Goal: Transaction & Acquisition: Purchase product/service

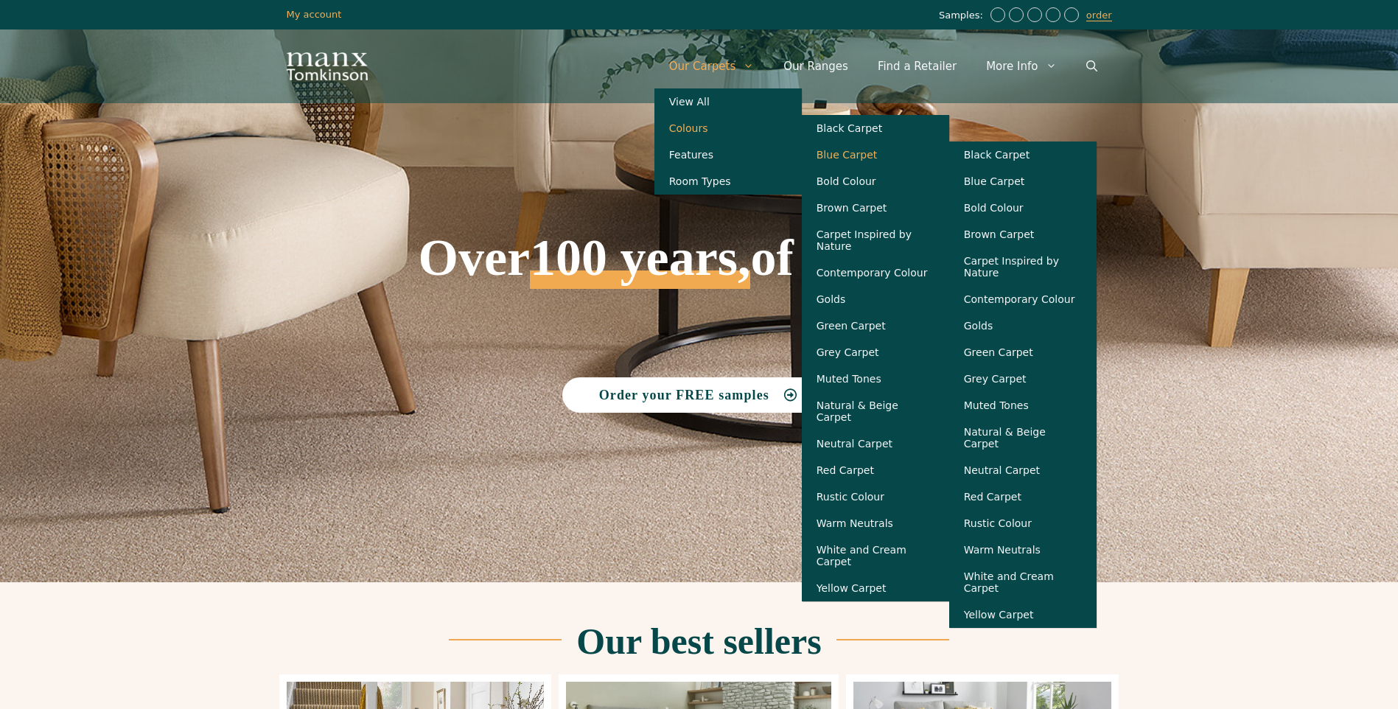
click at [868, 156] on link "Blue Carpet" at bounding box center [875, 155] width 147 height 27
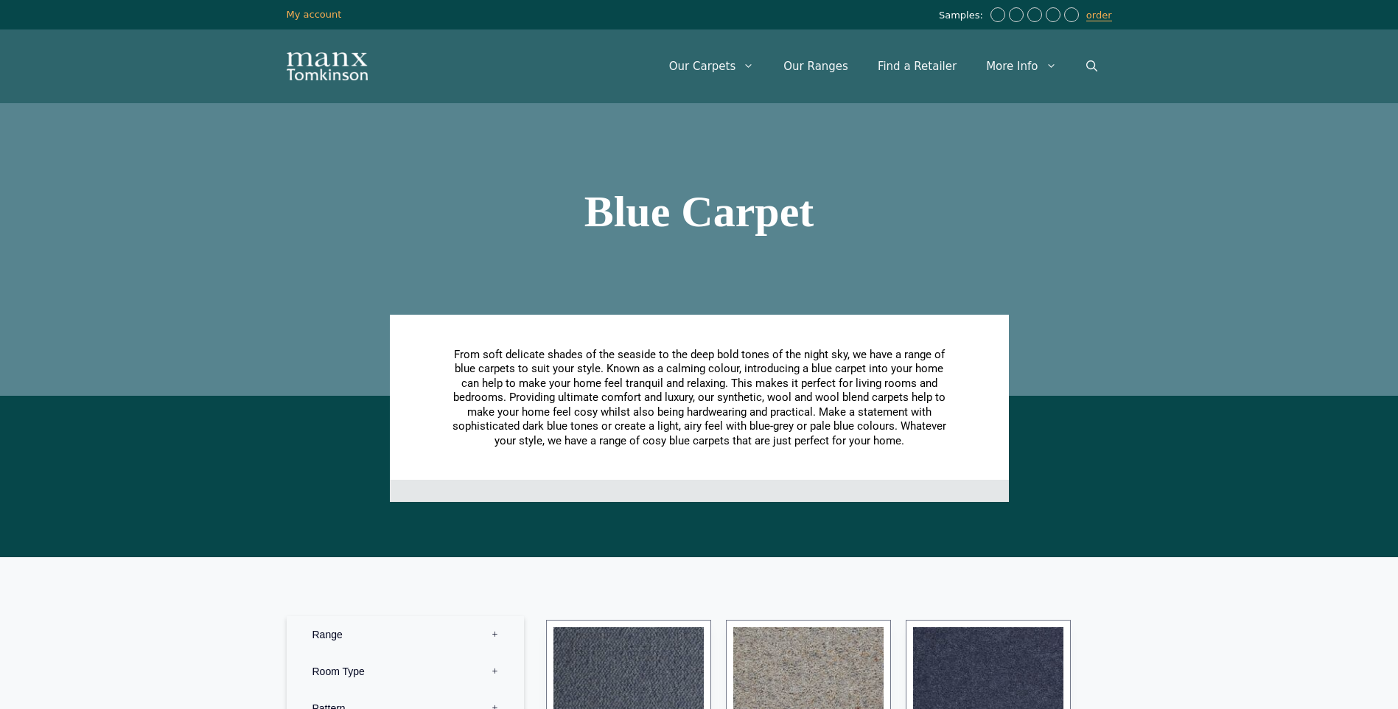
scroll to position [442, 0]
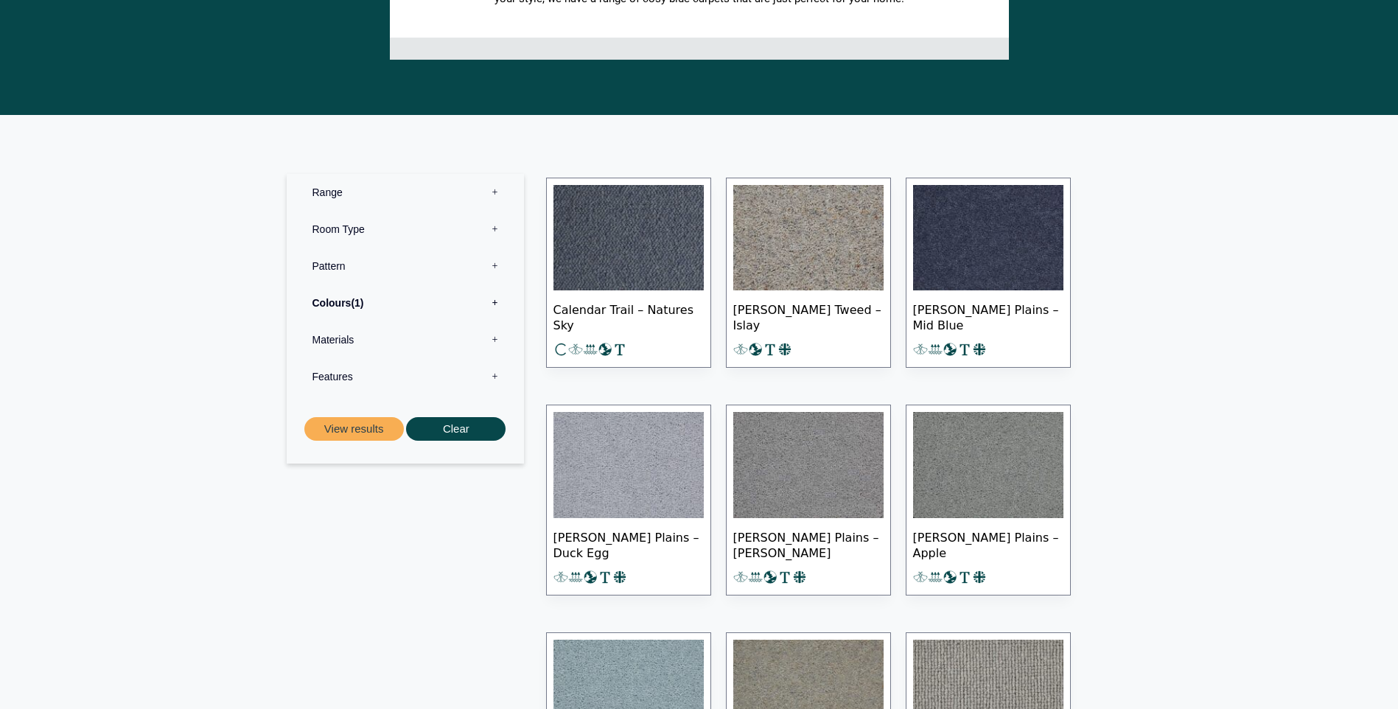
click at [487, 225] on label "Room Type 0" at bounding box center [405, 229] width 215 height 37
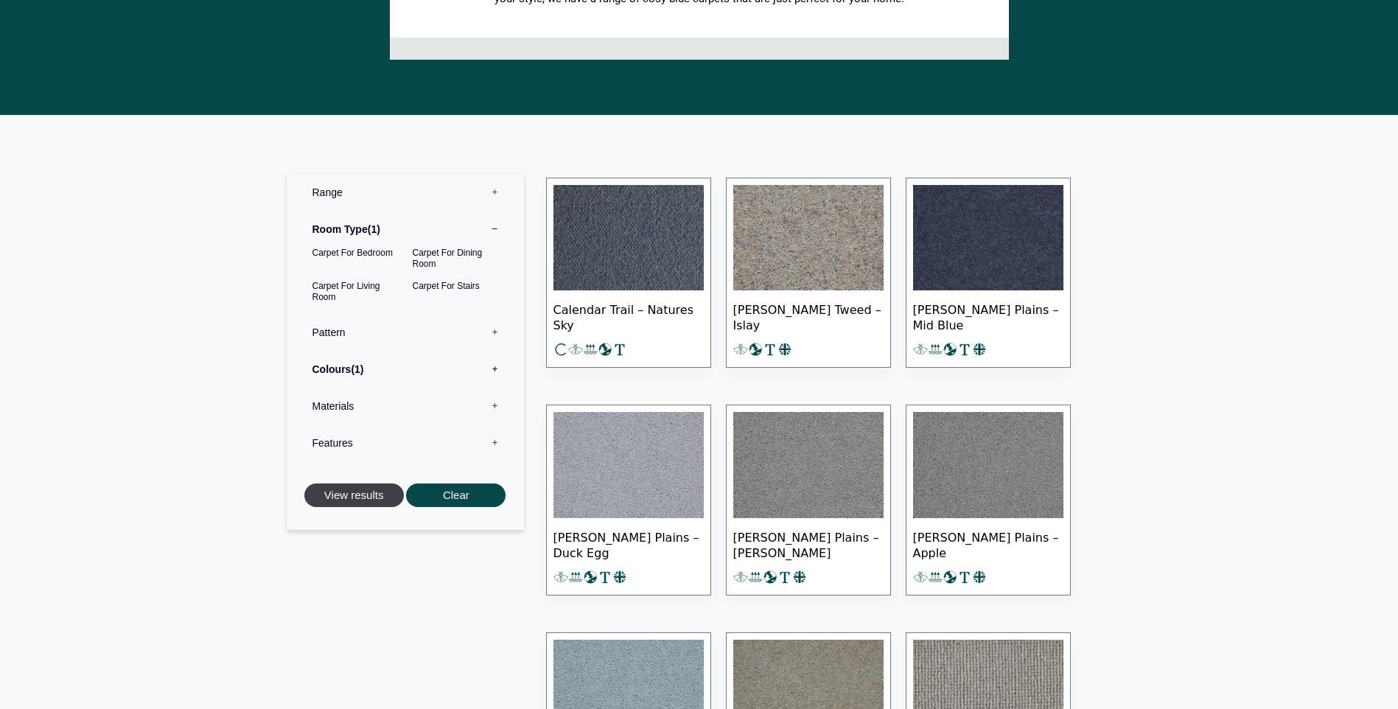
click at [349, 489] on button "View results" at bounding box center [354, 496] width 100 height 24
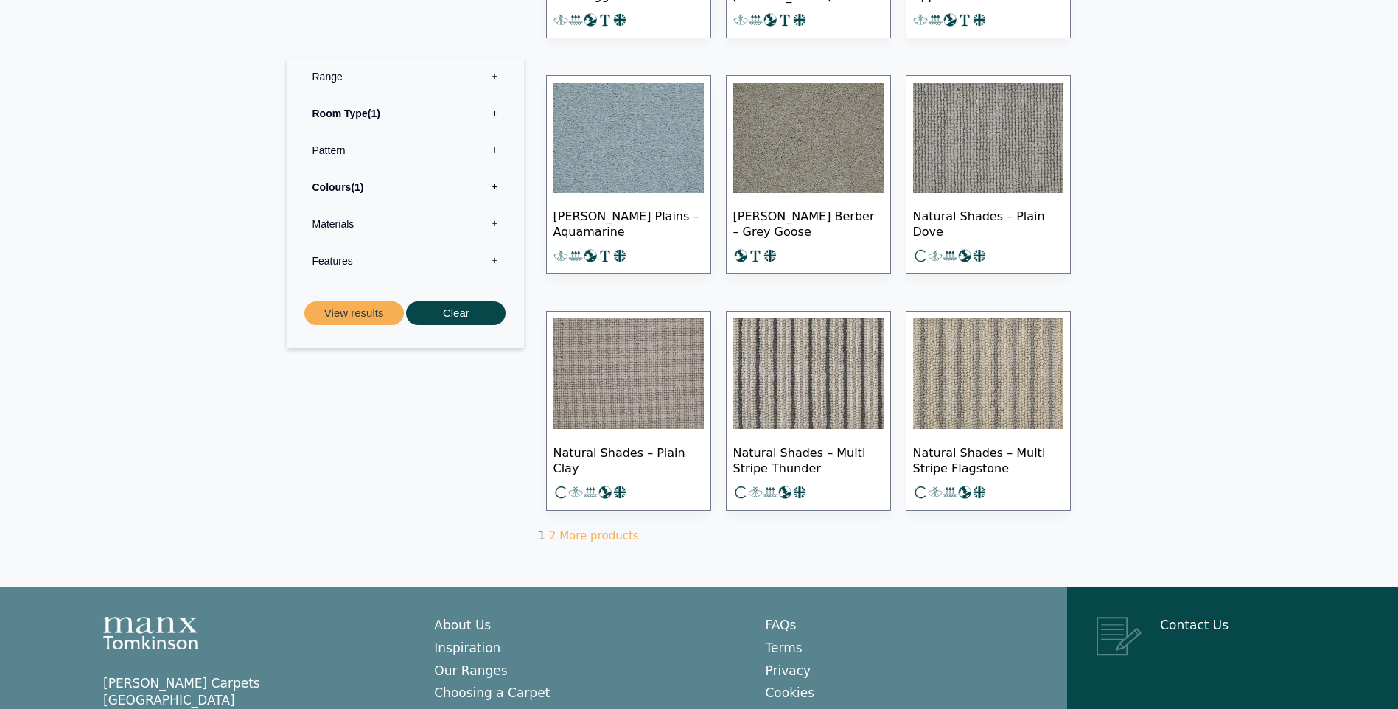
scroll to position [899, 0]
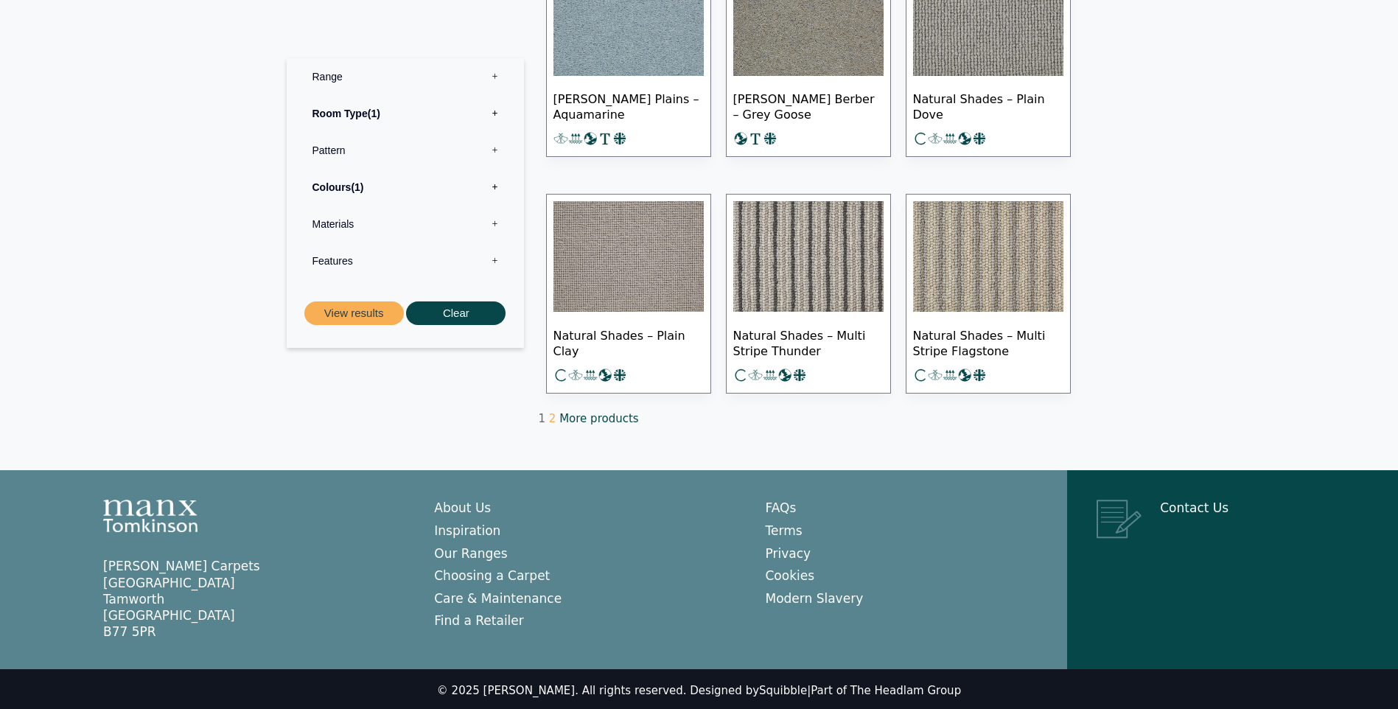
click at [586, 415] on link "More products" at bounding box center [599, 418] width 79 height 13
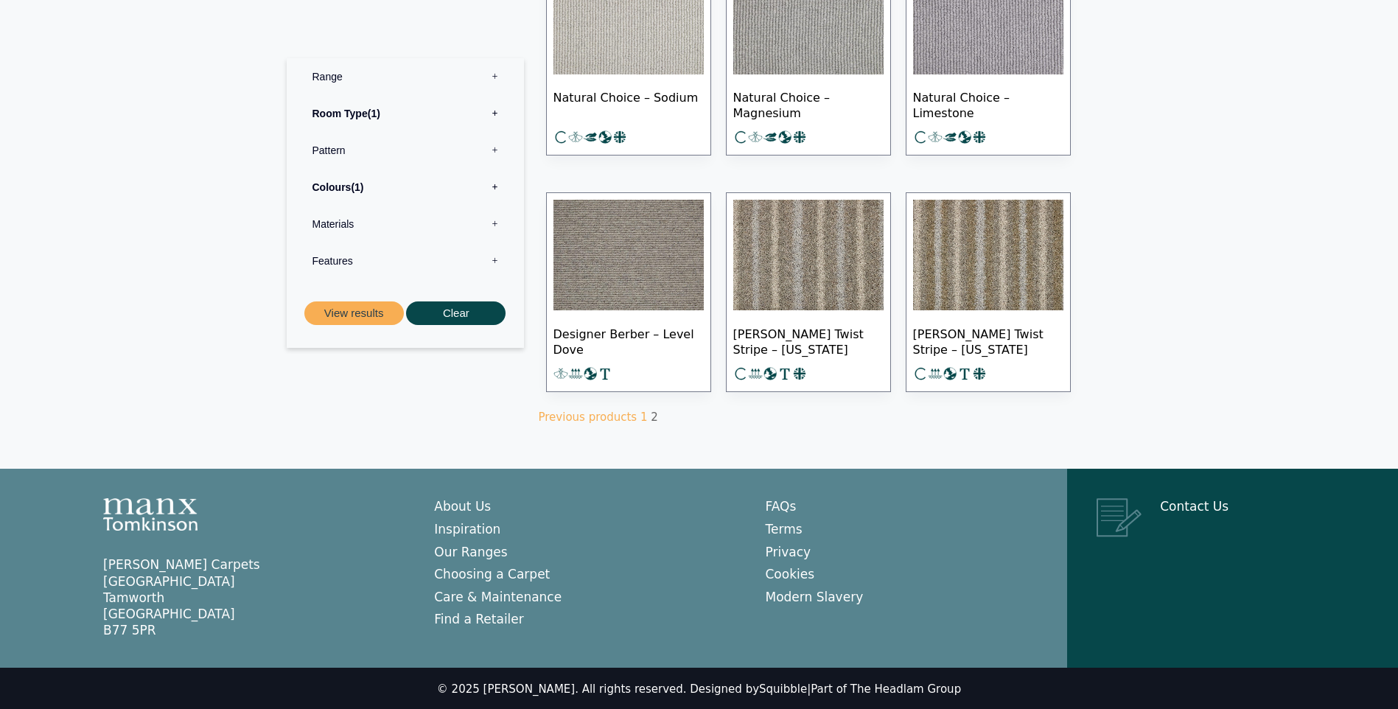
scroll to position [206, 0]
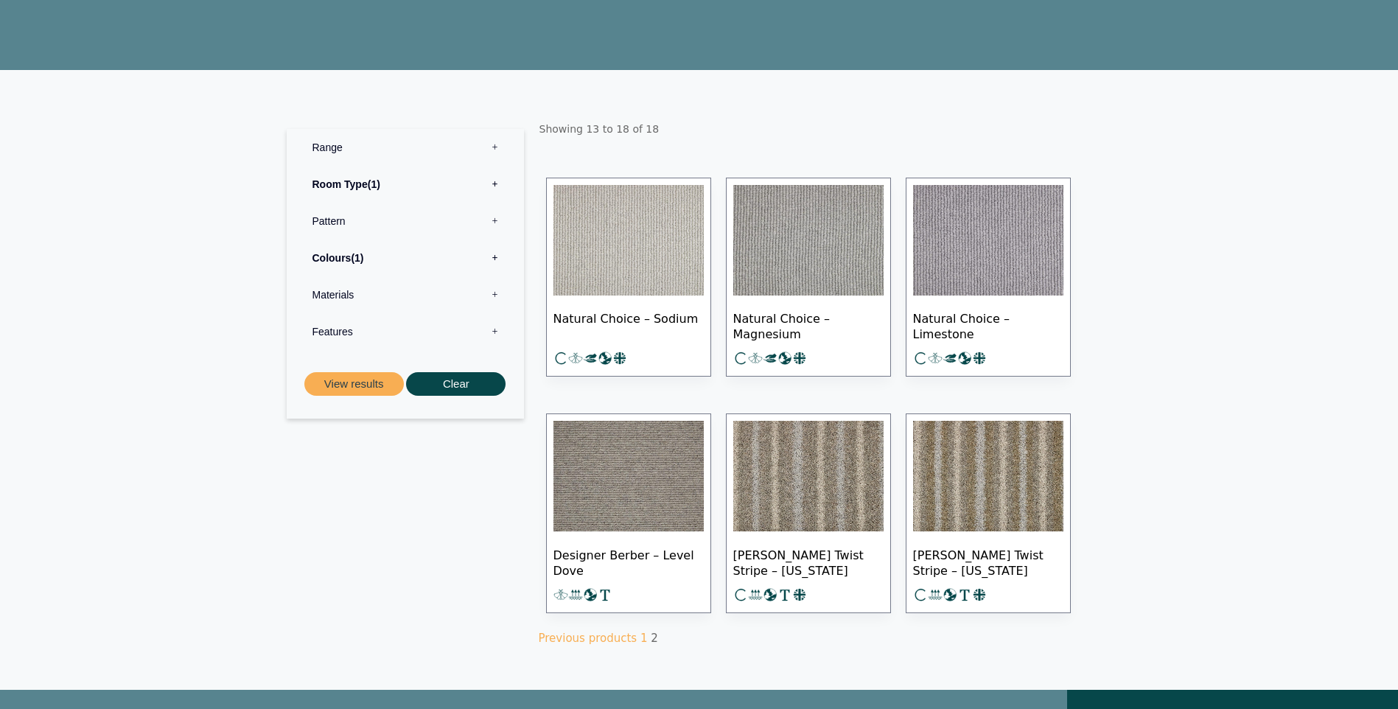
click at [494, 256] on label "Colours 1" at bounding box center [405, 258] width 215 height 37
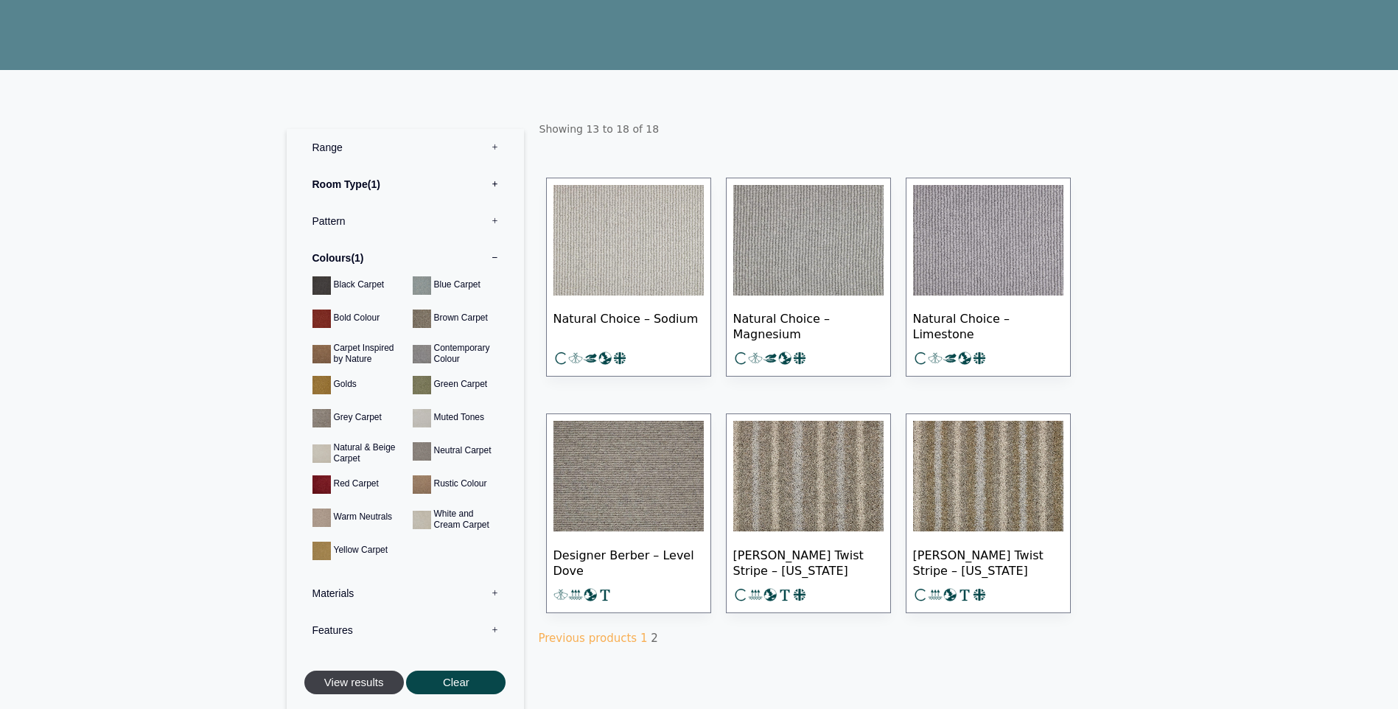
click at [349, 681] on button "View results" at bounding box center [354, 683] width 100 height 24
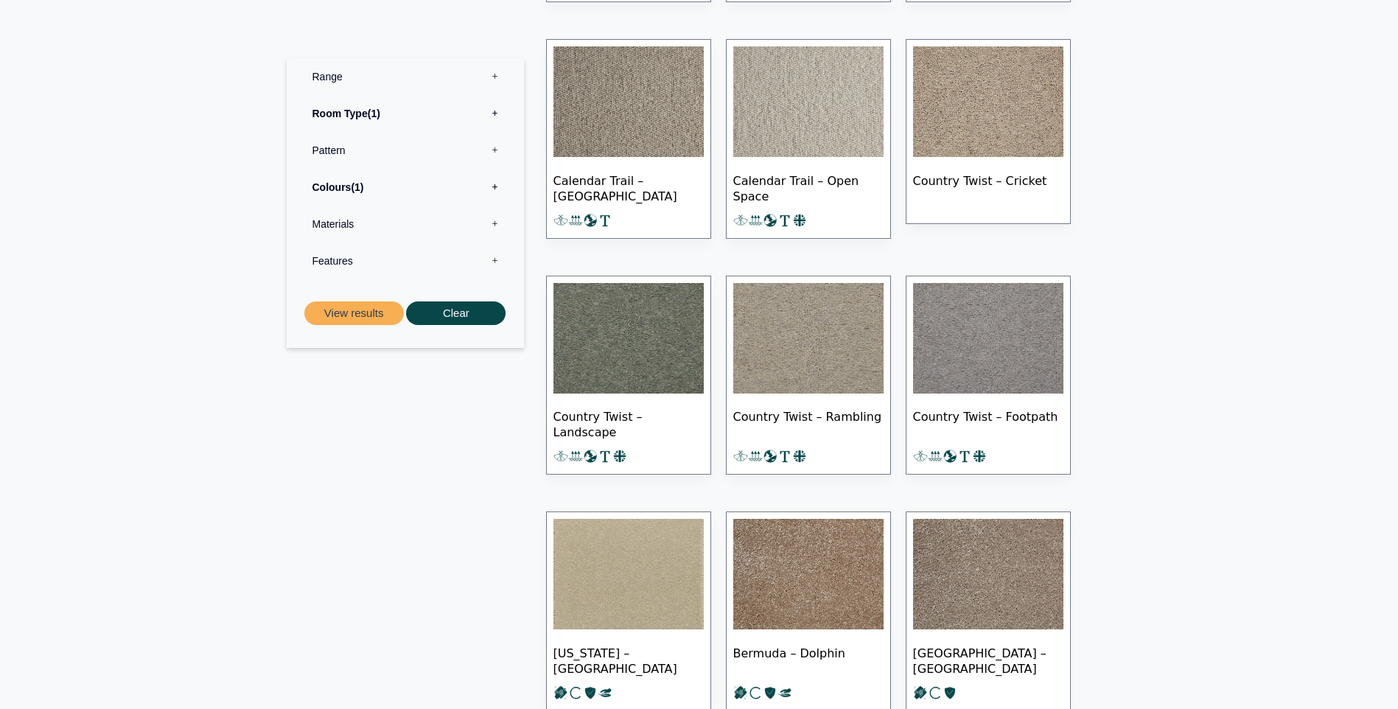
scroll to position [811, 0]
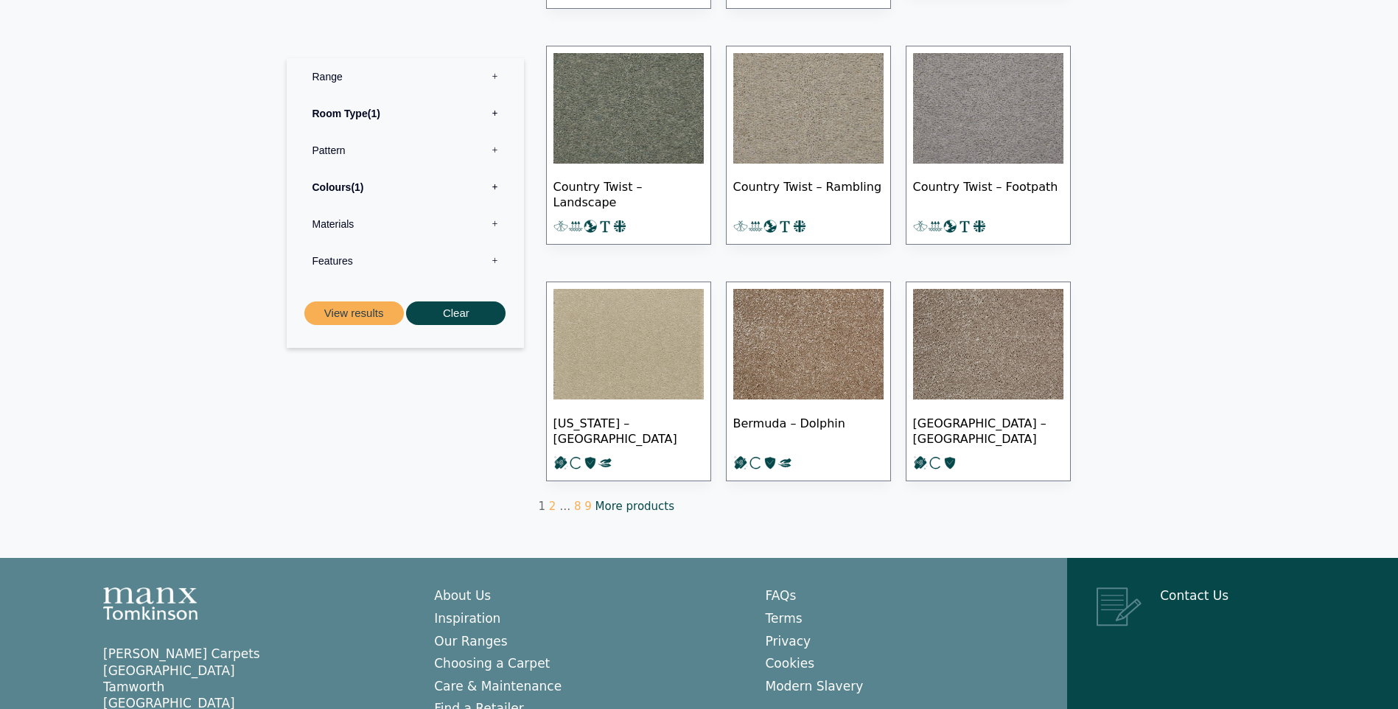
click at [624, 501] on link "More products" at bounding box center [635, 506] width 79 height 13
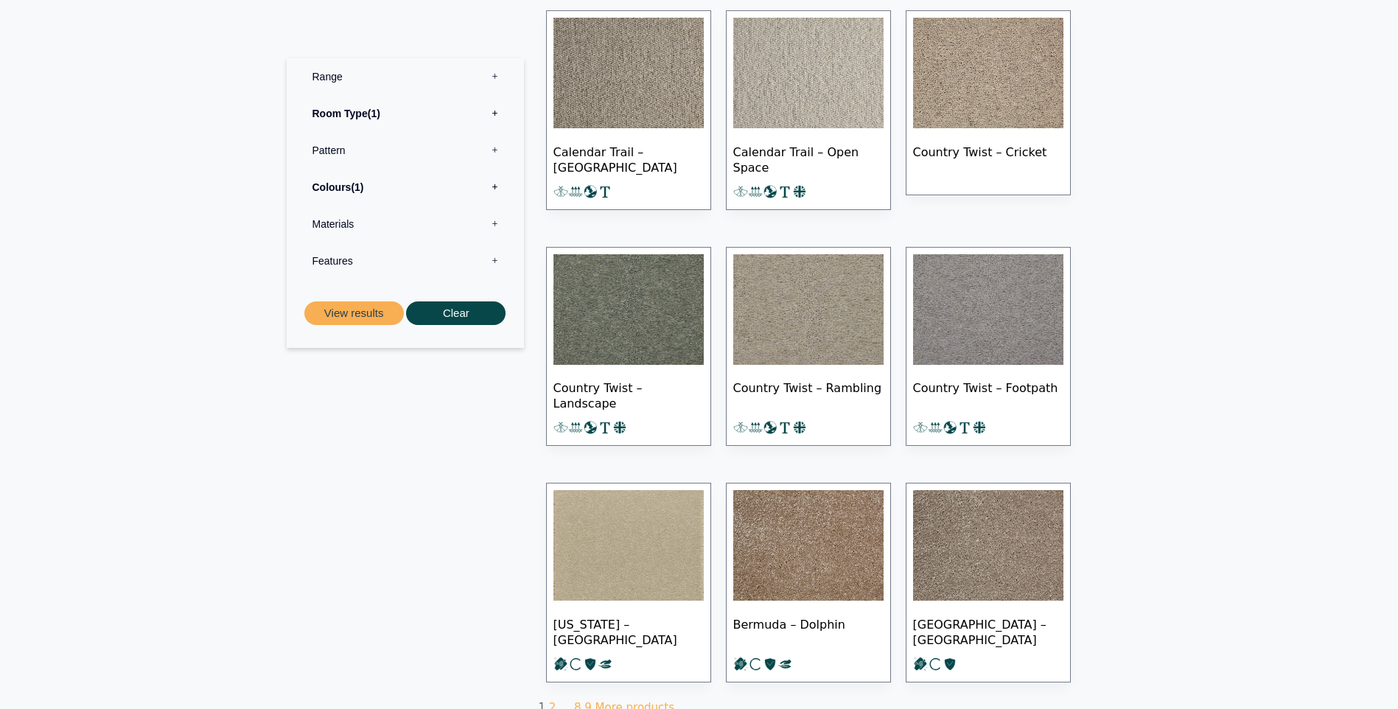
scroll to position [590, 0]
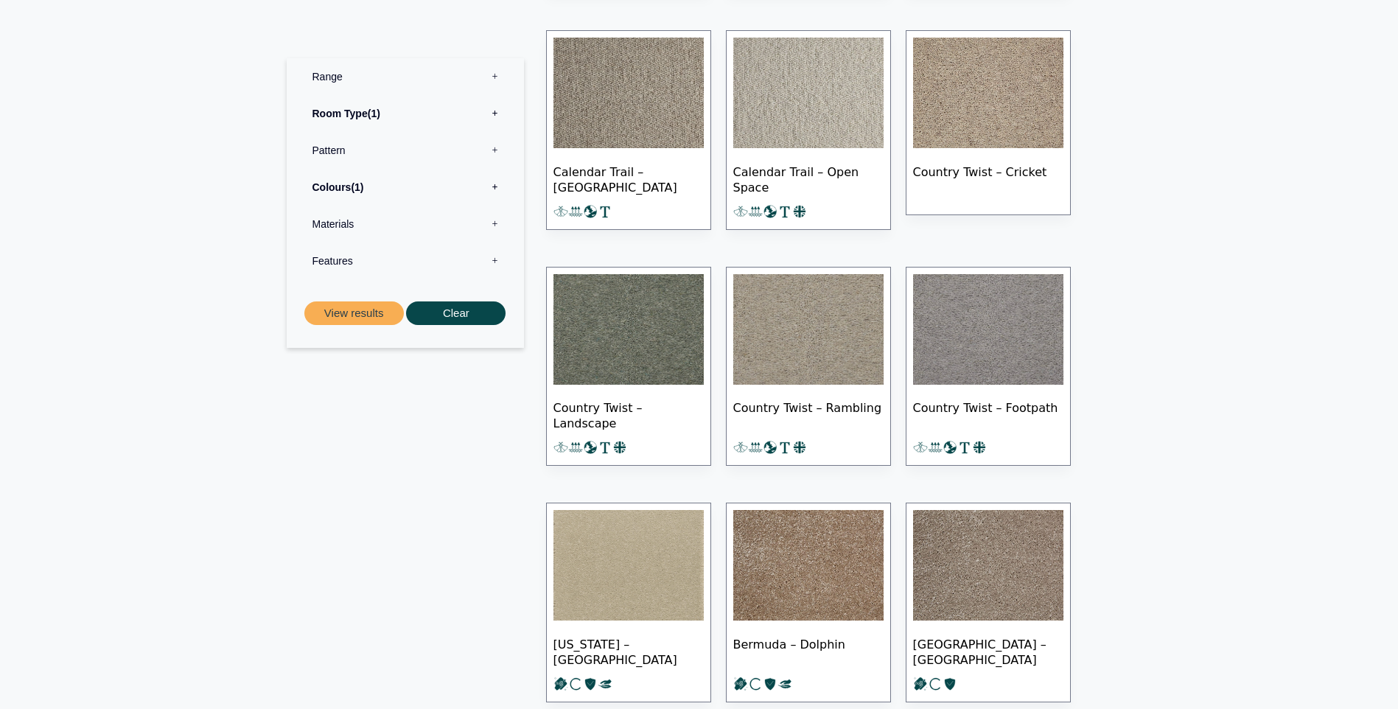
click at [498, 177] on label "Colours 1" at bounding box center [405, 187] width 215 height 37
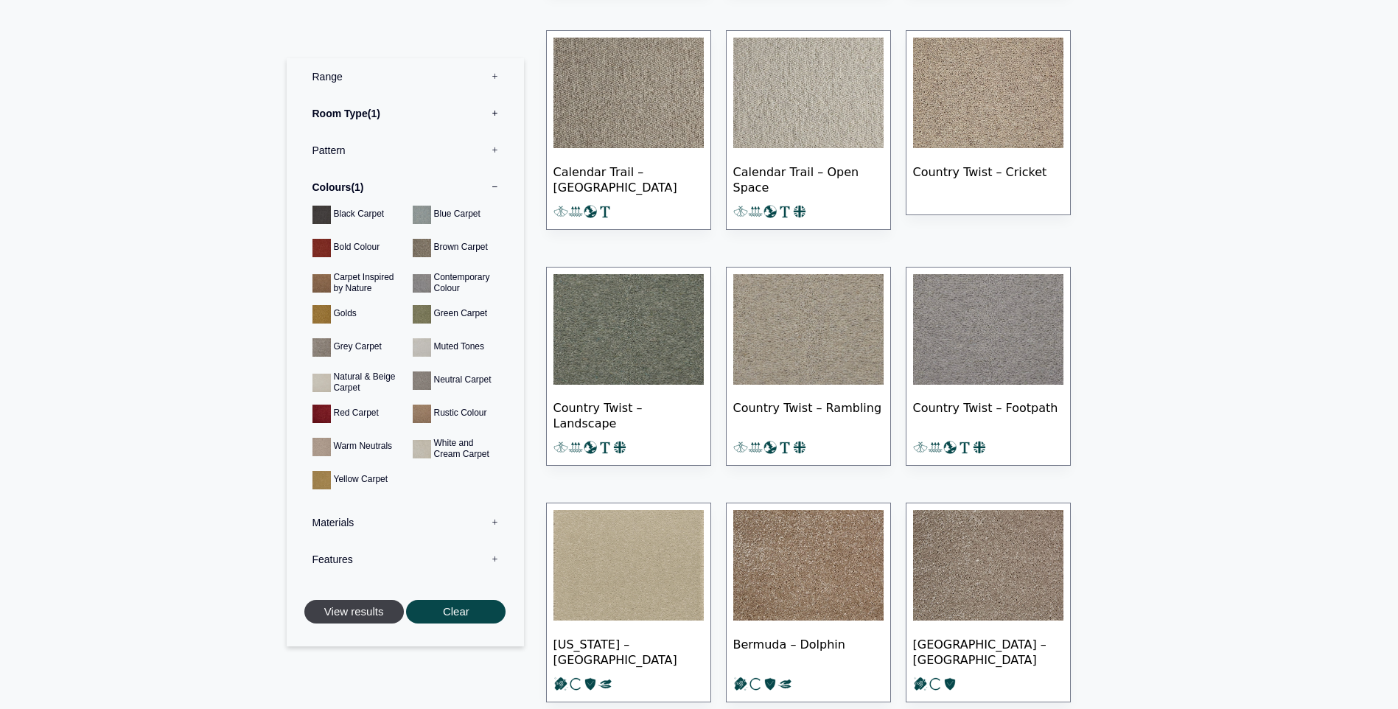
click at [337, 607] on button "View results" at bounding box center [354, 612] width 100 height 24
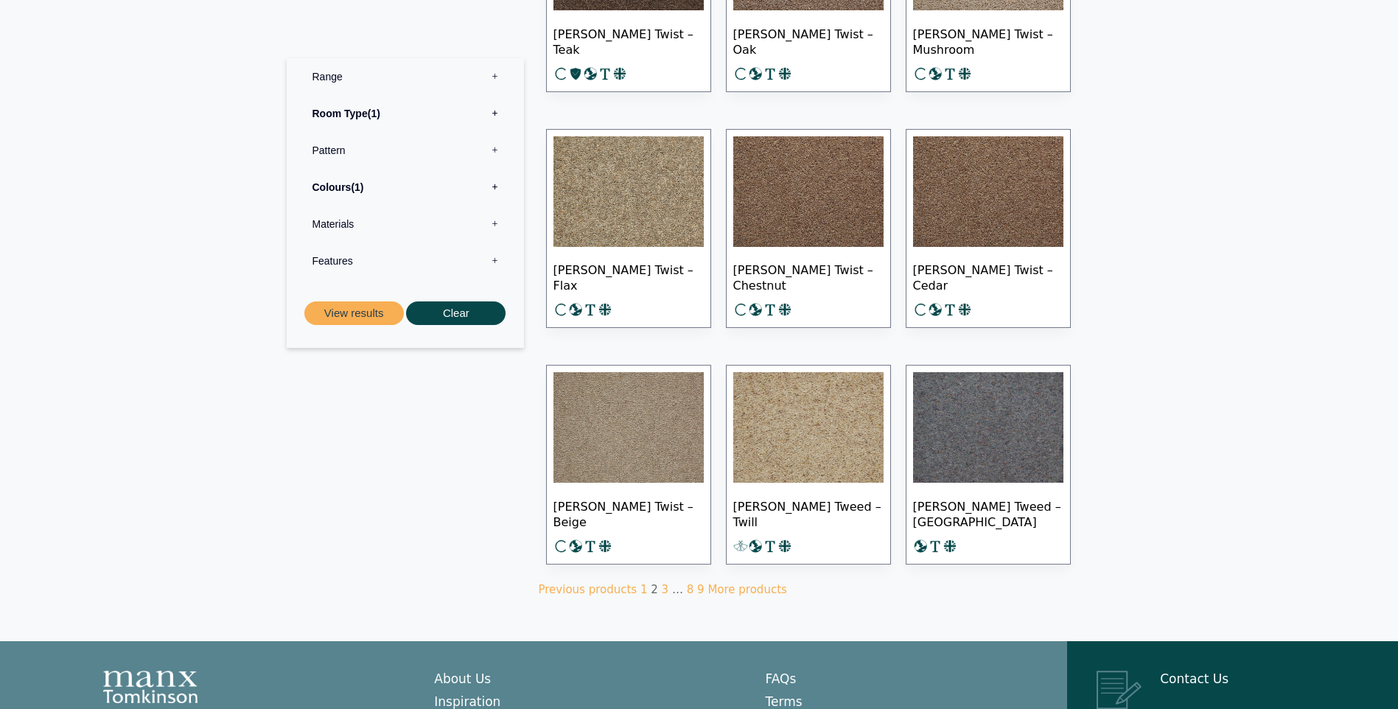
scroll to position [737, 0]
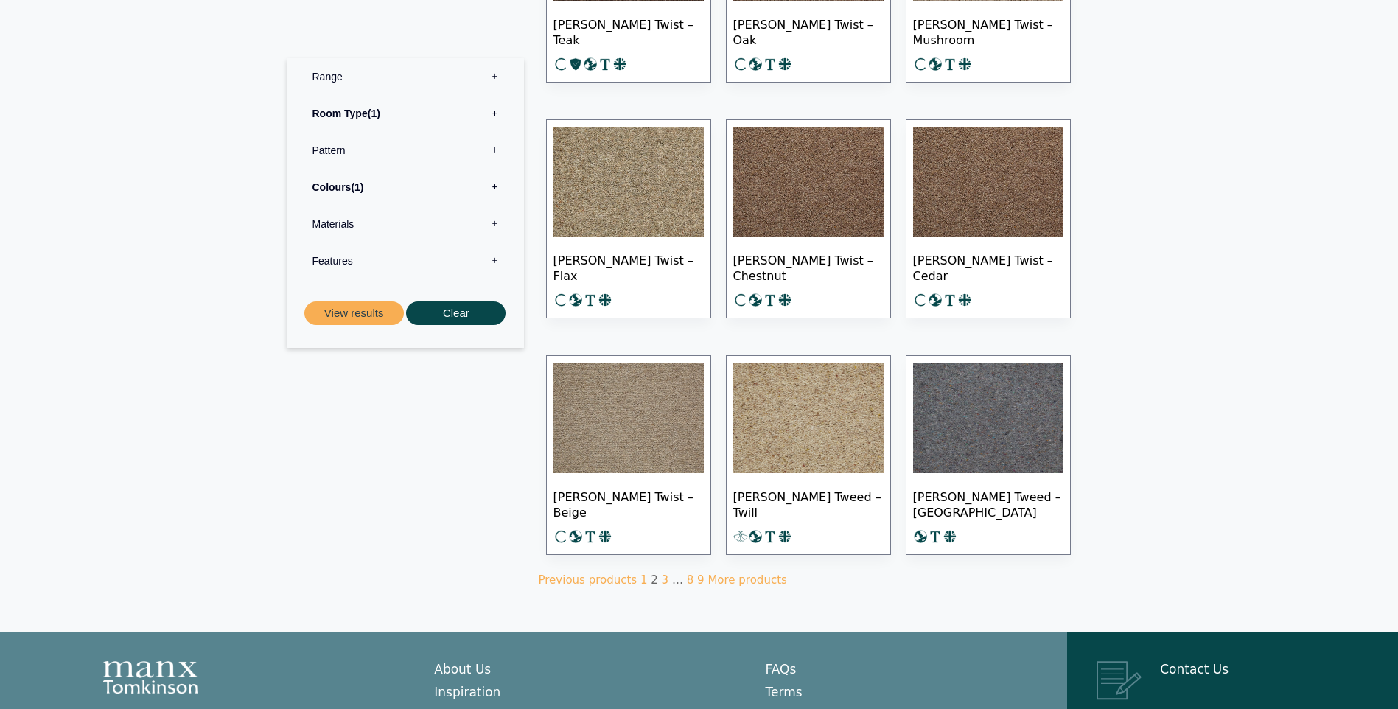
click at [975, 425] on img at bounding box center [988, 418] width 150 height 111
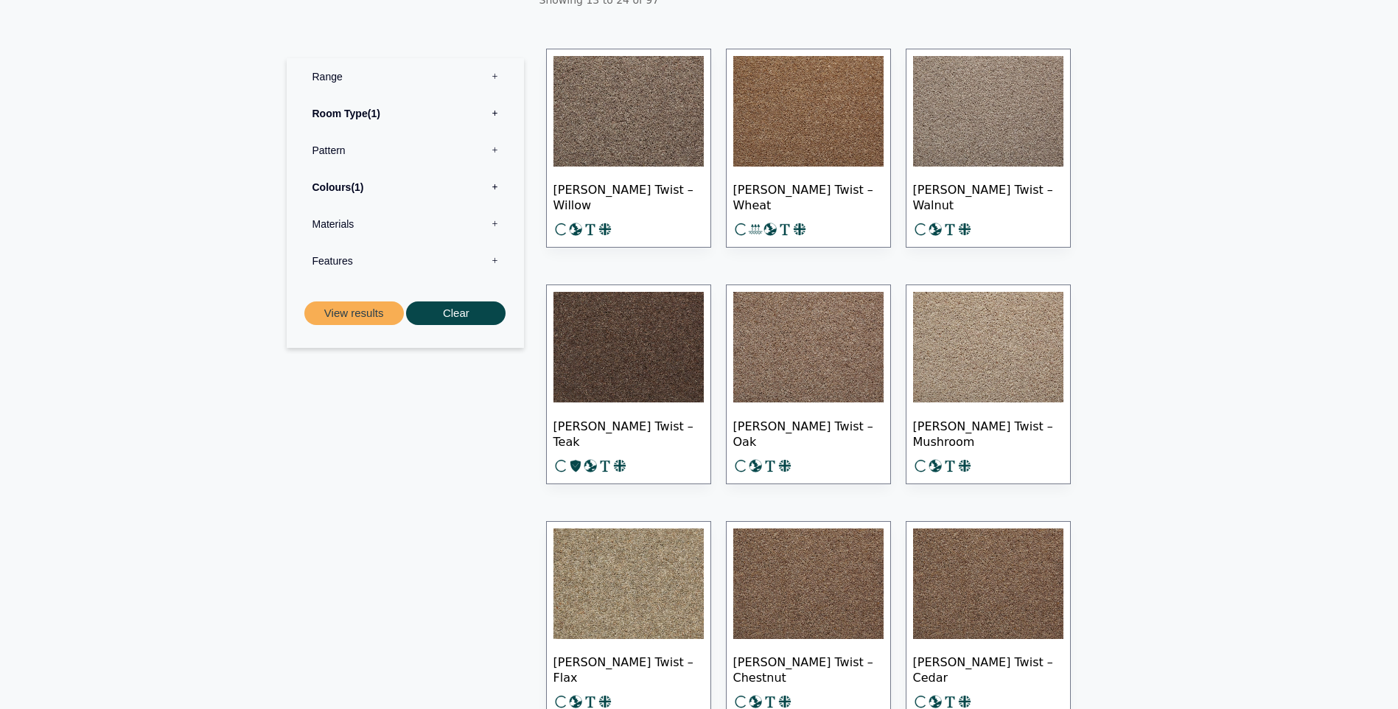
scroll to position [295, 0]
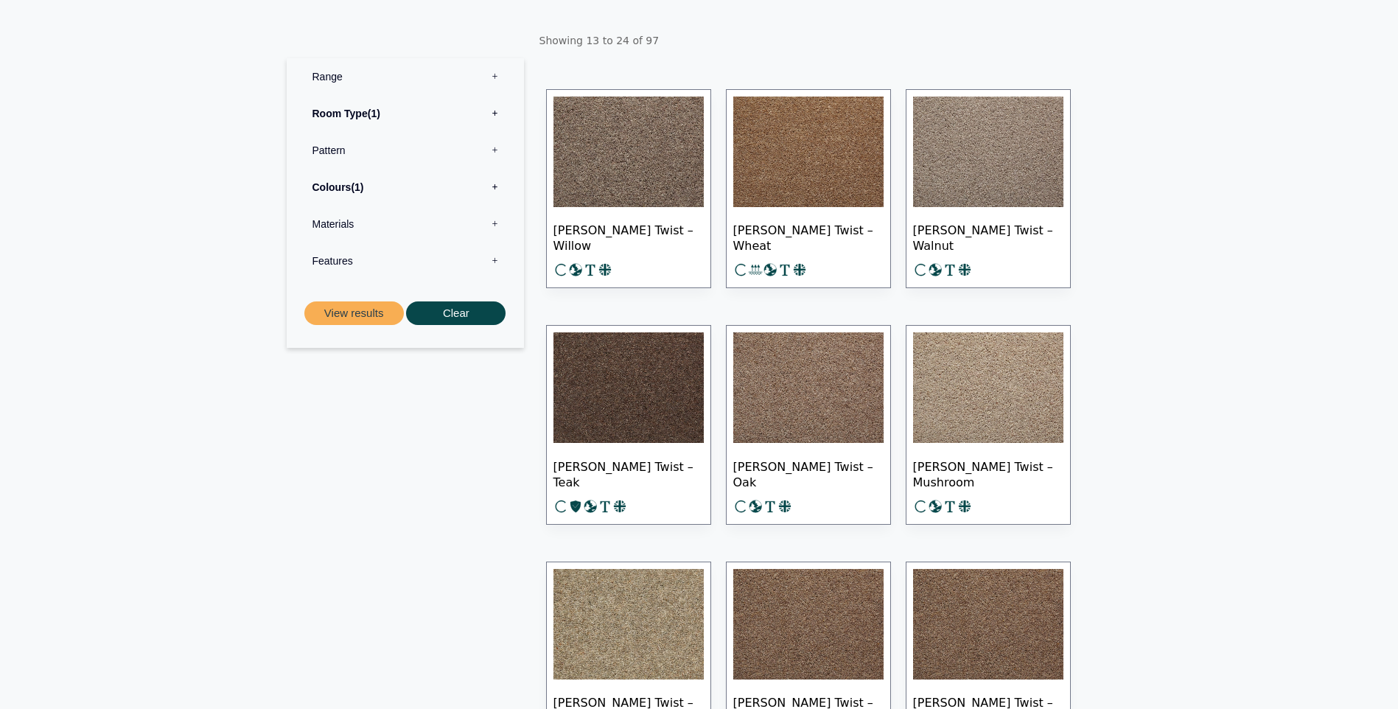
click at [1002, 377] on img at bounding box center [988, 387] width 150 height 111
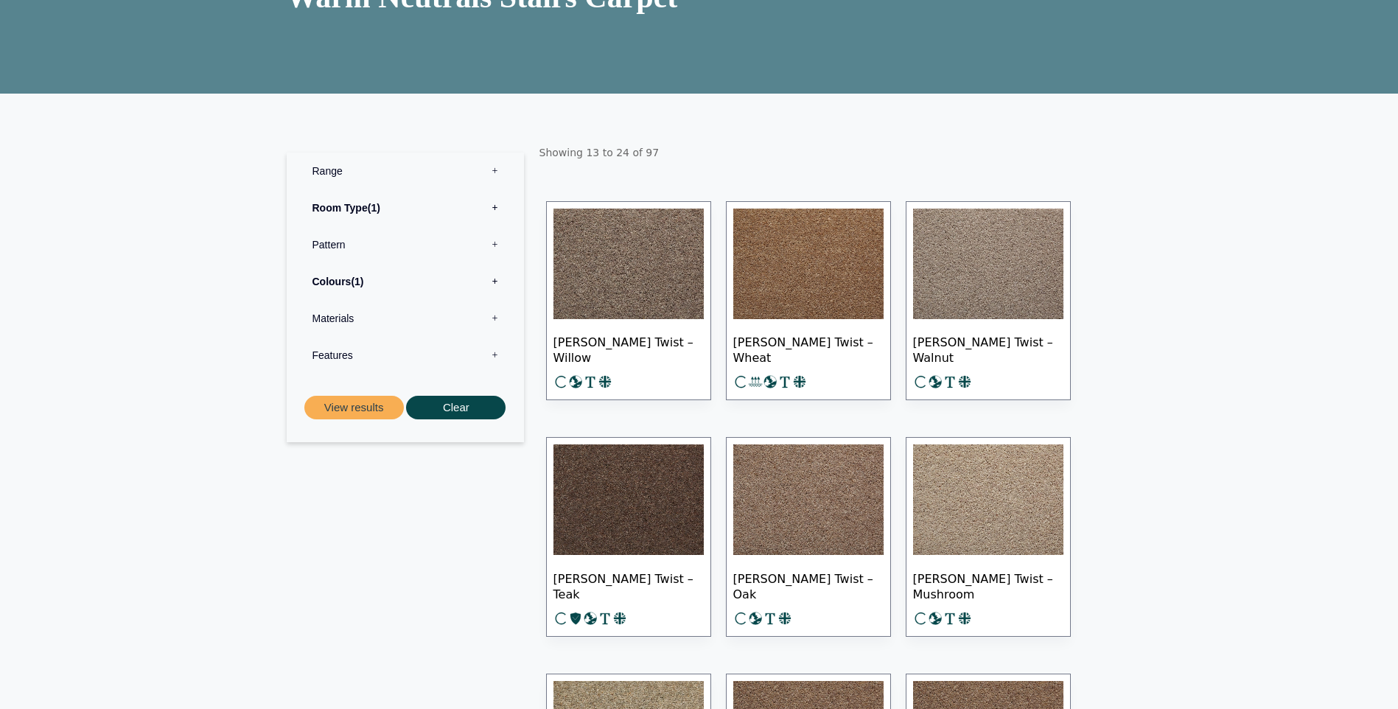
scroll to position [74, 0]
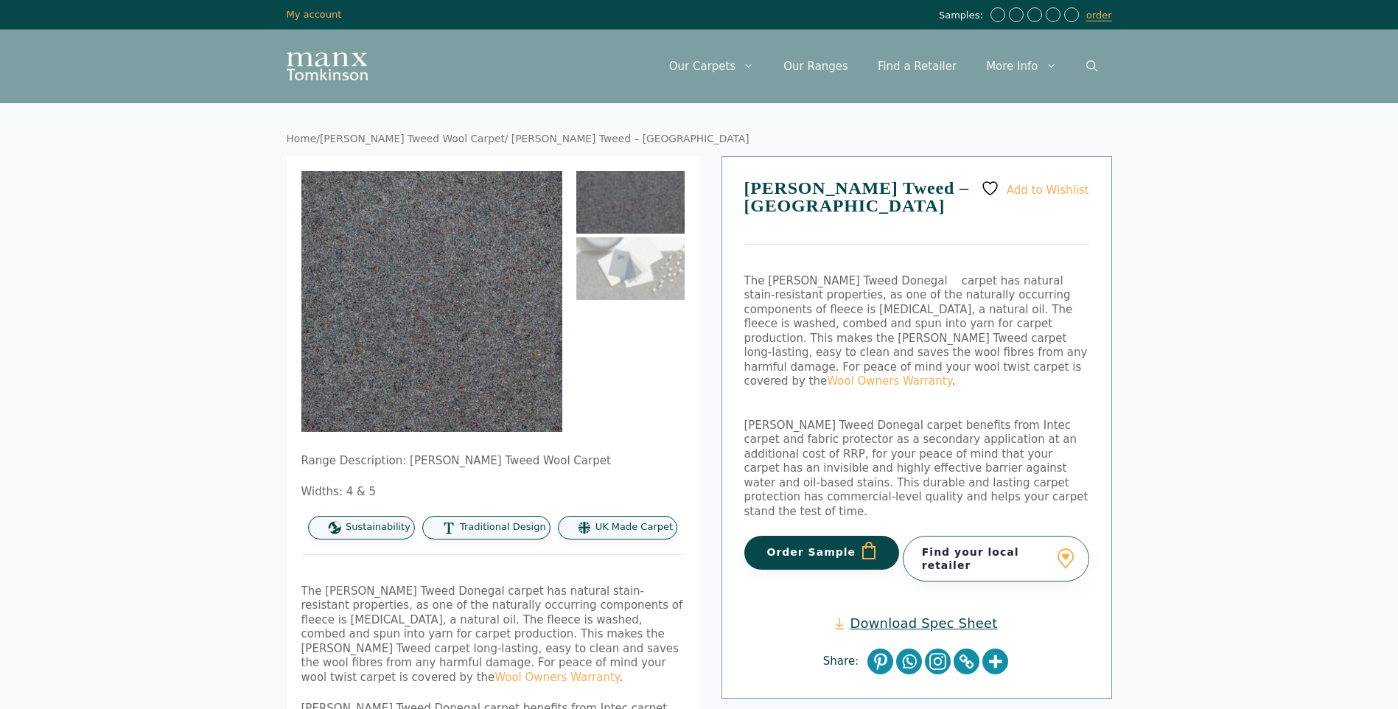
click at [626, 203] on img at bounding box center [630, 202] width 108 height 63
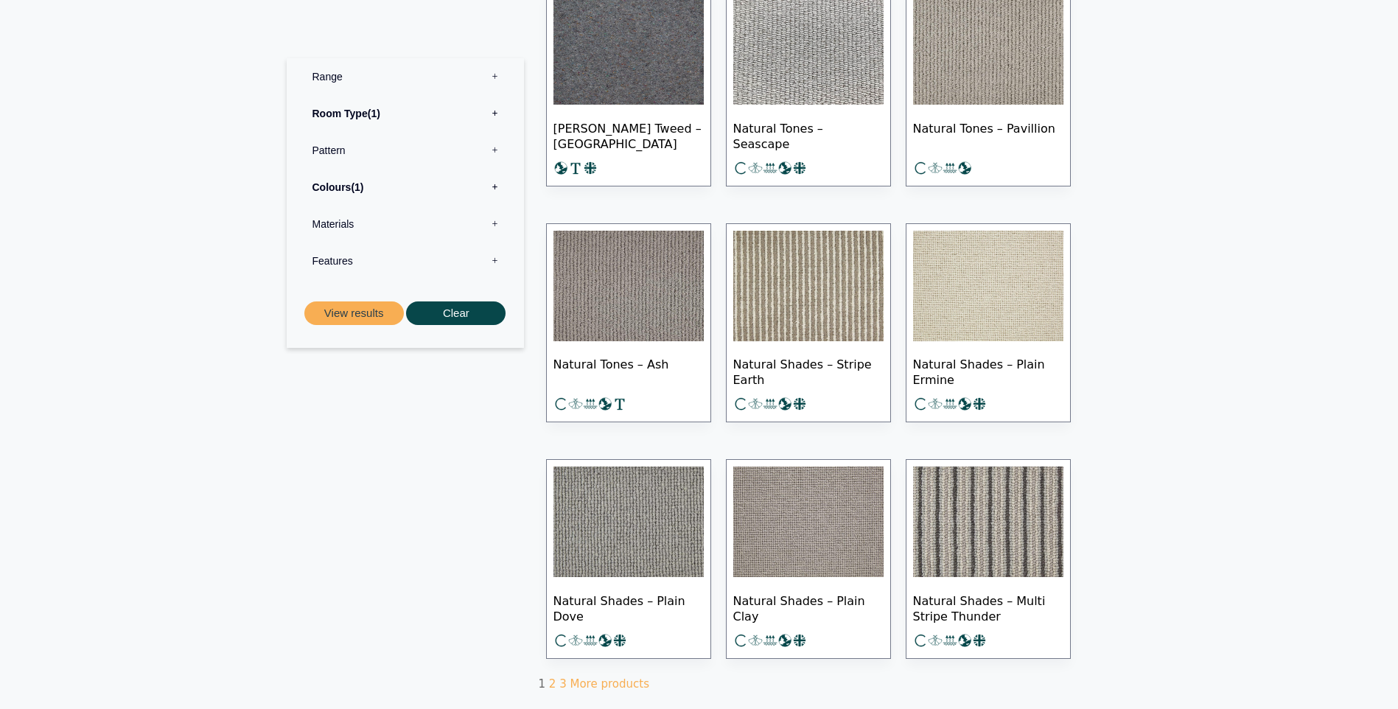
scroll to position [737, 0]
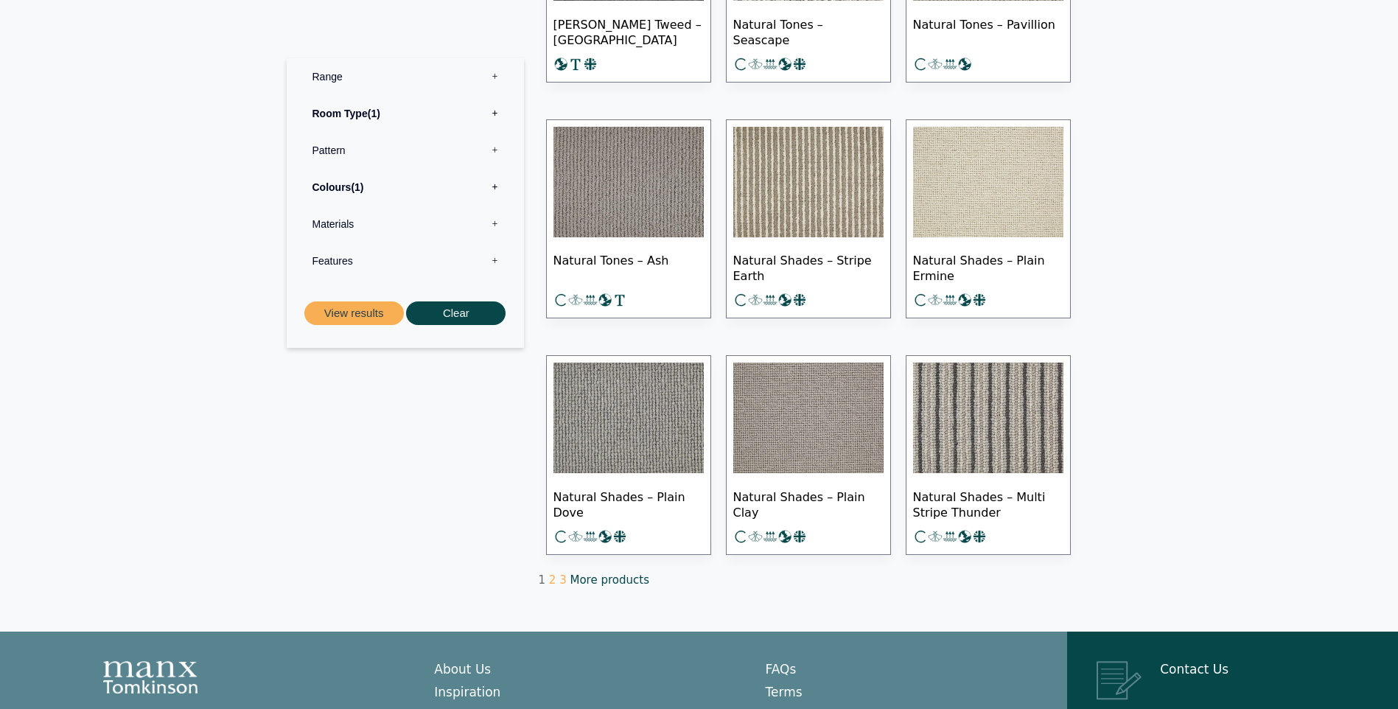
click at [605, 574] on link "More products" at bounding box center [609, 580] width 79 height 13
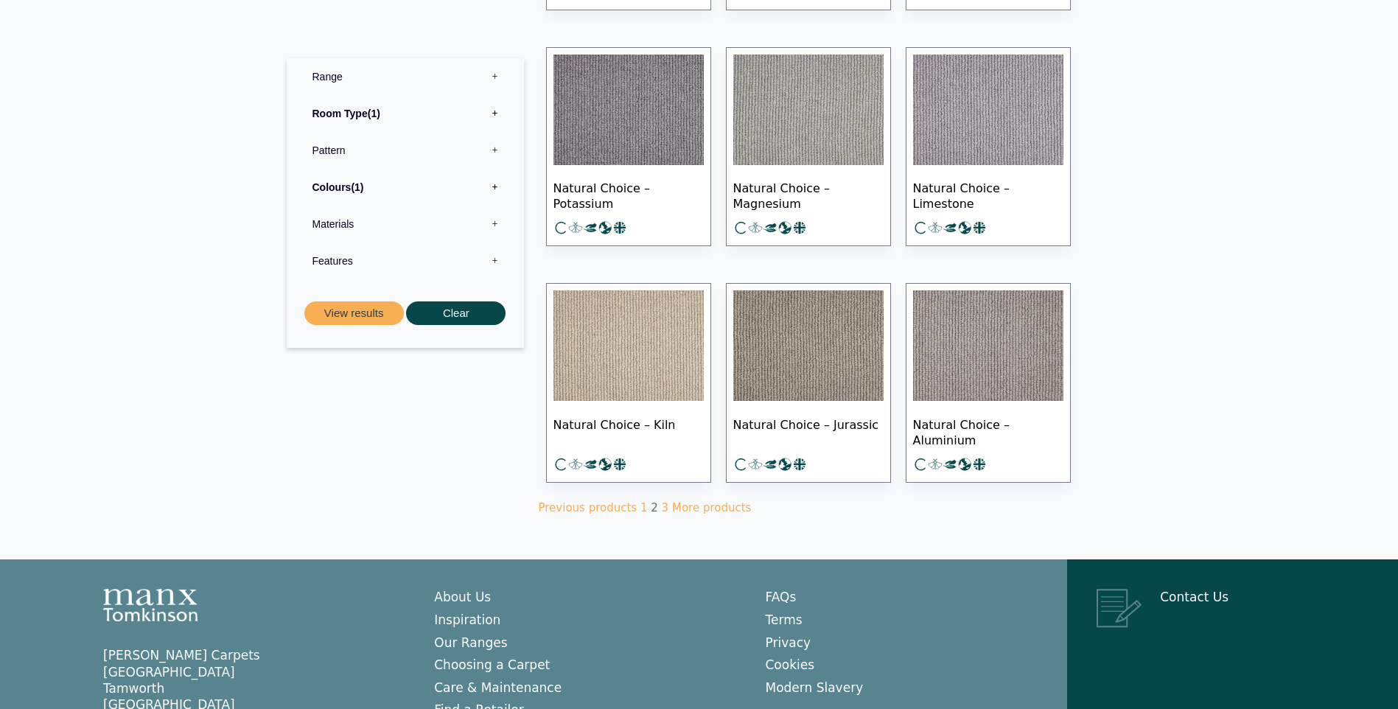
scroll to position [811, 0]
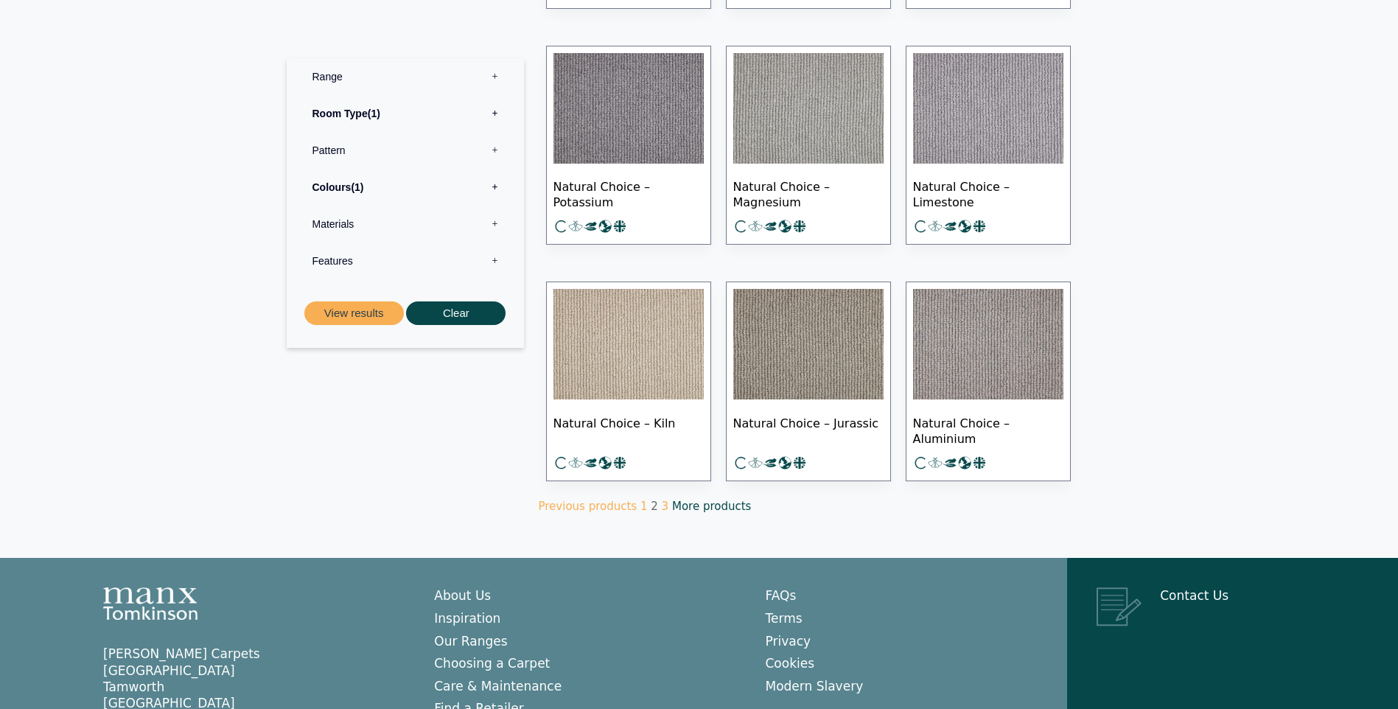
click at [690, 503] on link "More products" at bounding box center [711, 506] width 79 height 13
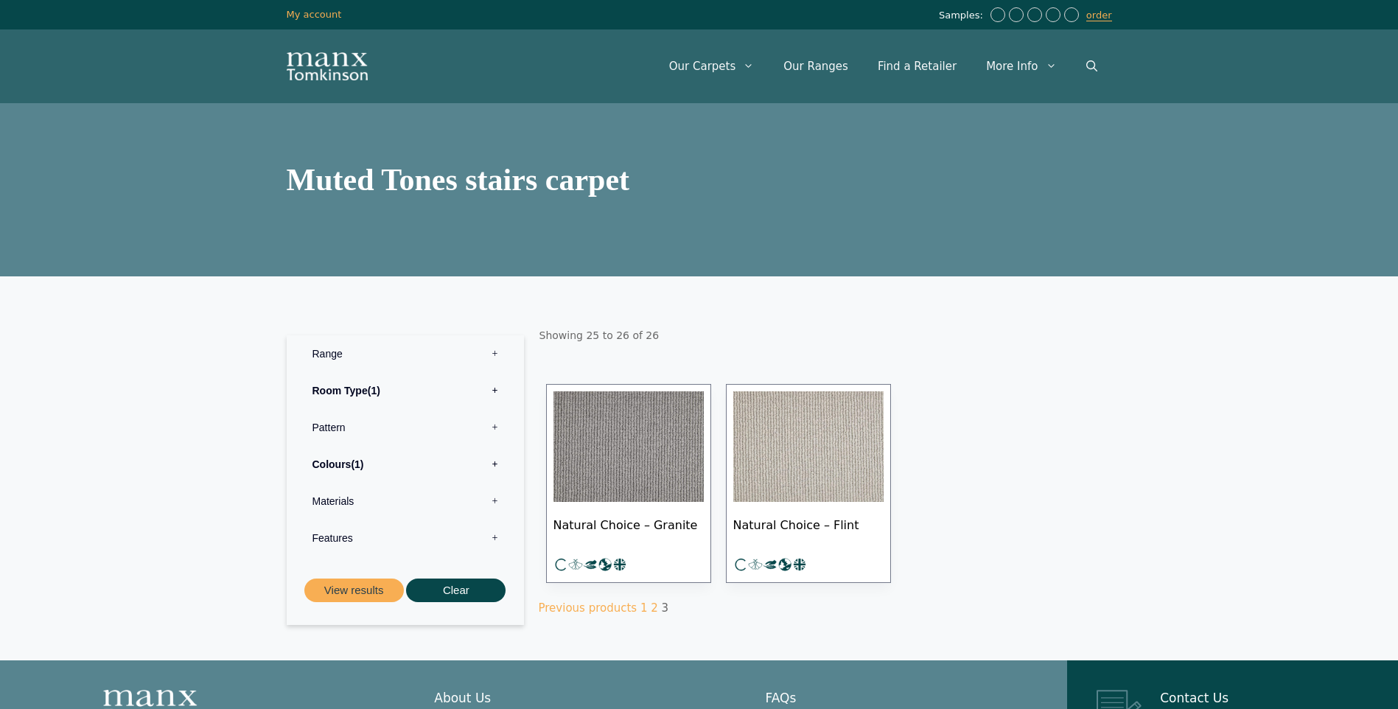
click at [492, 459] on label "Colours 1" at bounding box center [405, 464] width 215 height 37
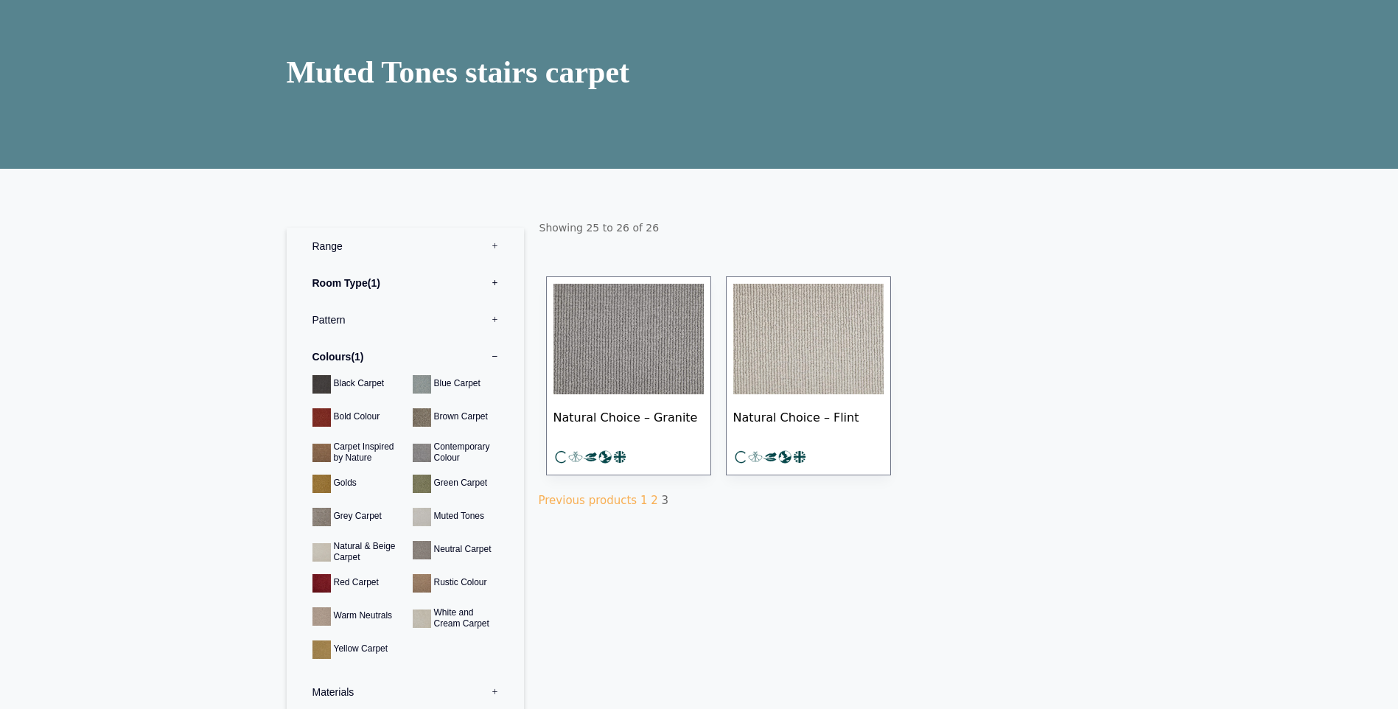
scroll to position [295, 0]
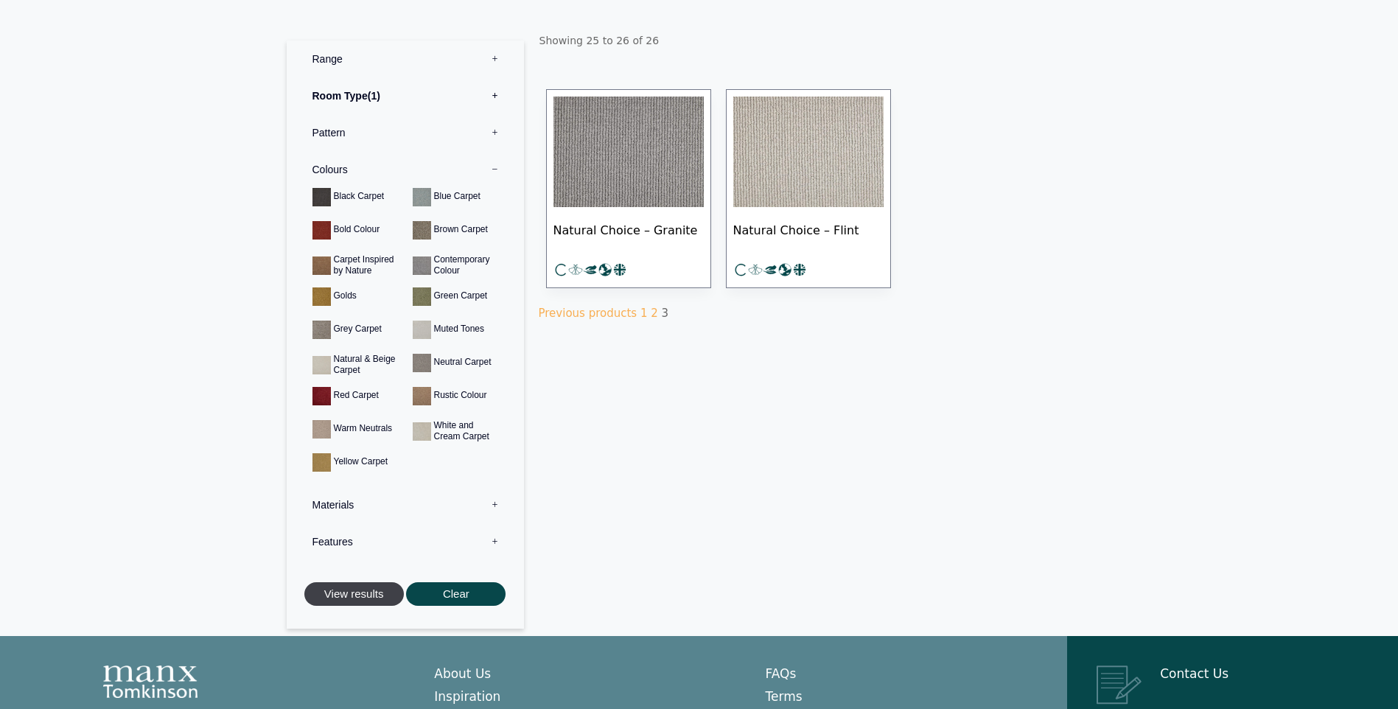
click at [339, 585] on button "View results" at bounding box center [354, 594] width 100 height 24
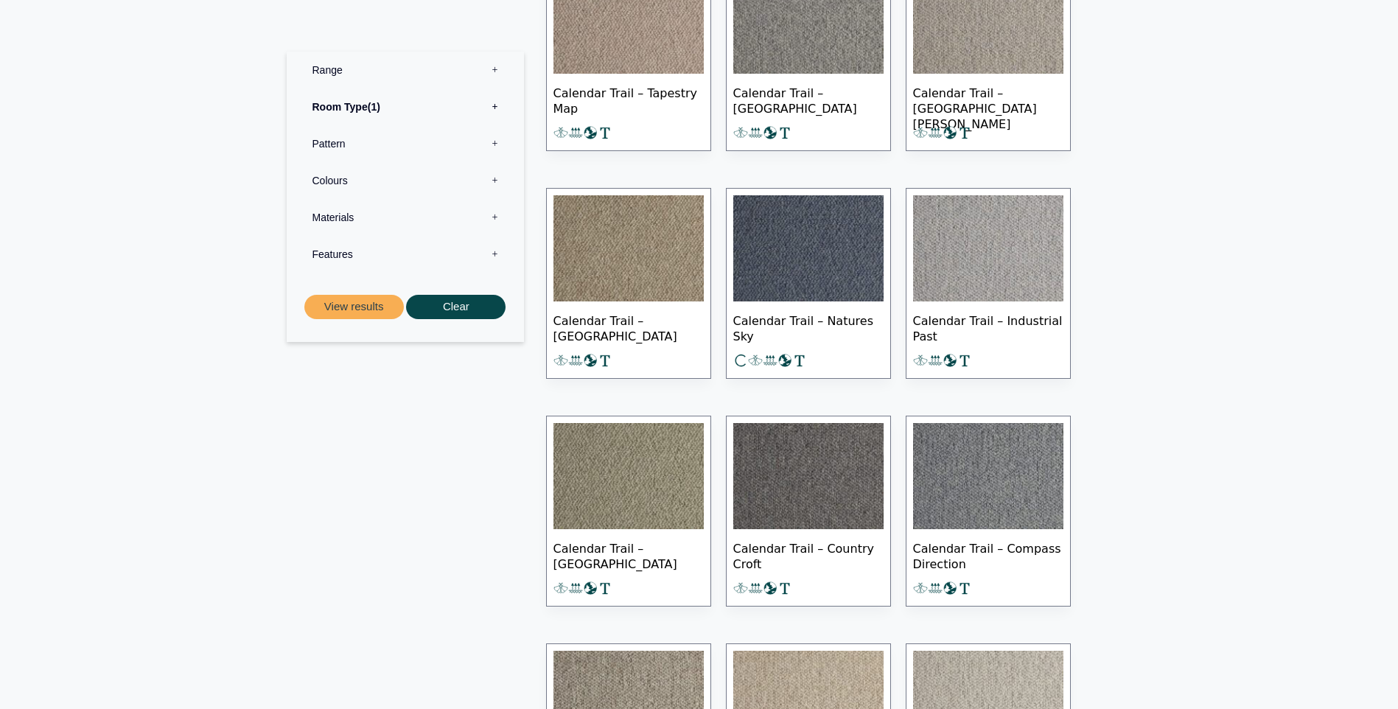
scroll to position [1327, 0]
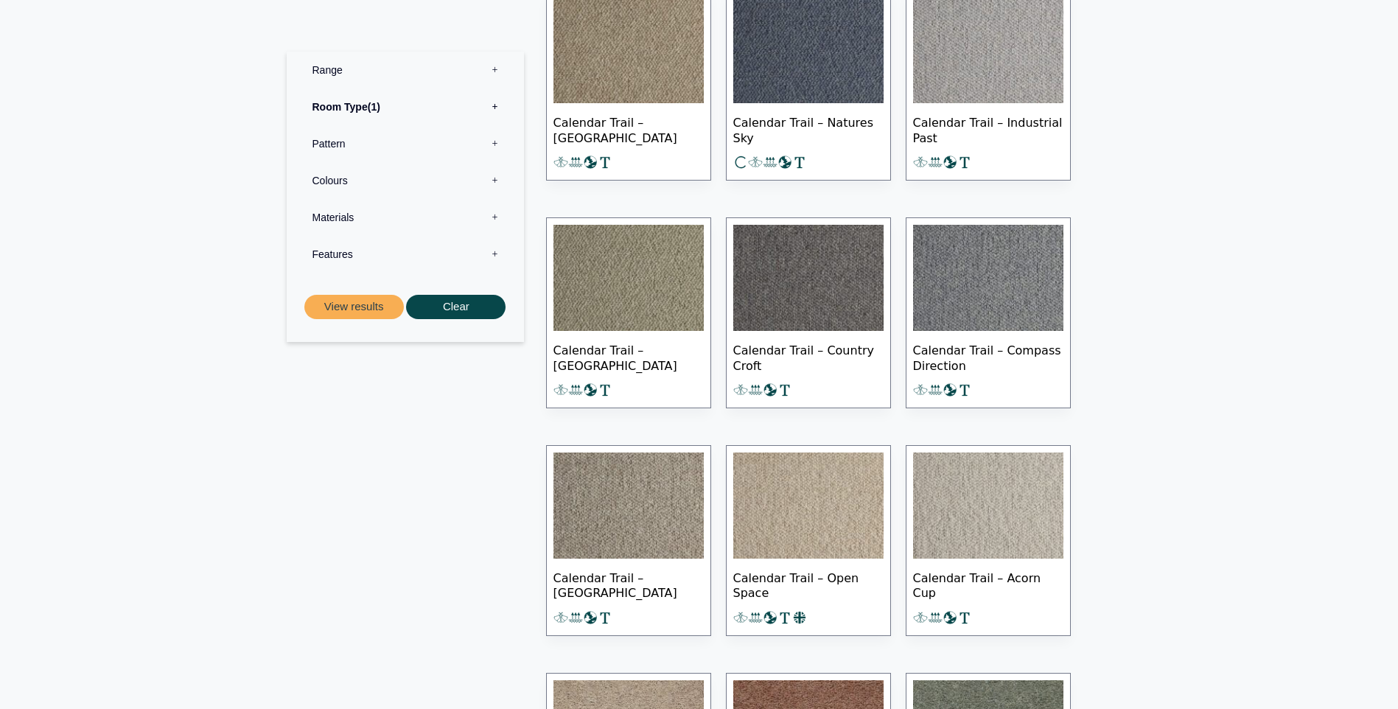
click at [997, 254] on img at bounding box center [988, 278] width 150 height 106
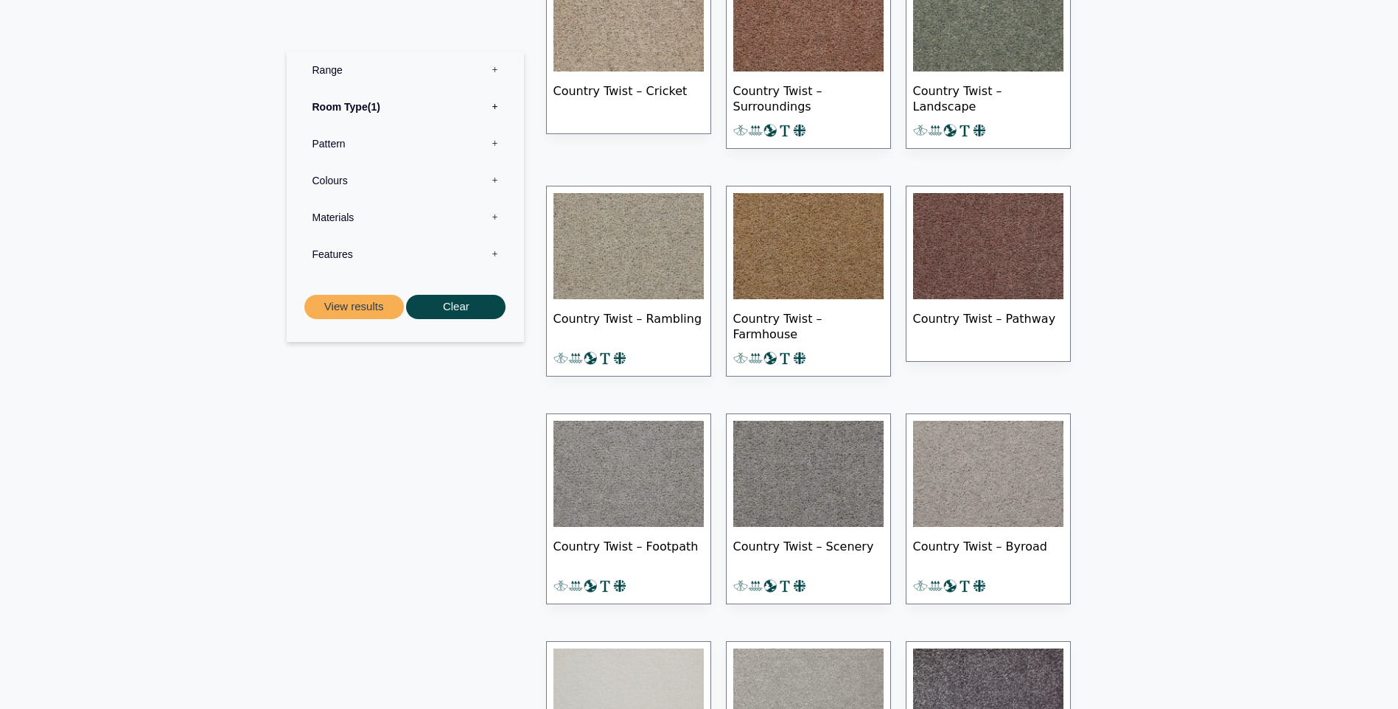
scroll to position [2212, 0]
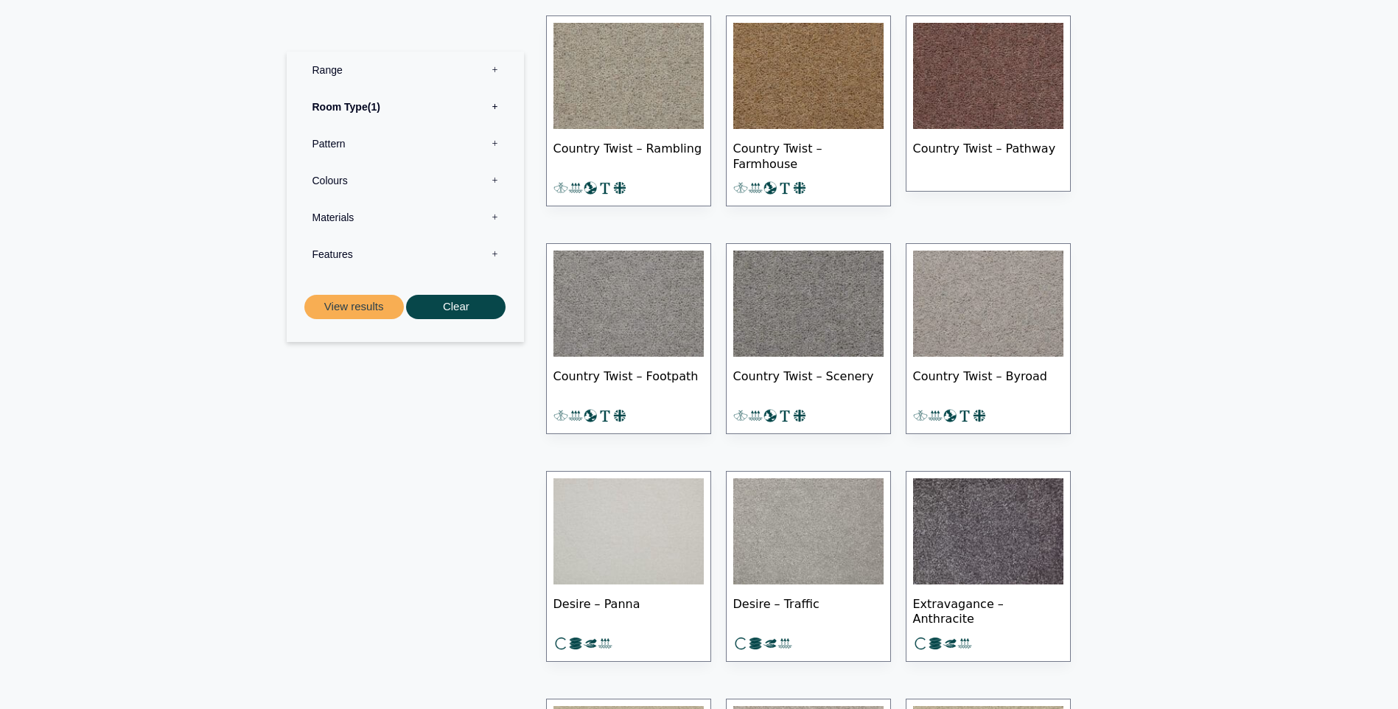
click at [820, 278] on img at bounding box center [809, 304] width 150 height 106
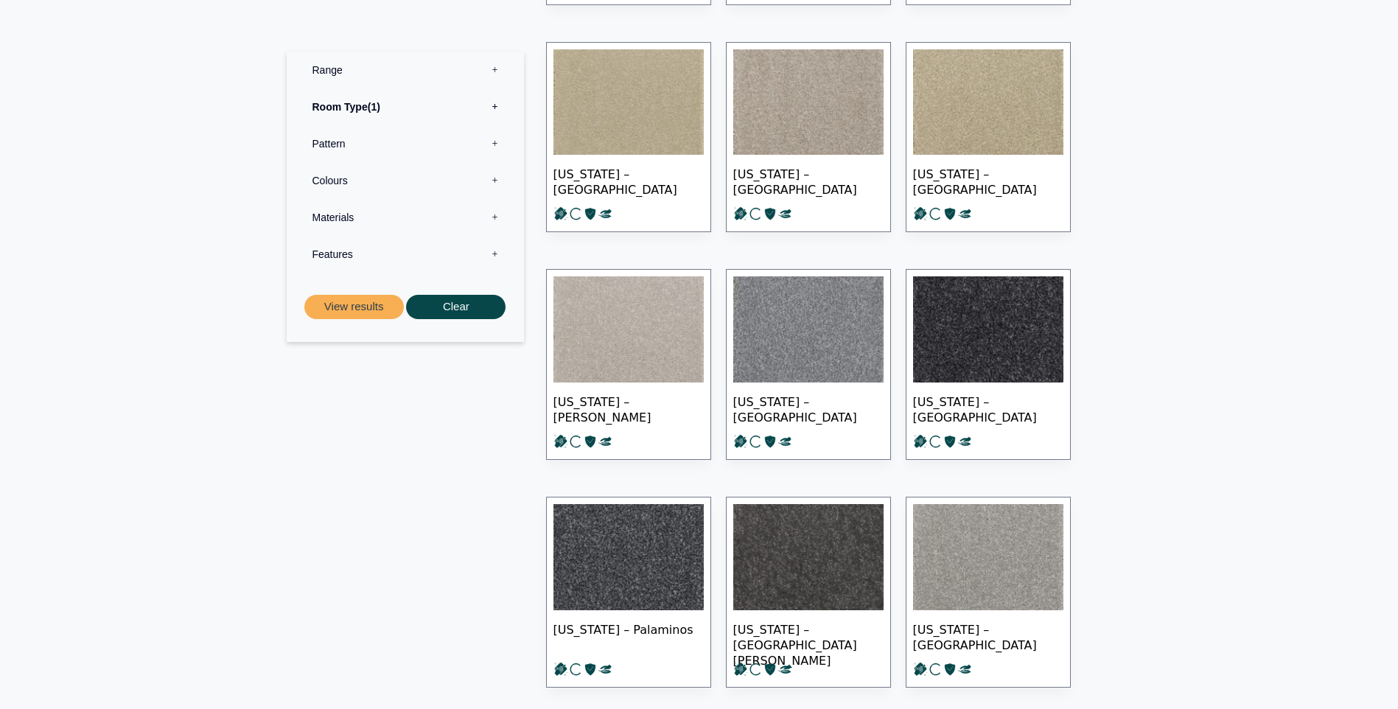
scroll to position [2875, 0]
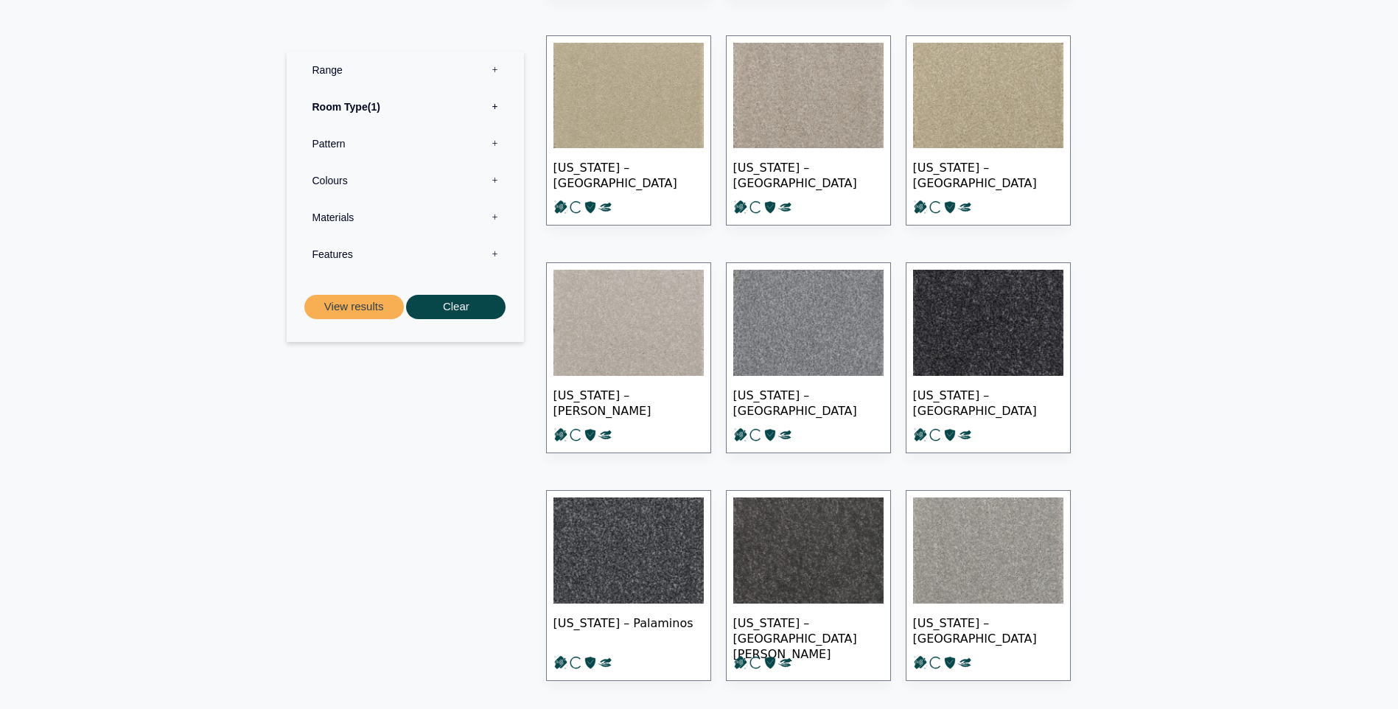
click at [639, 539] on img at bounding box center [629, 551] width 150 height 106
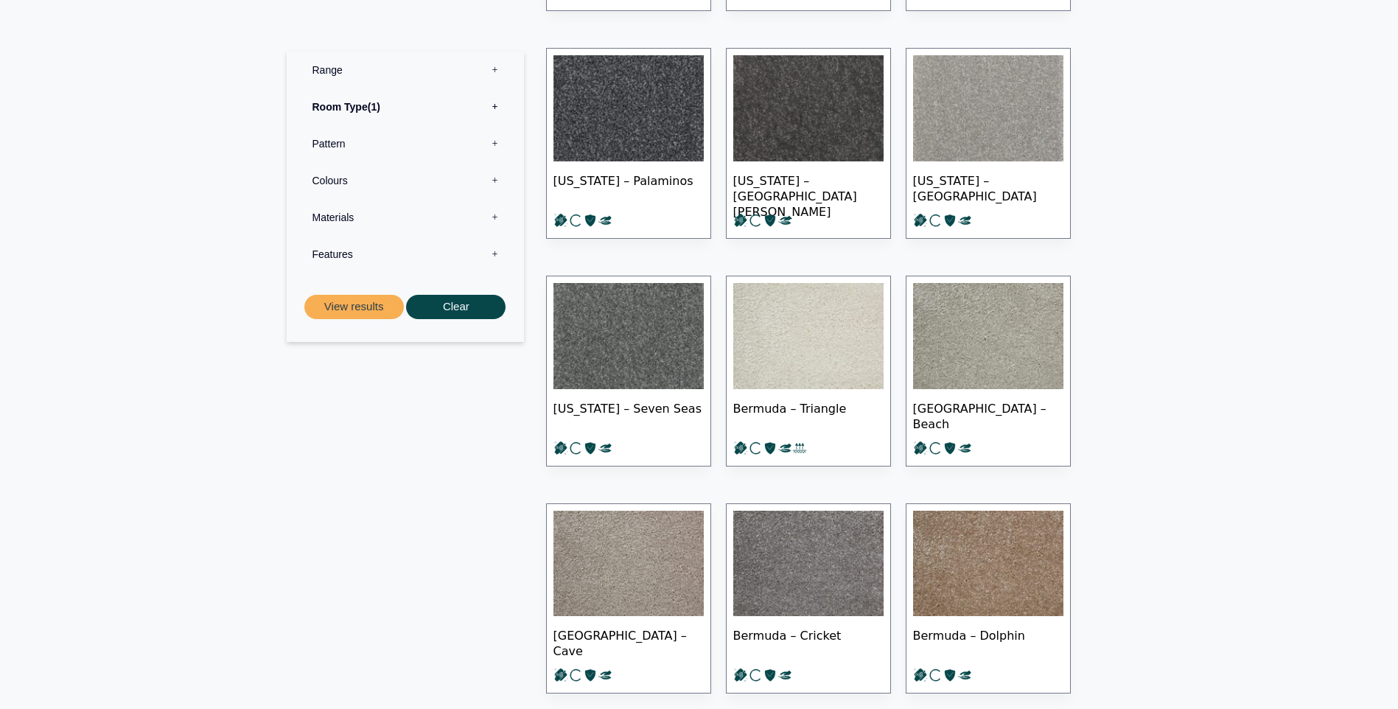
click at [644, 338] on img at bounding box center [629, 336] width 150 height 106
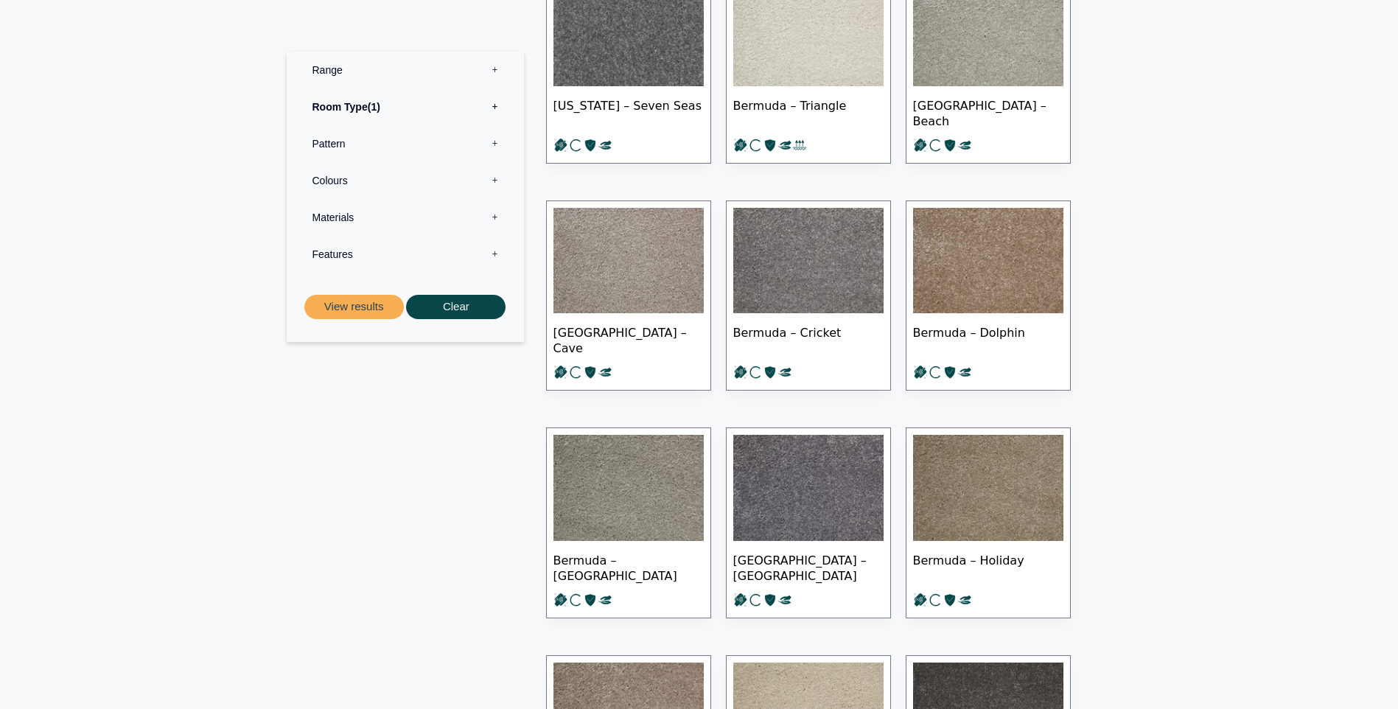
scroll to position [3833, 0]
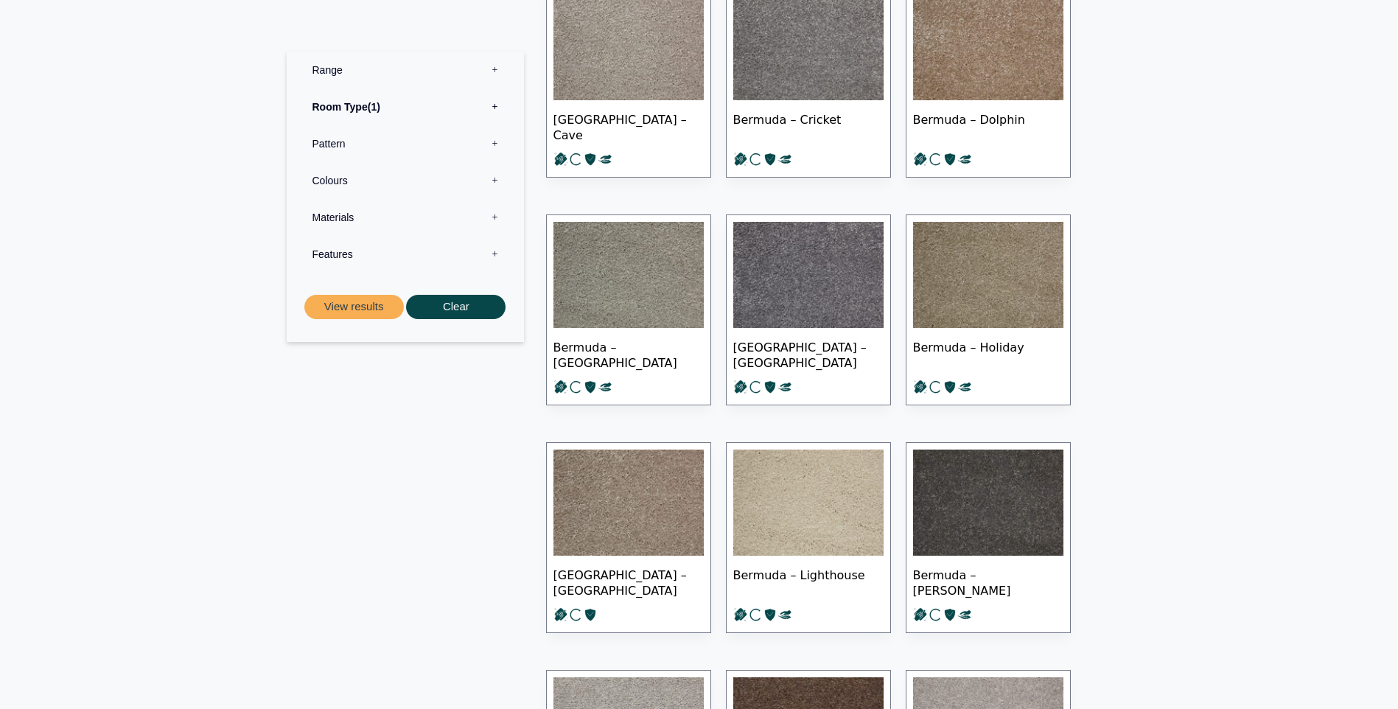
click at [819, 246] on img at bounding box center [809, 275] width 150 height 106
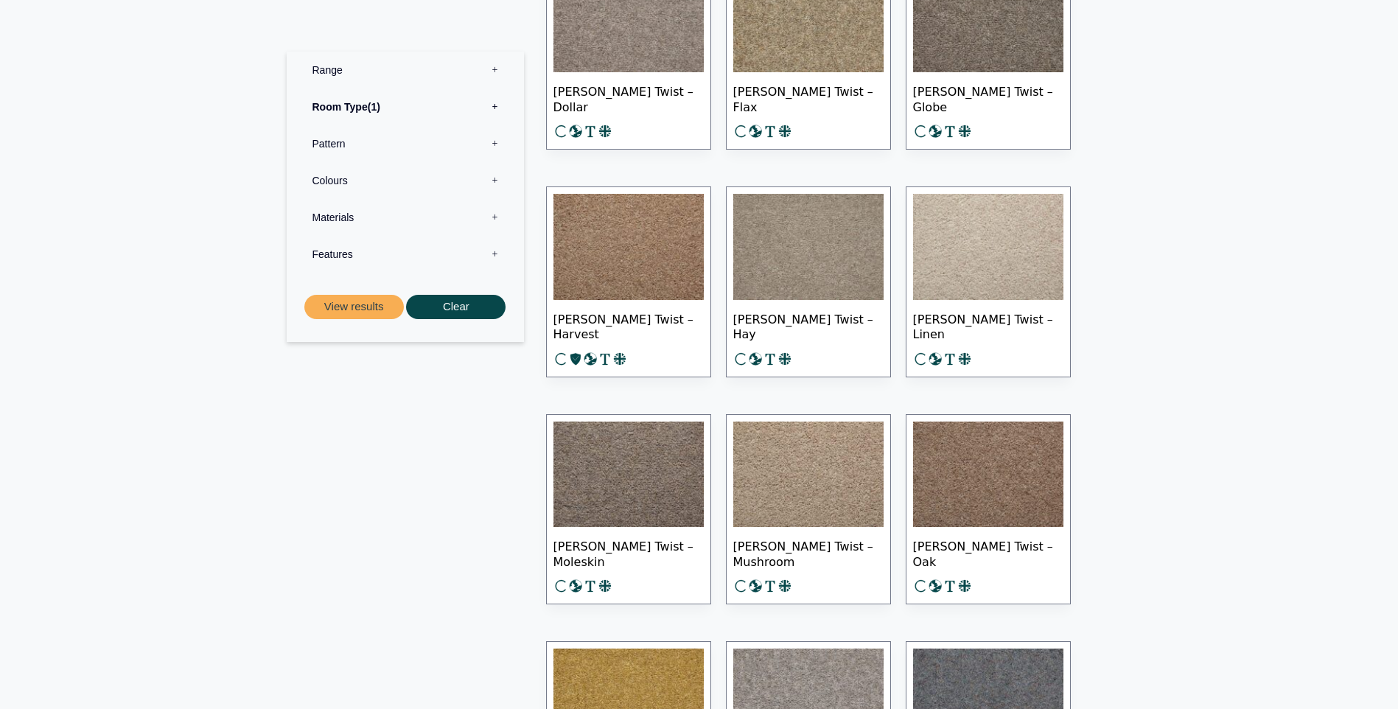
scroll to position [5824, 0]
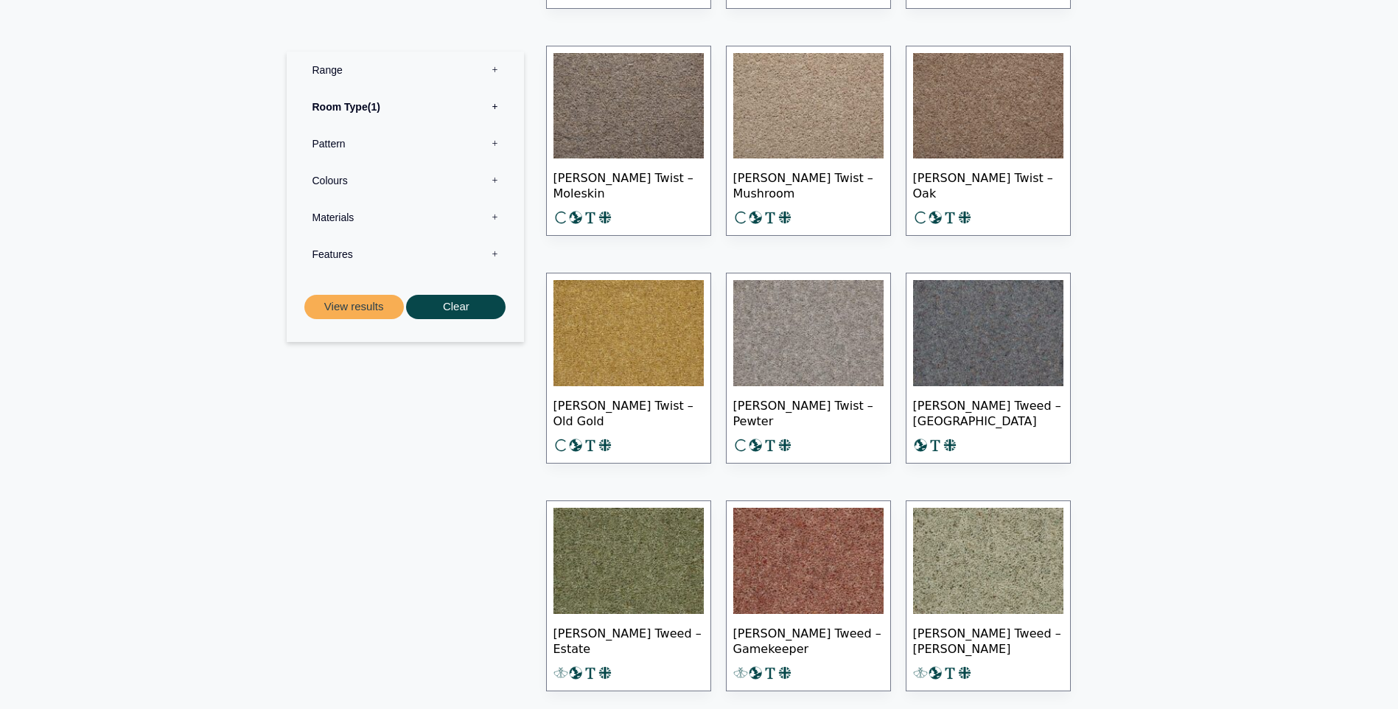
click at [999, 327] on img at bounding box center [988, 333] width 150 height 106
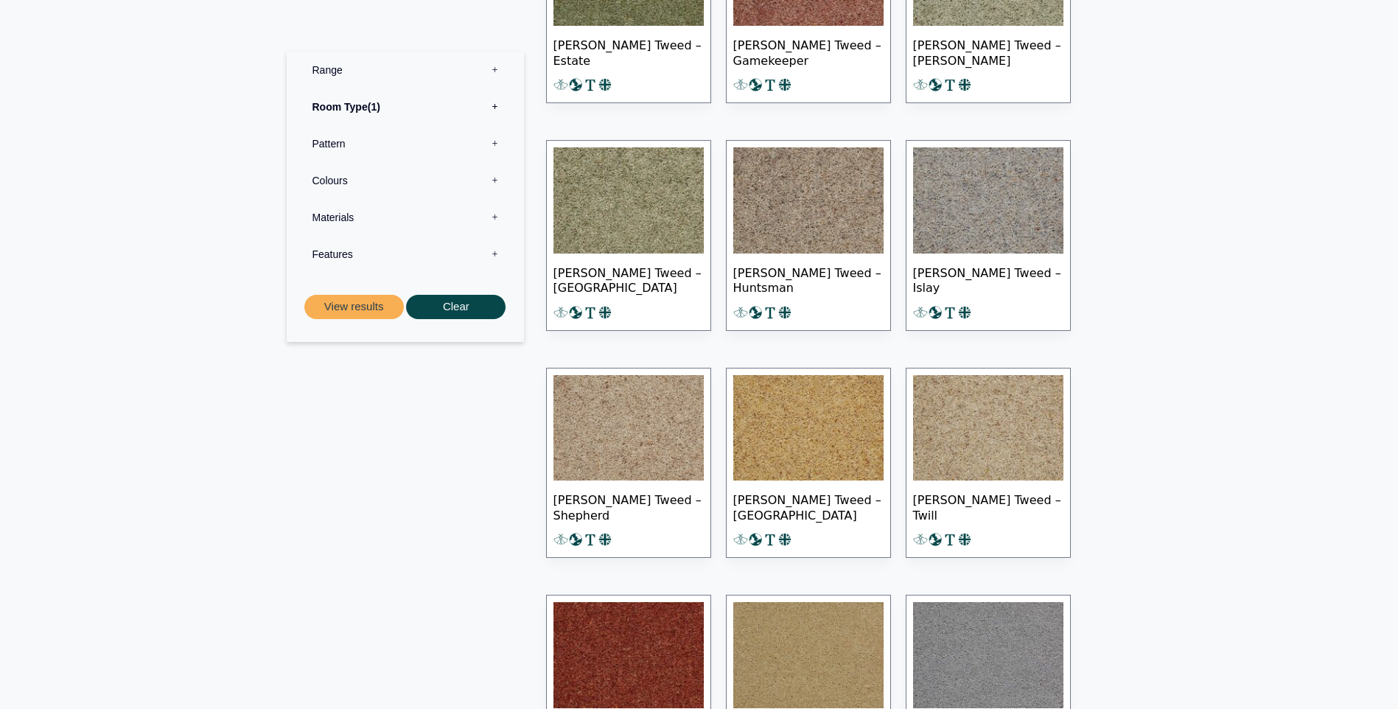
scroll to position [6414, 0]
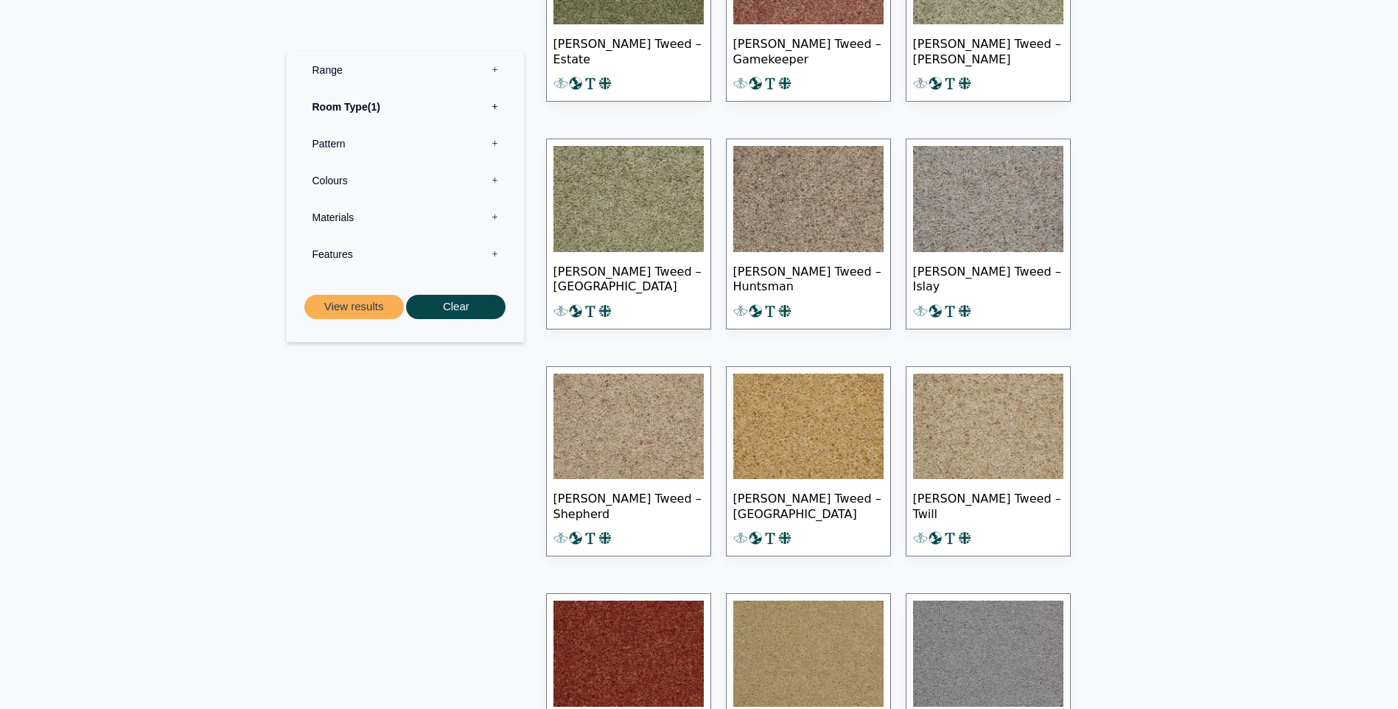
click at [1001, 173] on img at bounding box center [988, 199] width 150 height 106
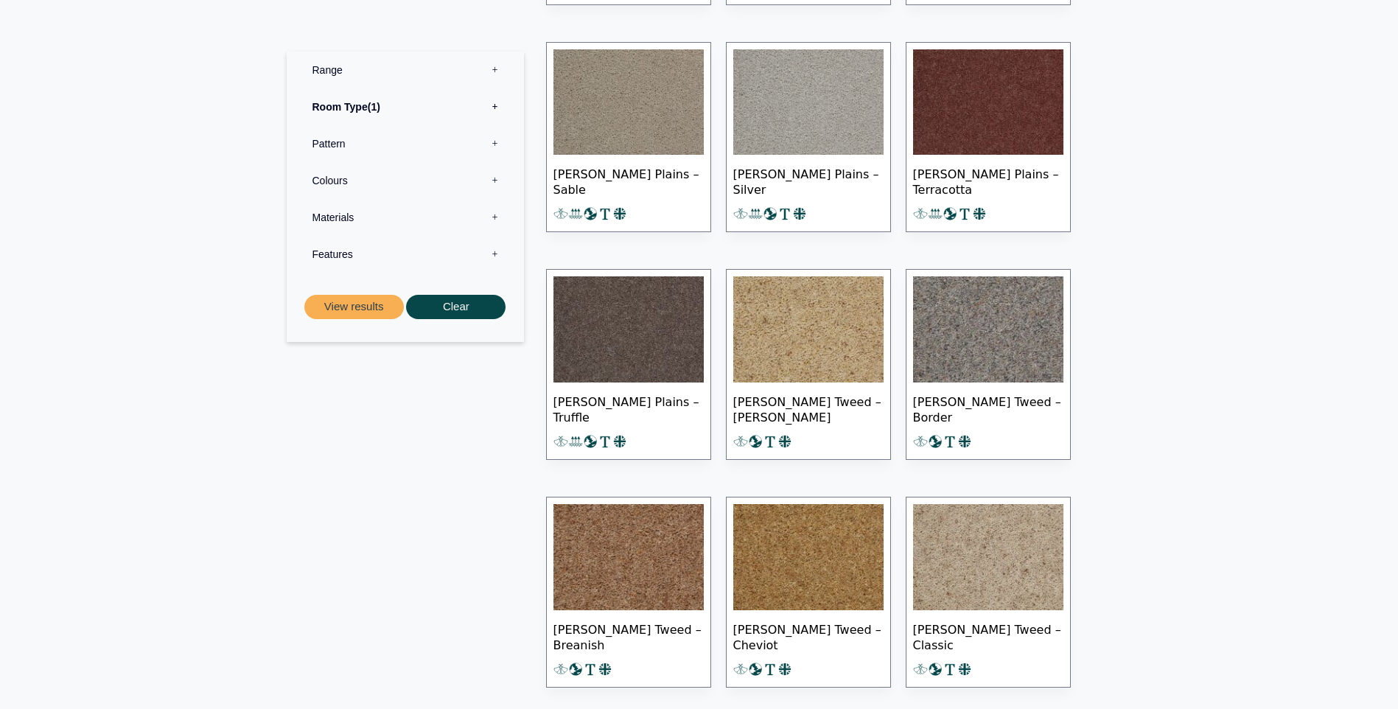
scroll to position [7962, 0]
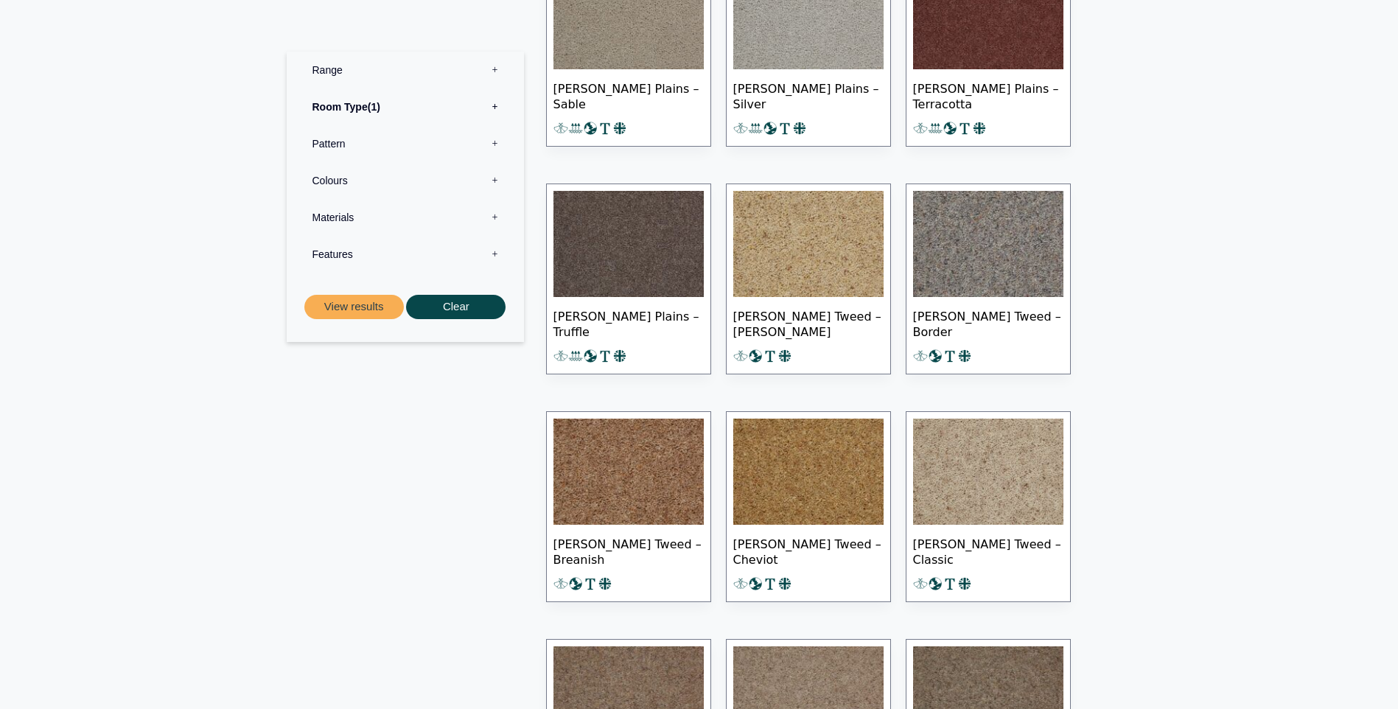
click at [1005, 213] on img at bounding box center [988, 244] width 150 height 106
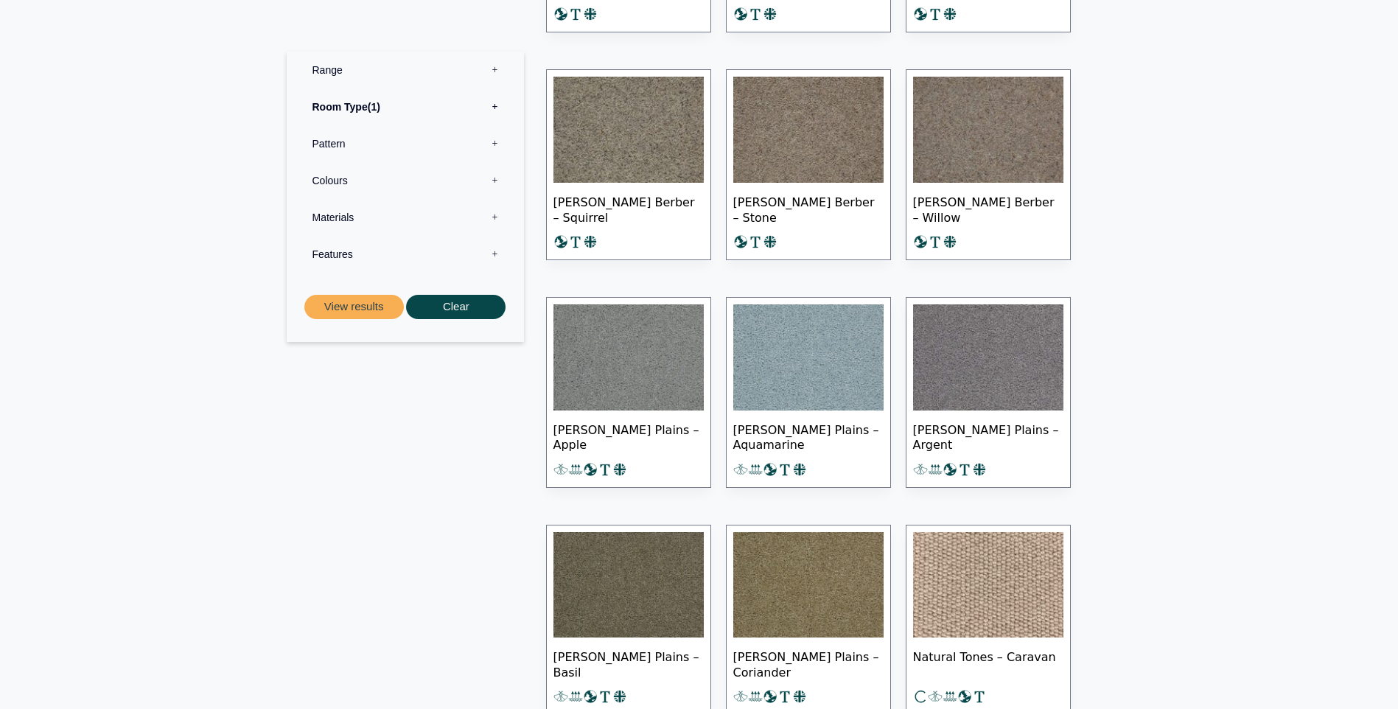
scroll to position [9215, 0]
click at [997, 346] on img at bounding box center [988, 357] width 150 height 106
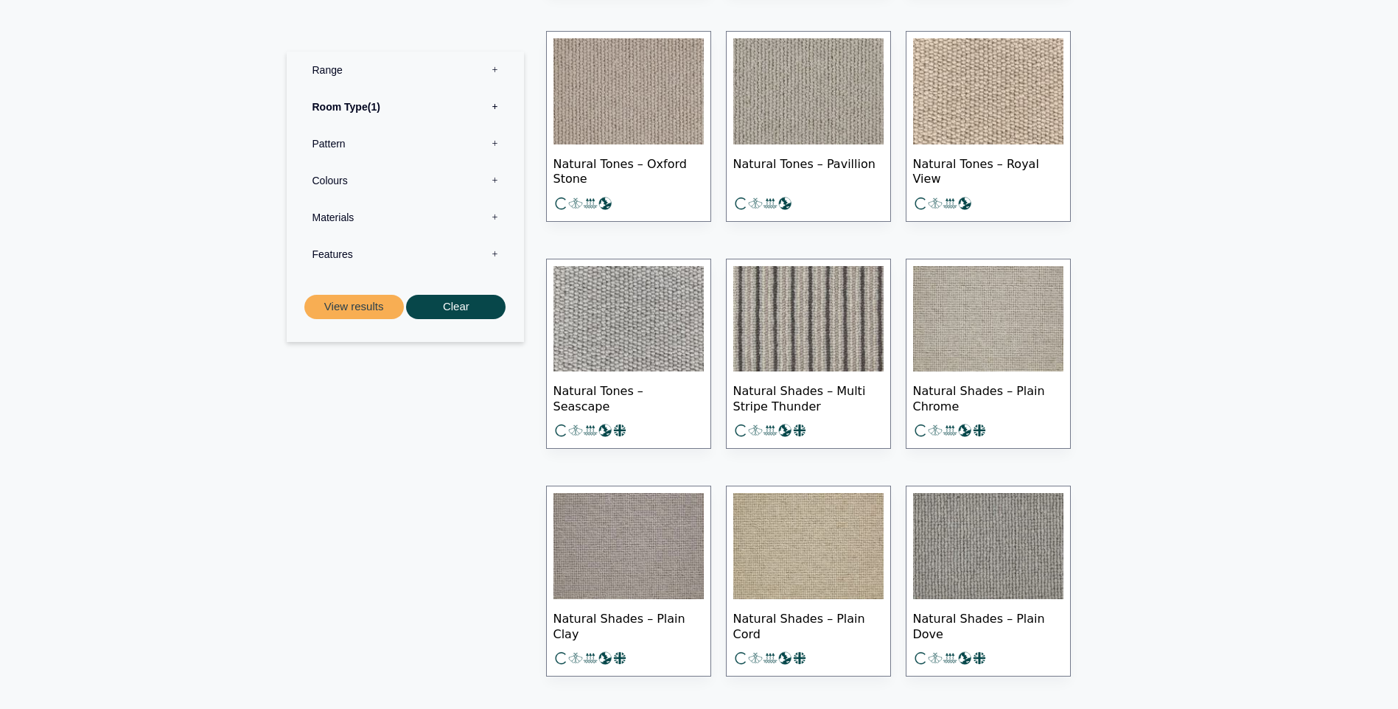
scroll to position [10395, 0]
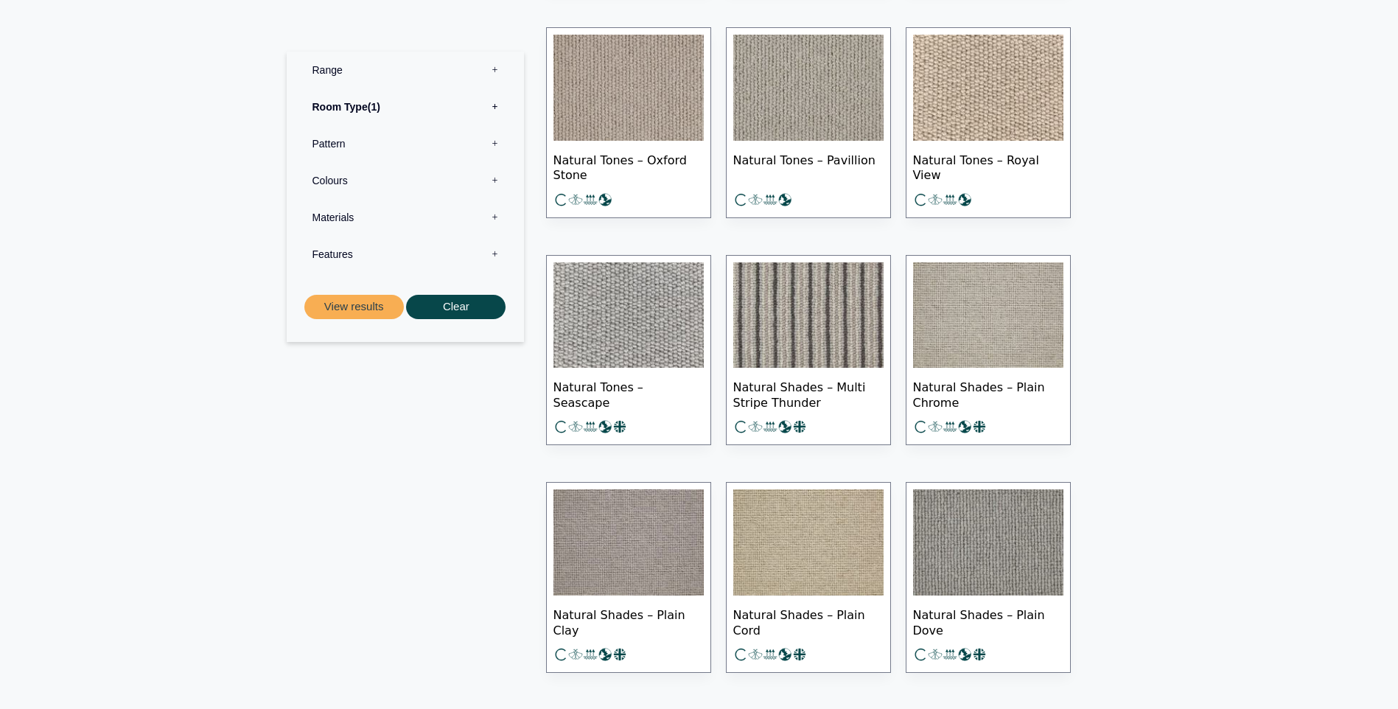
click at [616, 288] on img at bounding box center [629, 315] width 150 height 106
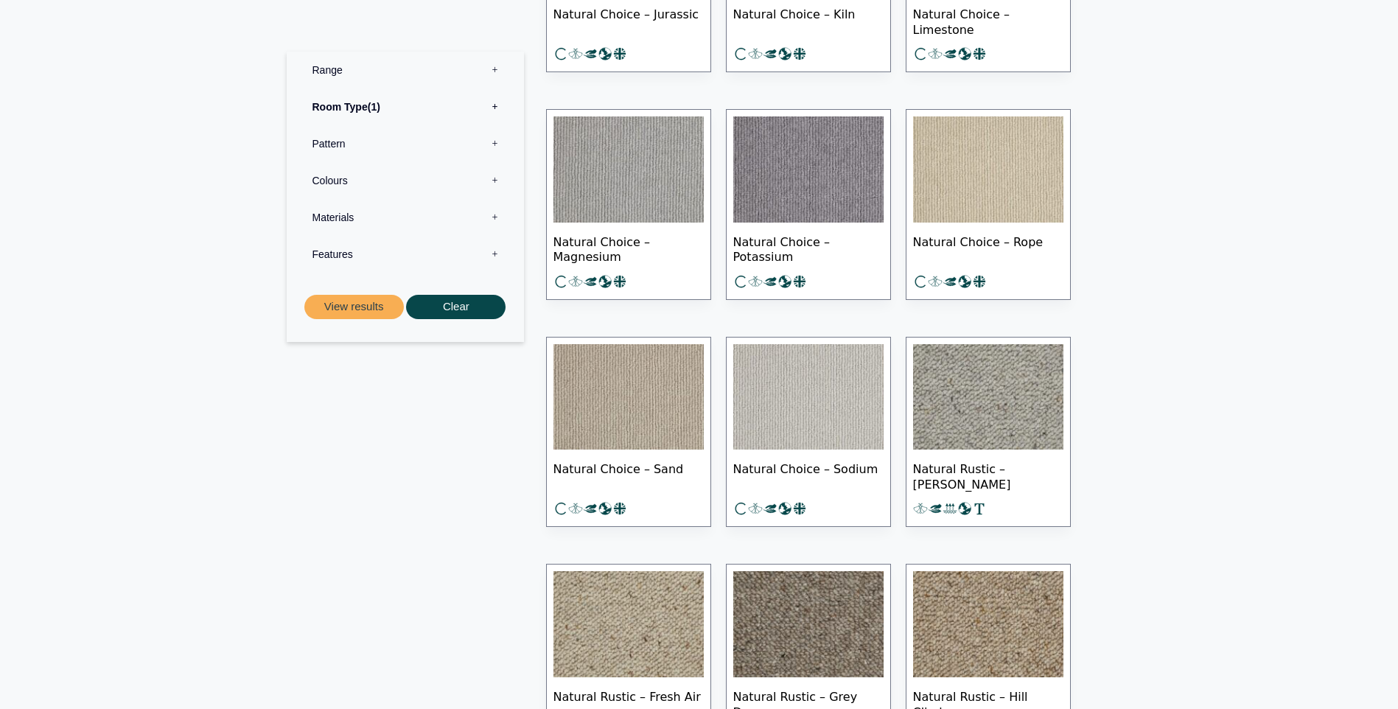
scroll to position [12385, 0]
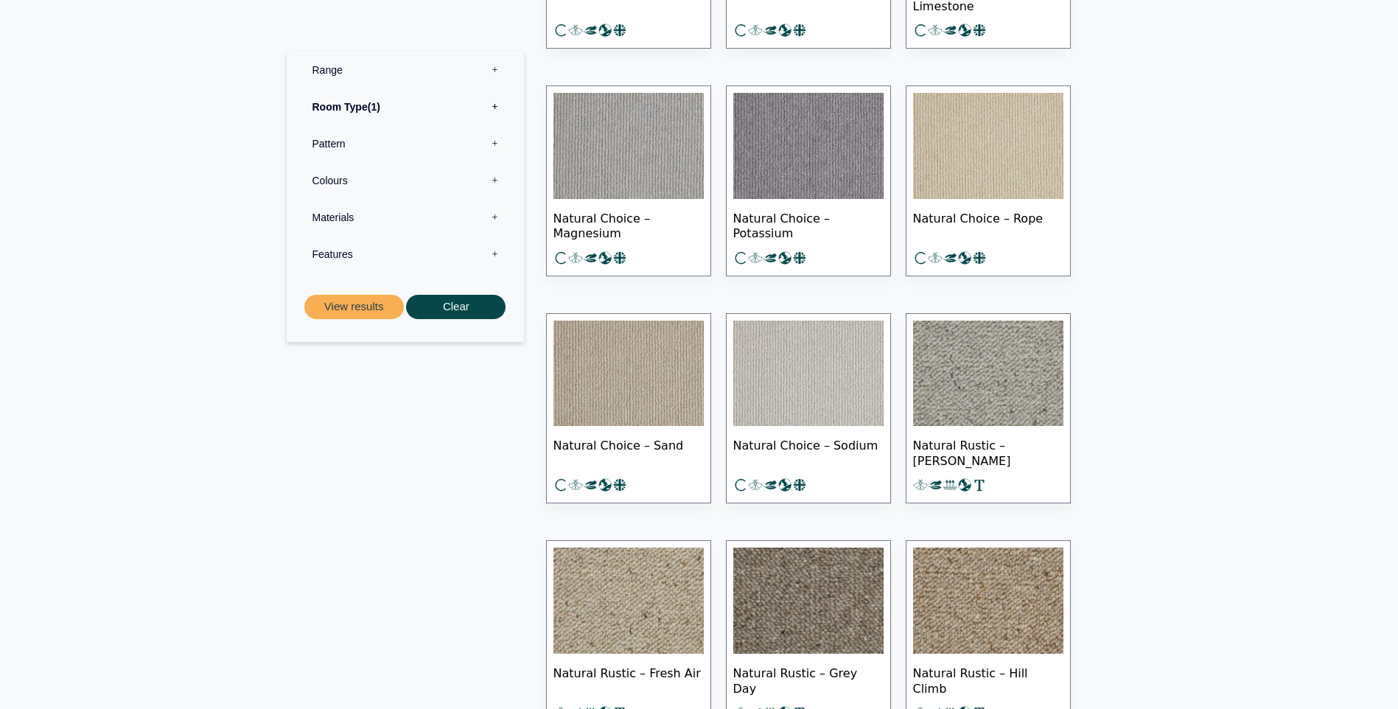
click at [1016, 352] on img at bounding box center [988, 374] width 150 height 106
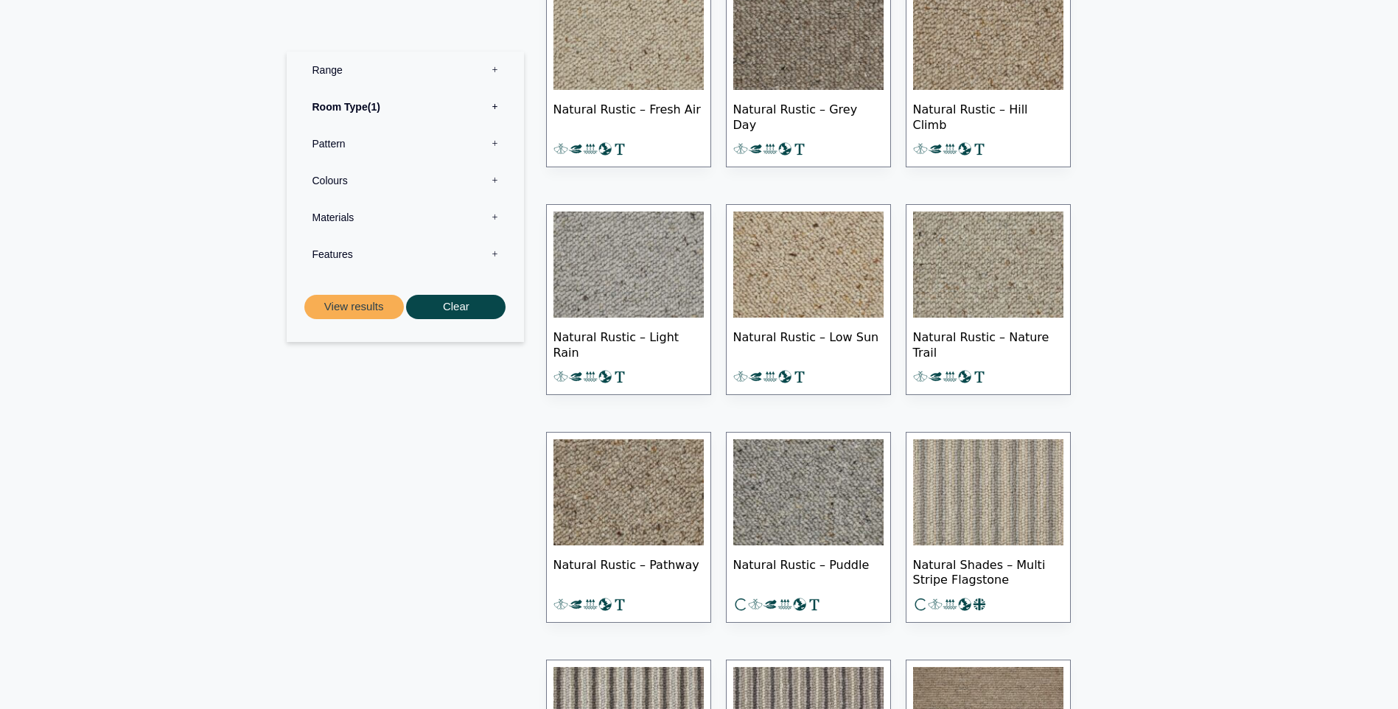
scroll to position [12975, 0]
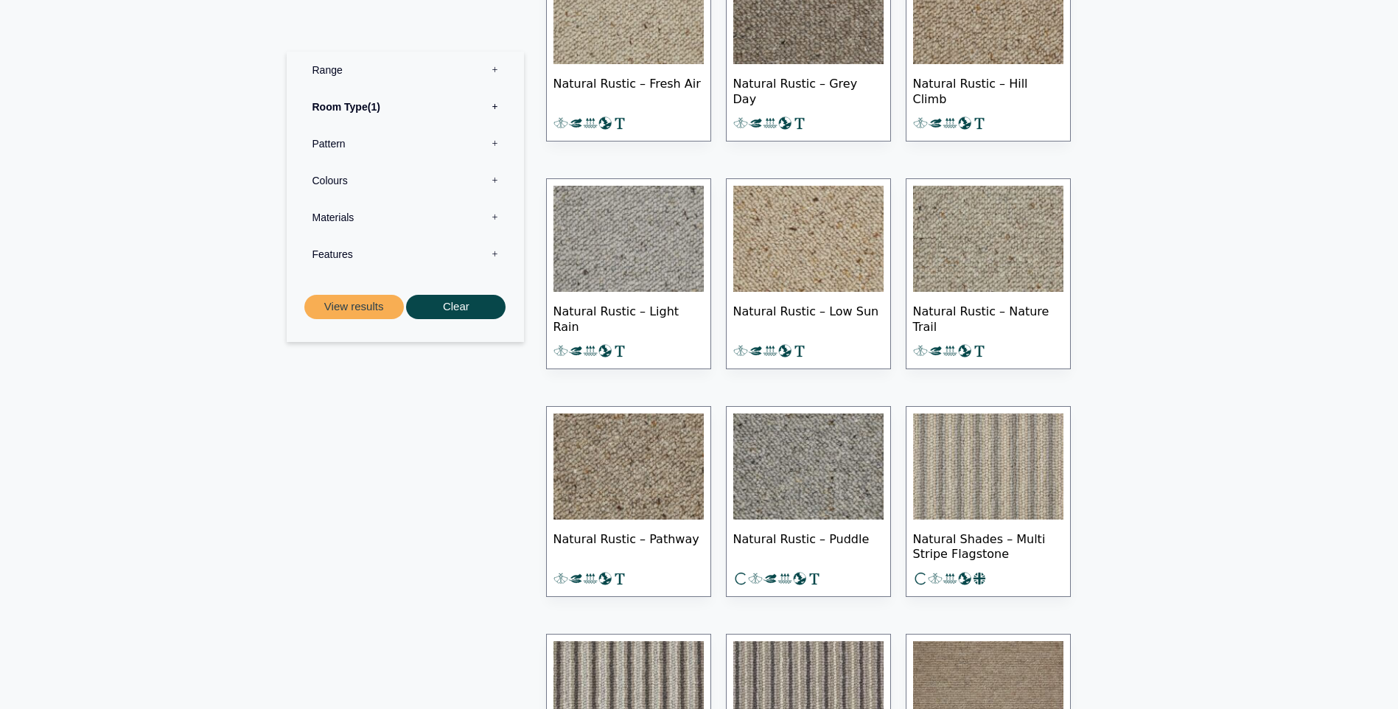
click at [812, 436] on img at bounding box center [809, 467] width 150 height 106
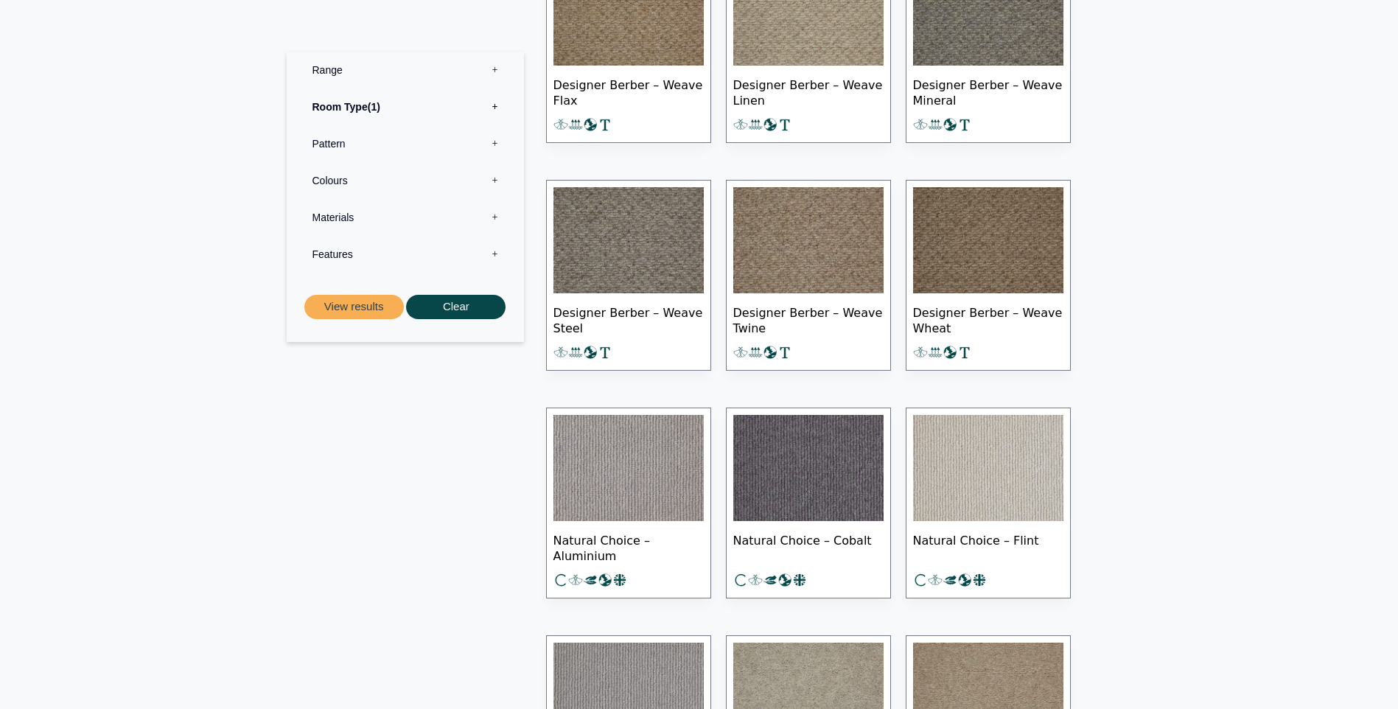
scroll to position [14744, 0]
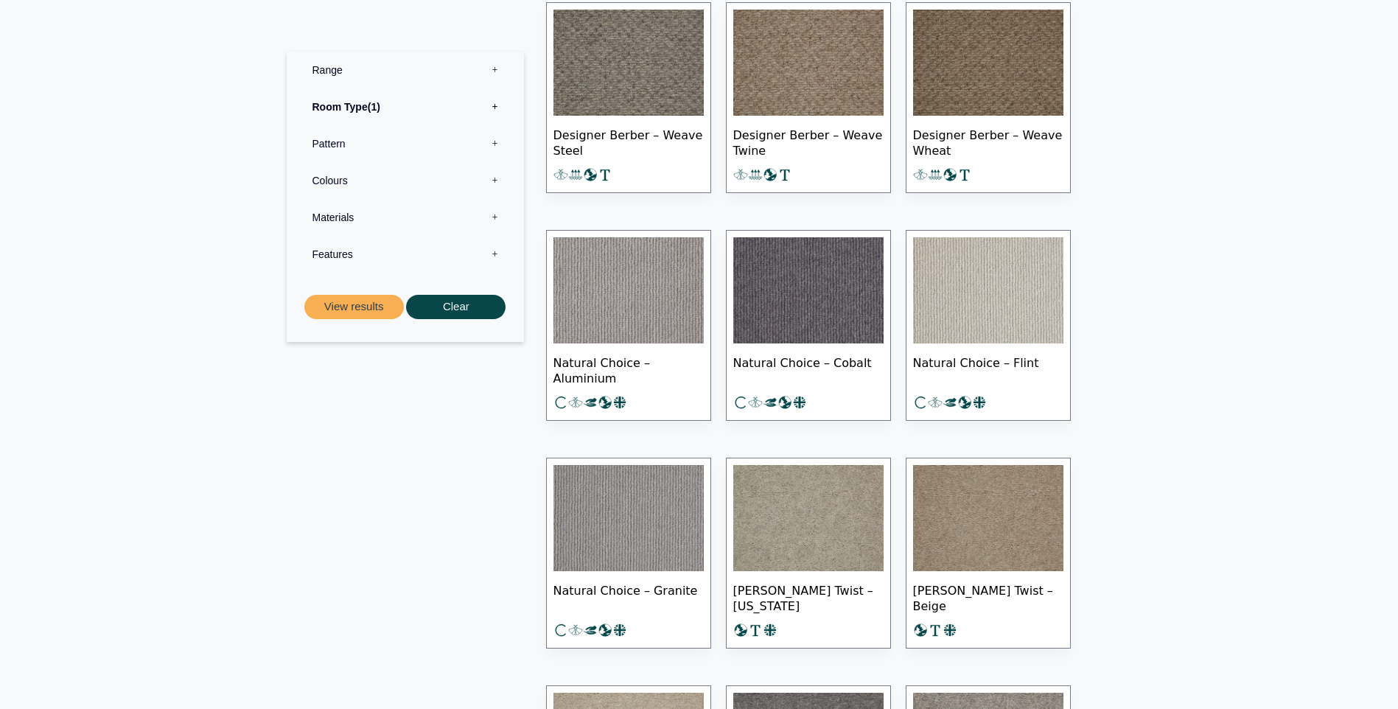
click at [806, 291] on img at bounding box center [809, 290] width 150 height 106
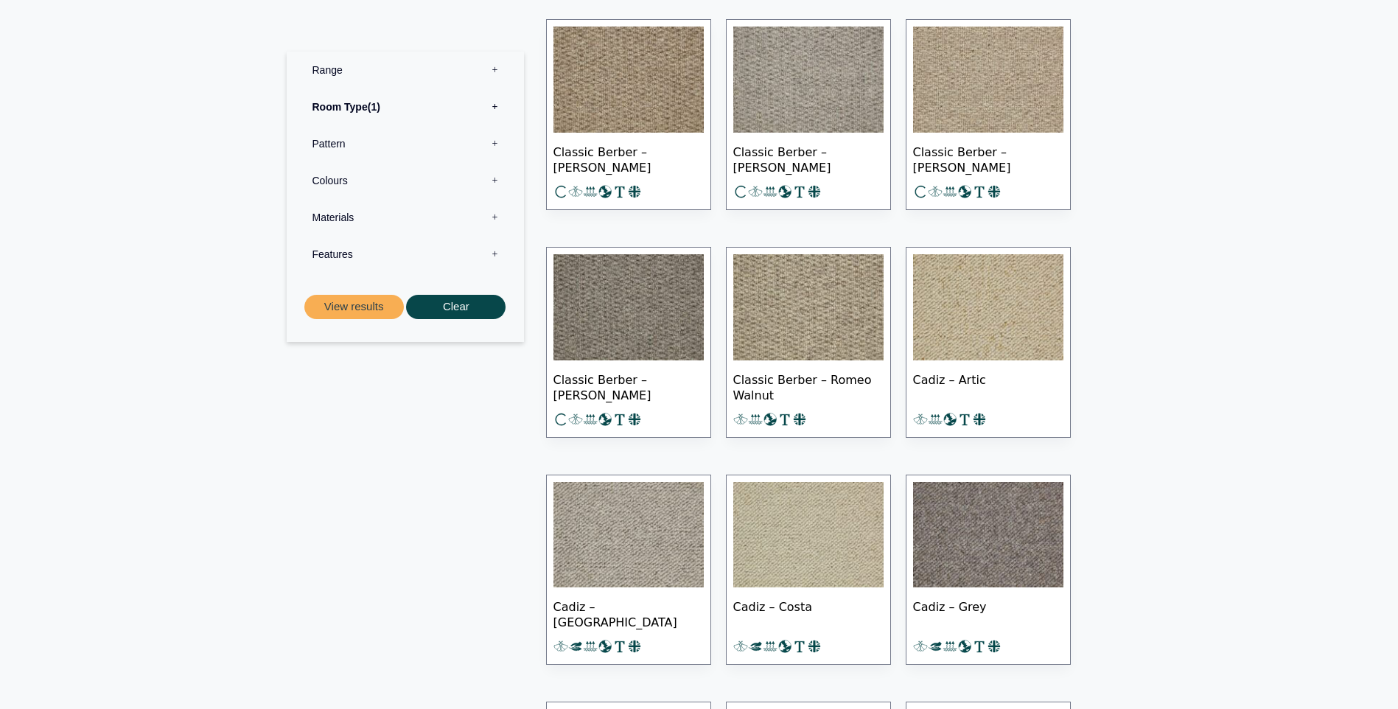
scroll to position [17619, 0]
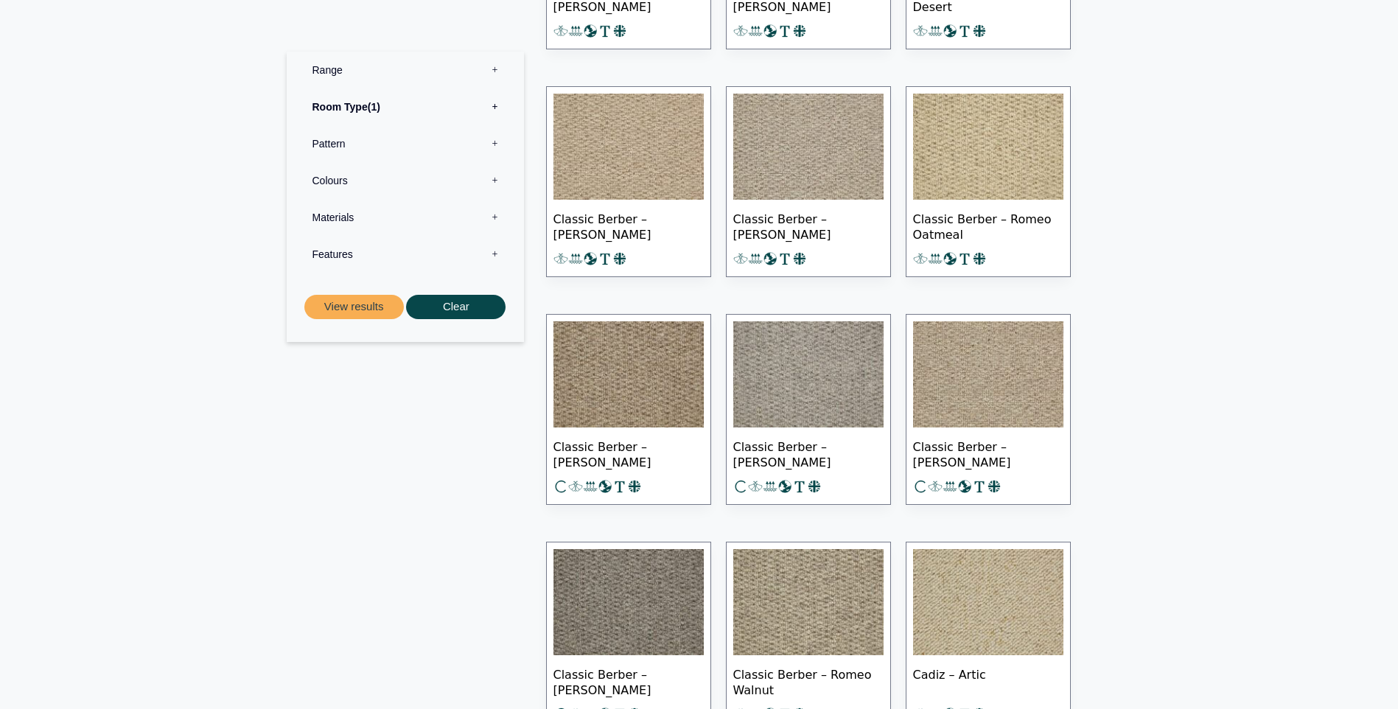
click at [491, 178] on label "Colours 0" at bounding box center [405, 180] width 215 height 37
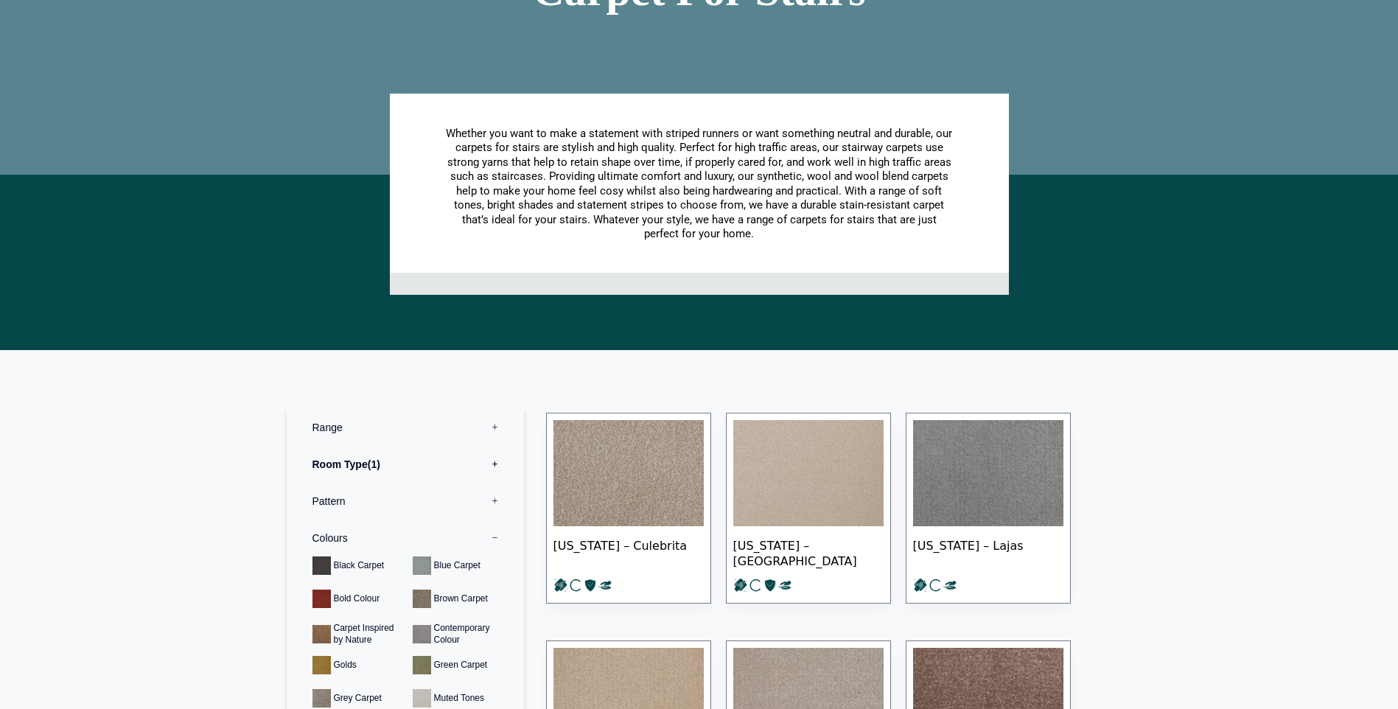
scroll to position [442, 0]
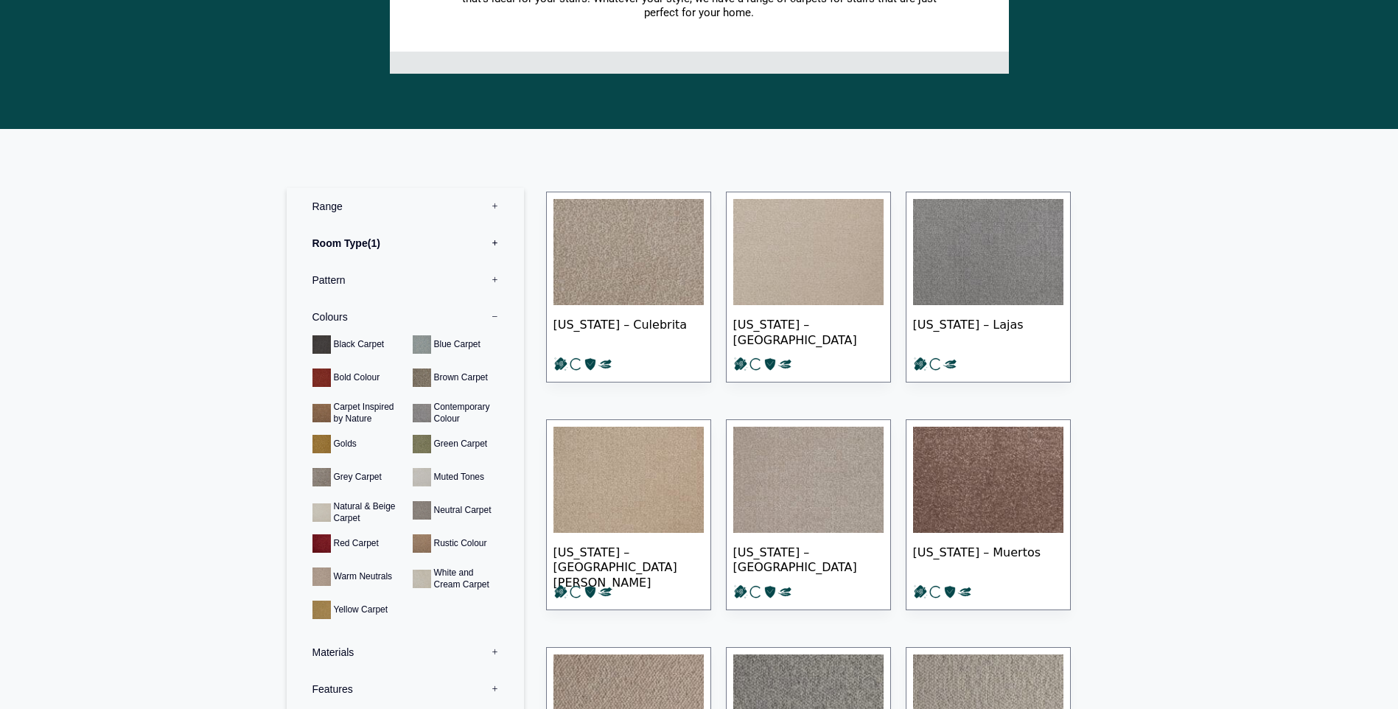
click at [971, 229] on img at bounding box center [988, 252] width 150 height 106
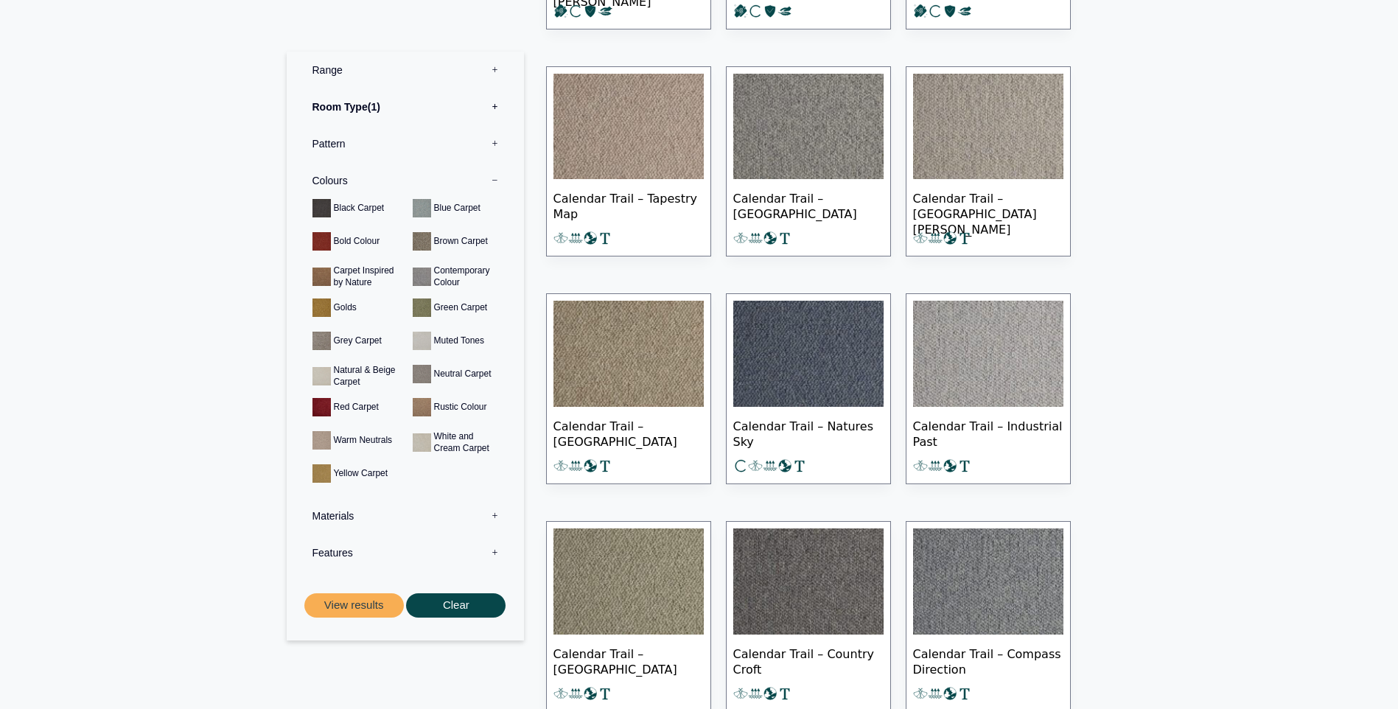
scroll to position [1032, 0]
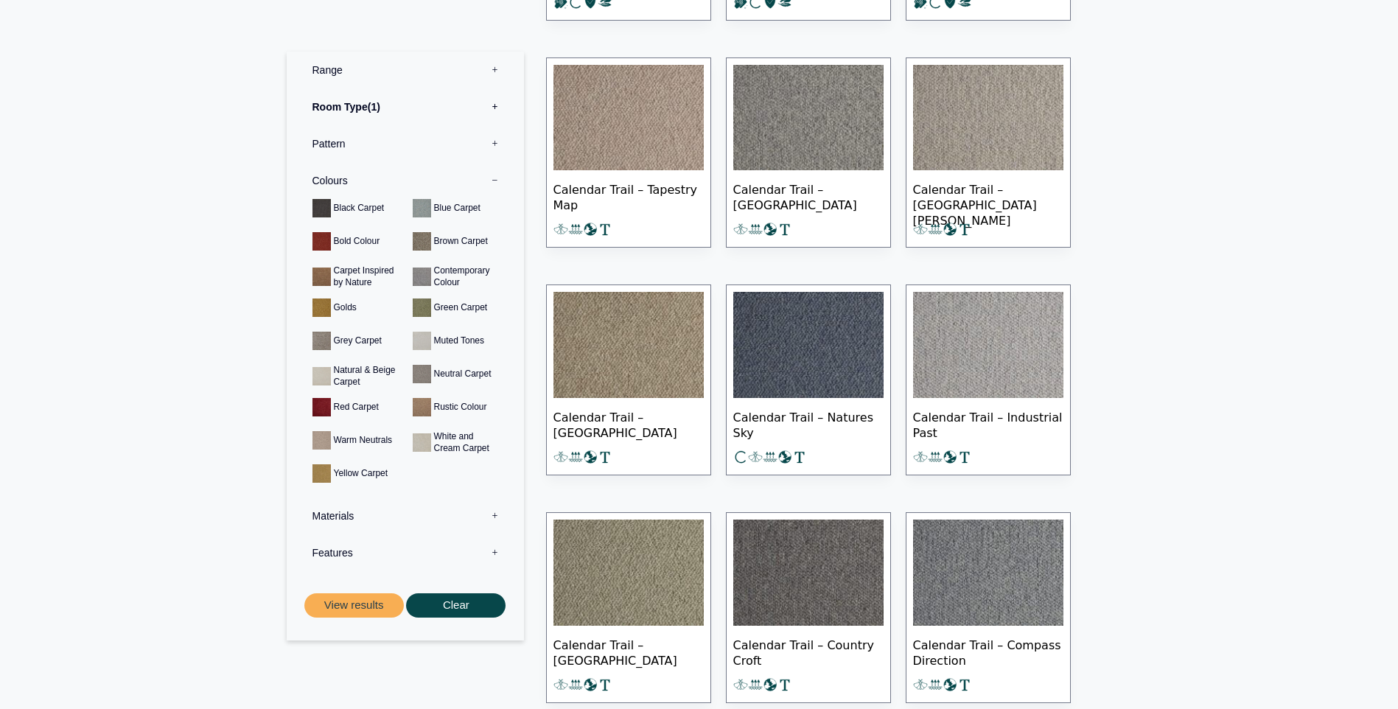
click at [804, 339] on img at bounding box center [809, 345] width 150 height 106
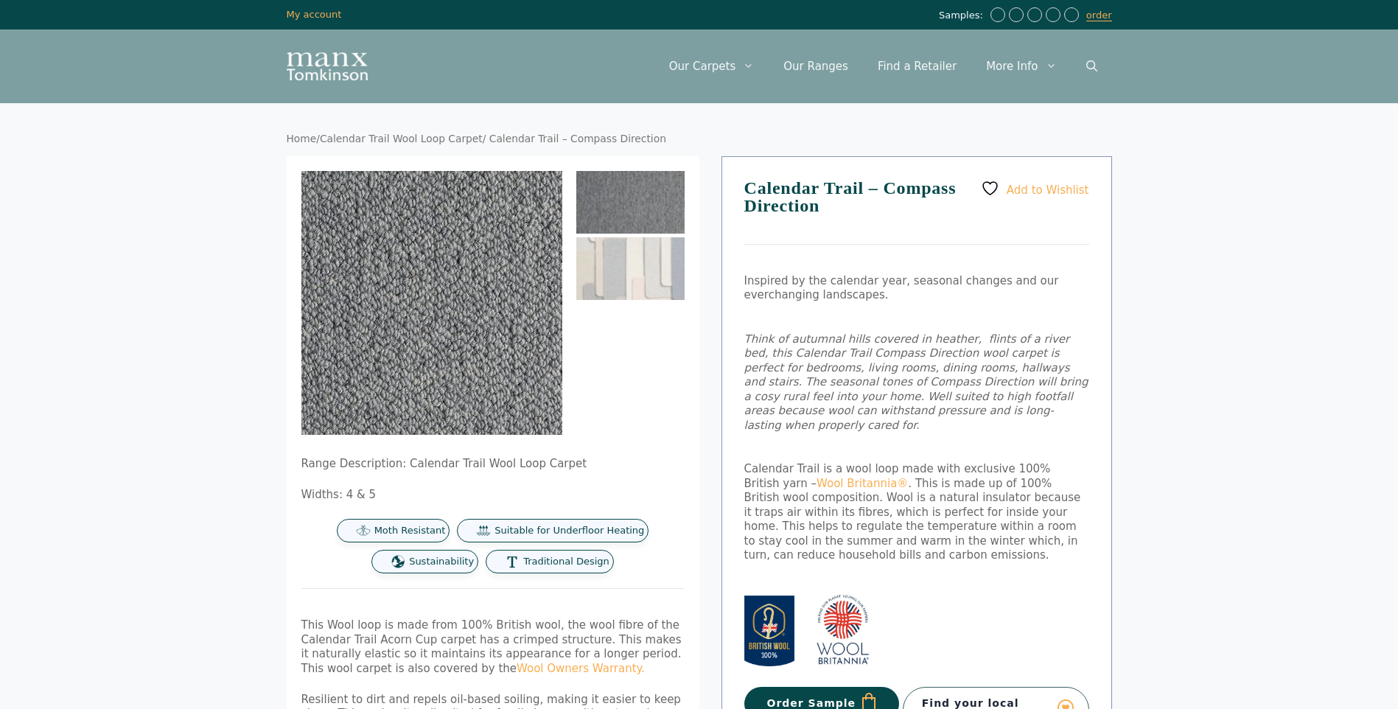
click at [526, 203] on img at bounding box center [376, 361] width 413 height 418
click at [523, 187] on img at bounding box center [379, 370] width 413 height 418
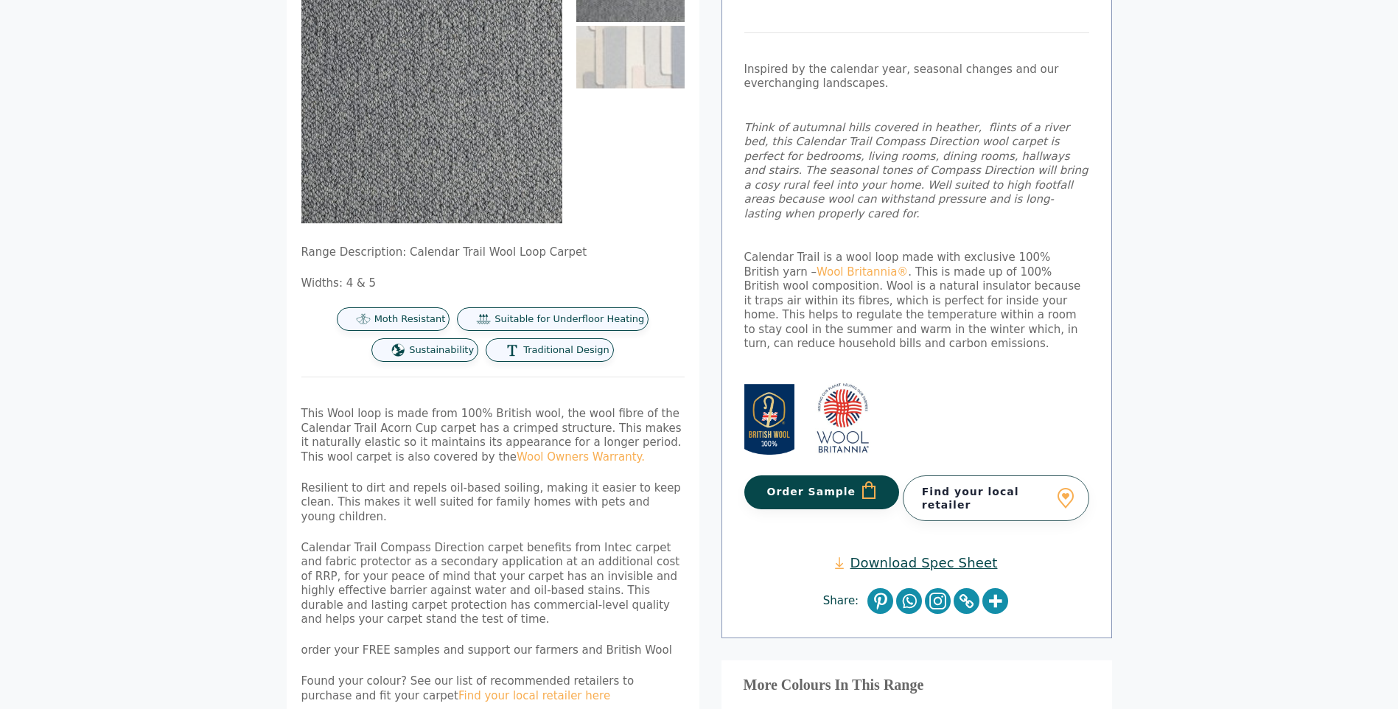
scroll to position [74, 0]
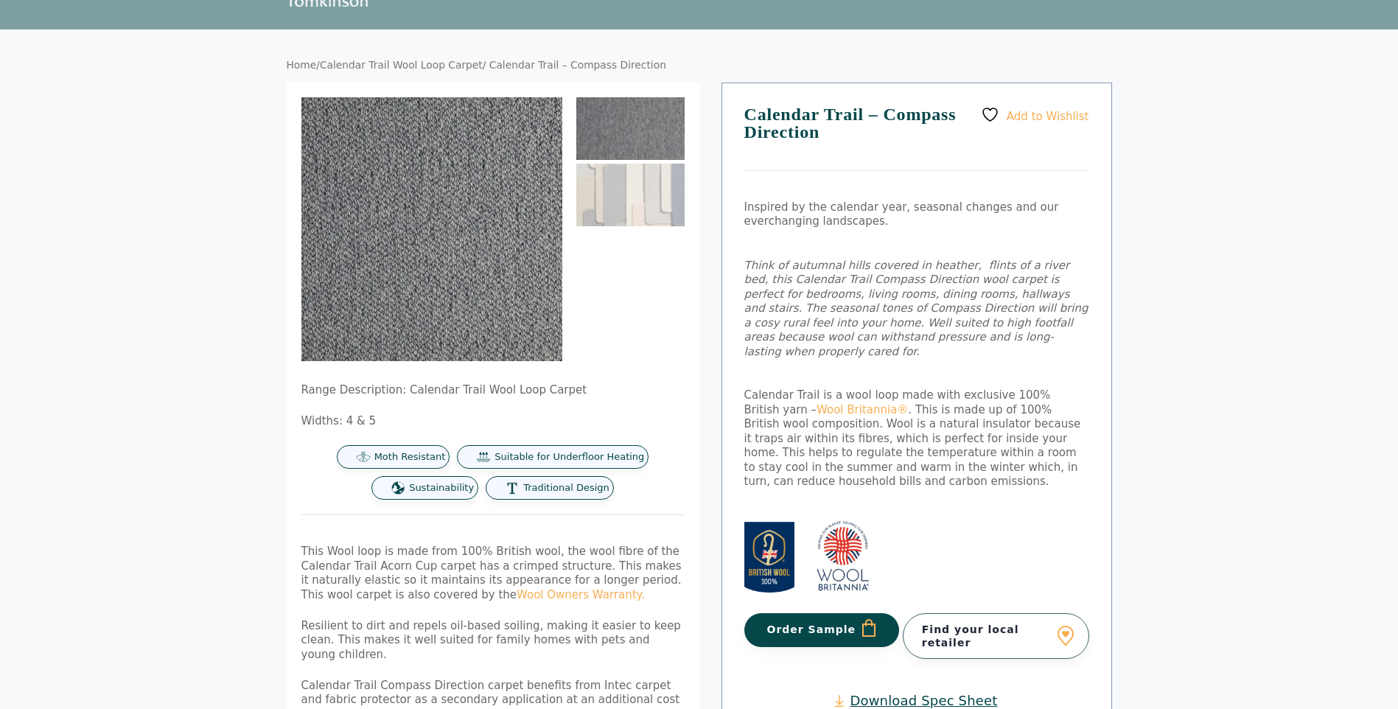
click at [808, 613] on button "Order Sample" at bounding box center [823, 630] width 156 height 34
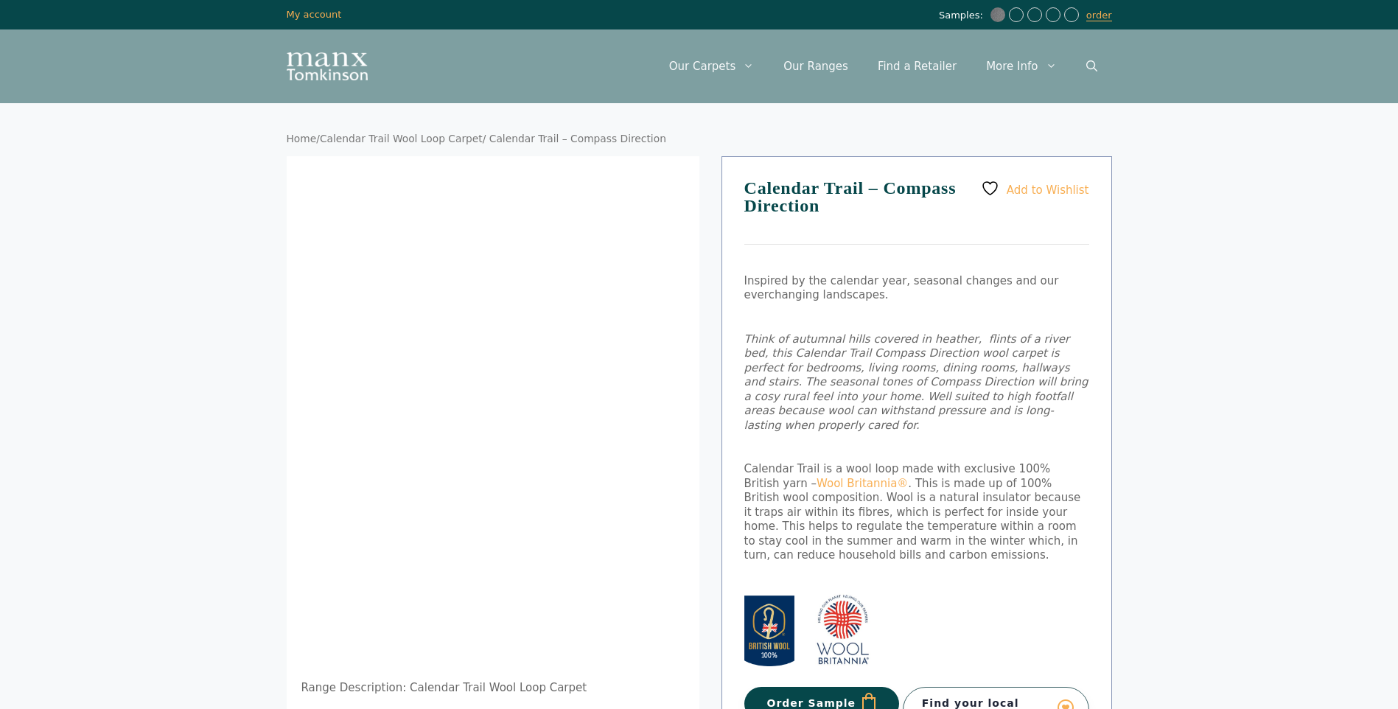
scroll to position [74, 0]
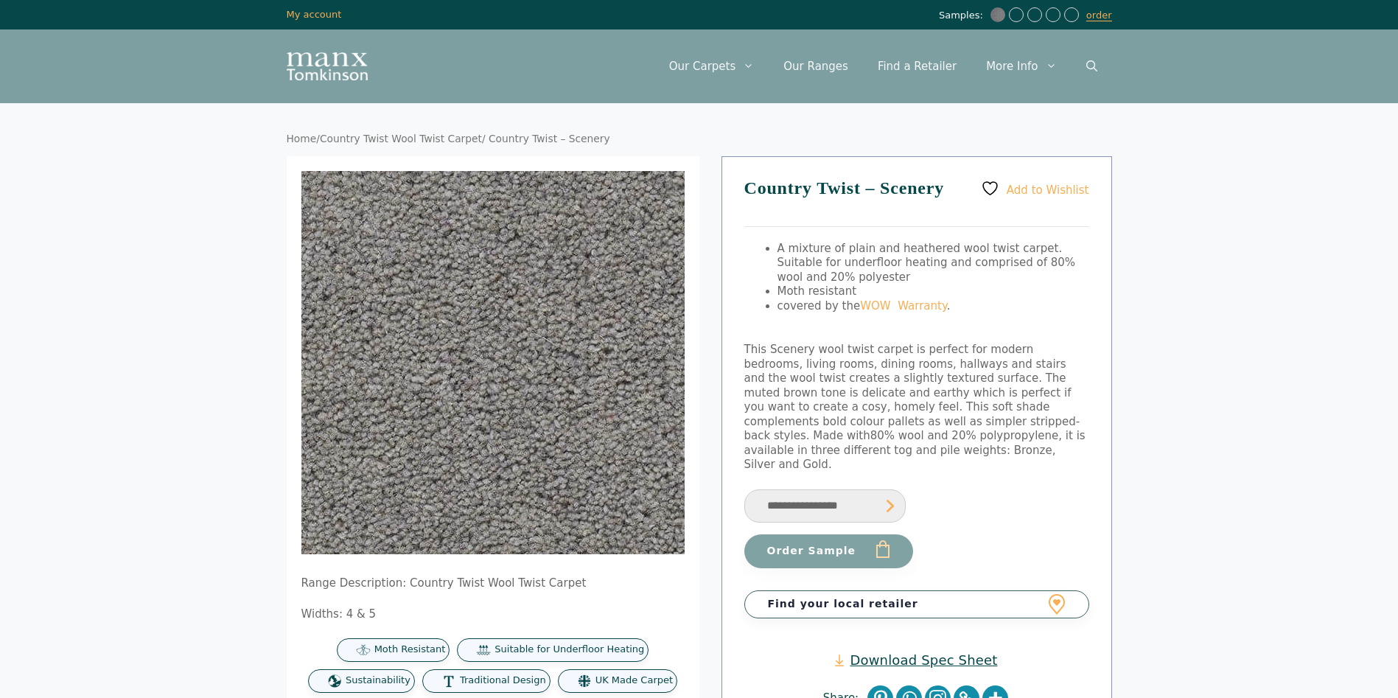
click at [583, 245] on img at bounding box center [440, 431] width 607 height 607
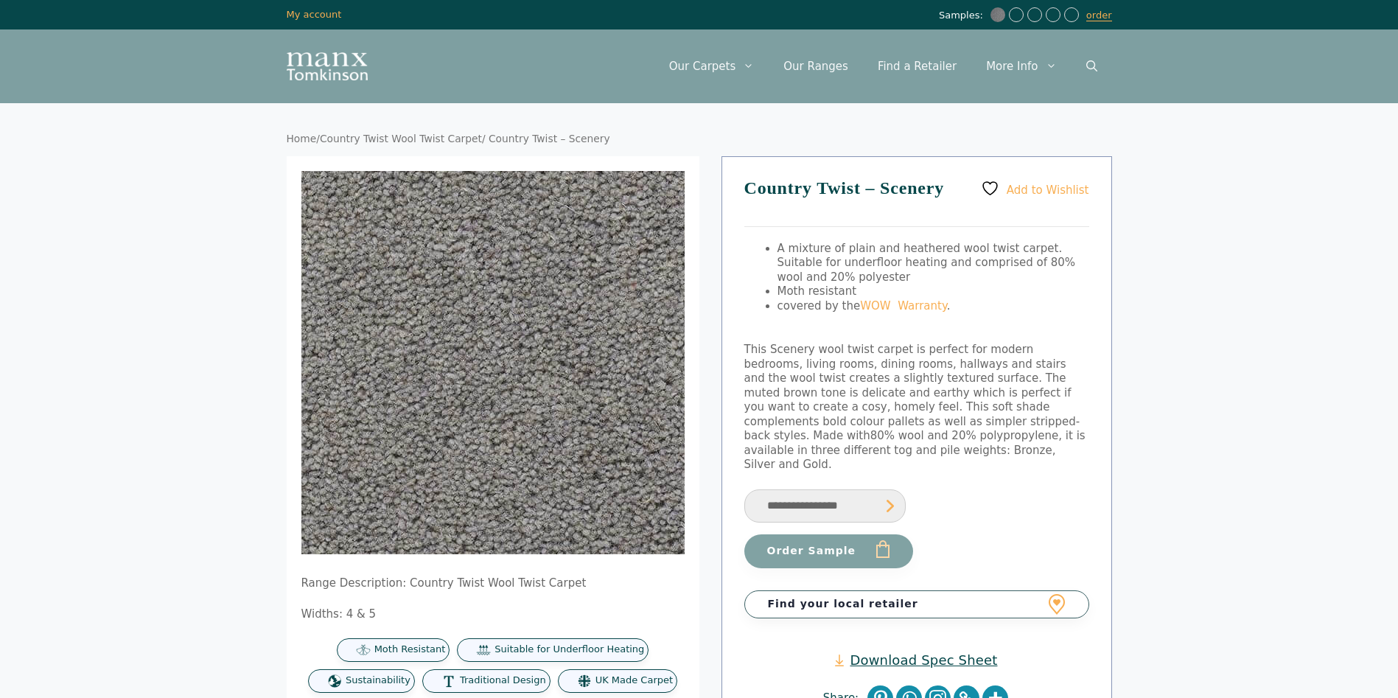
scroll to position [147, 0]
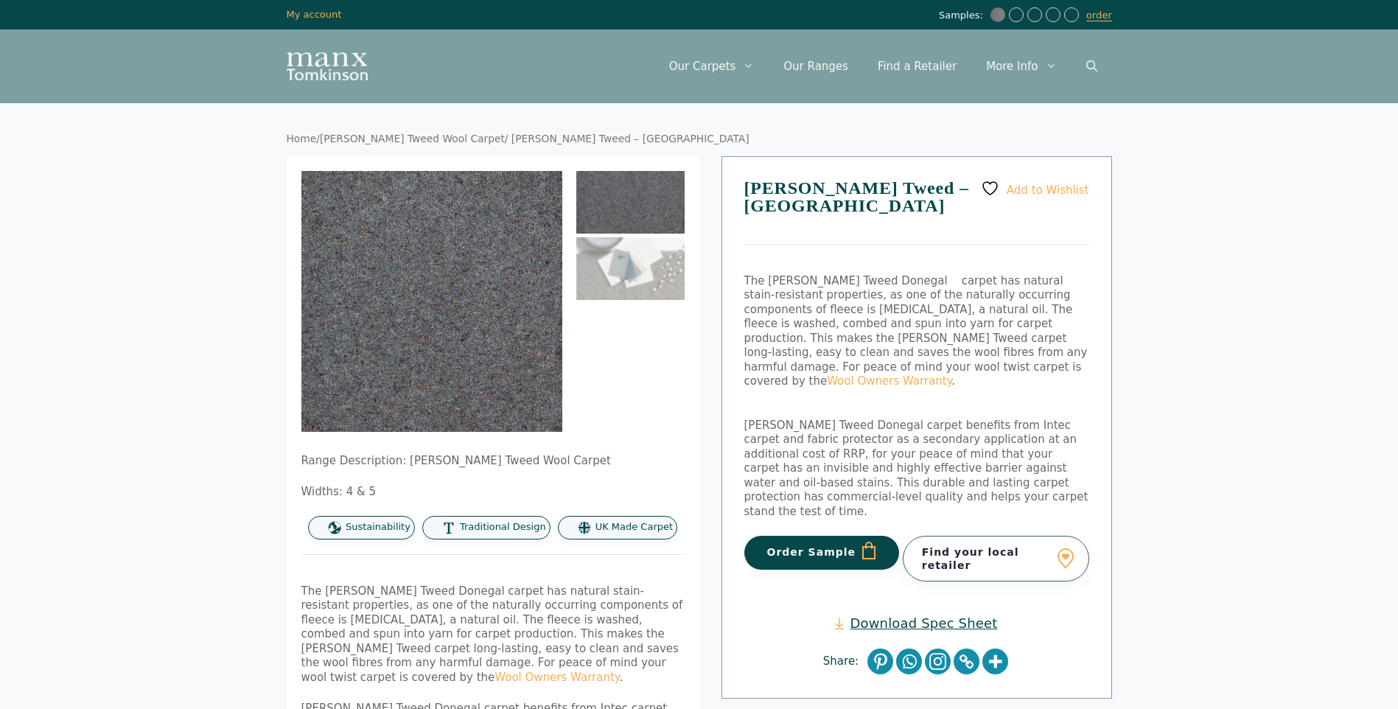
click at [801, 536] on button "Order Sample" at bounding box center [823, 553] width 156 height 34
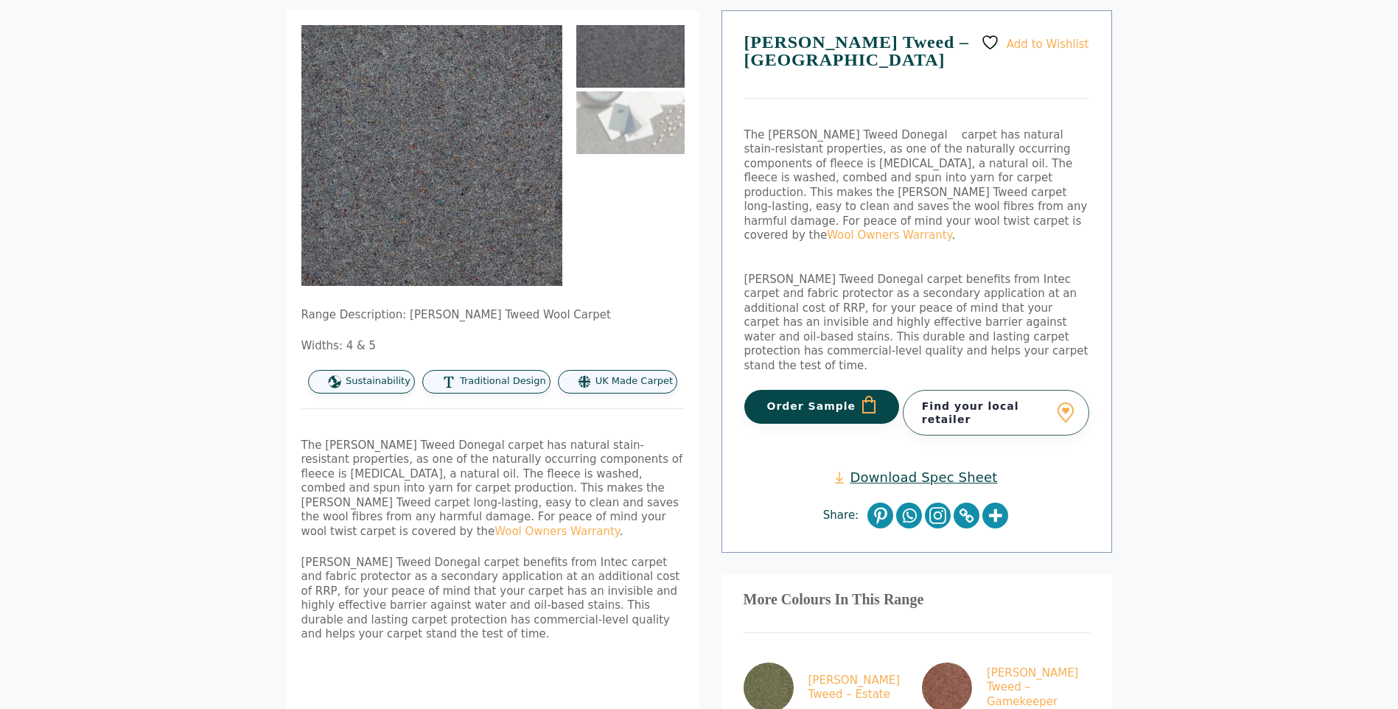
scroll to position [147, 0]
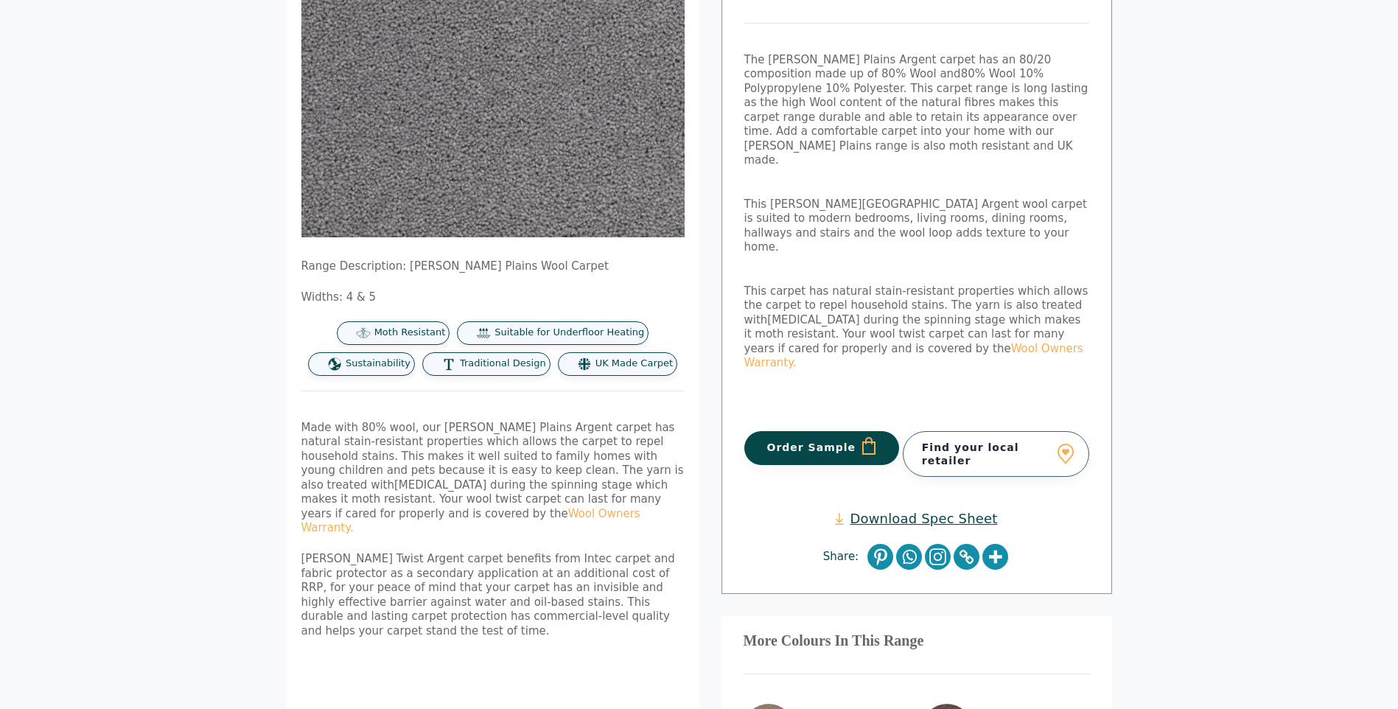
scroll to position [295, 0]
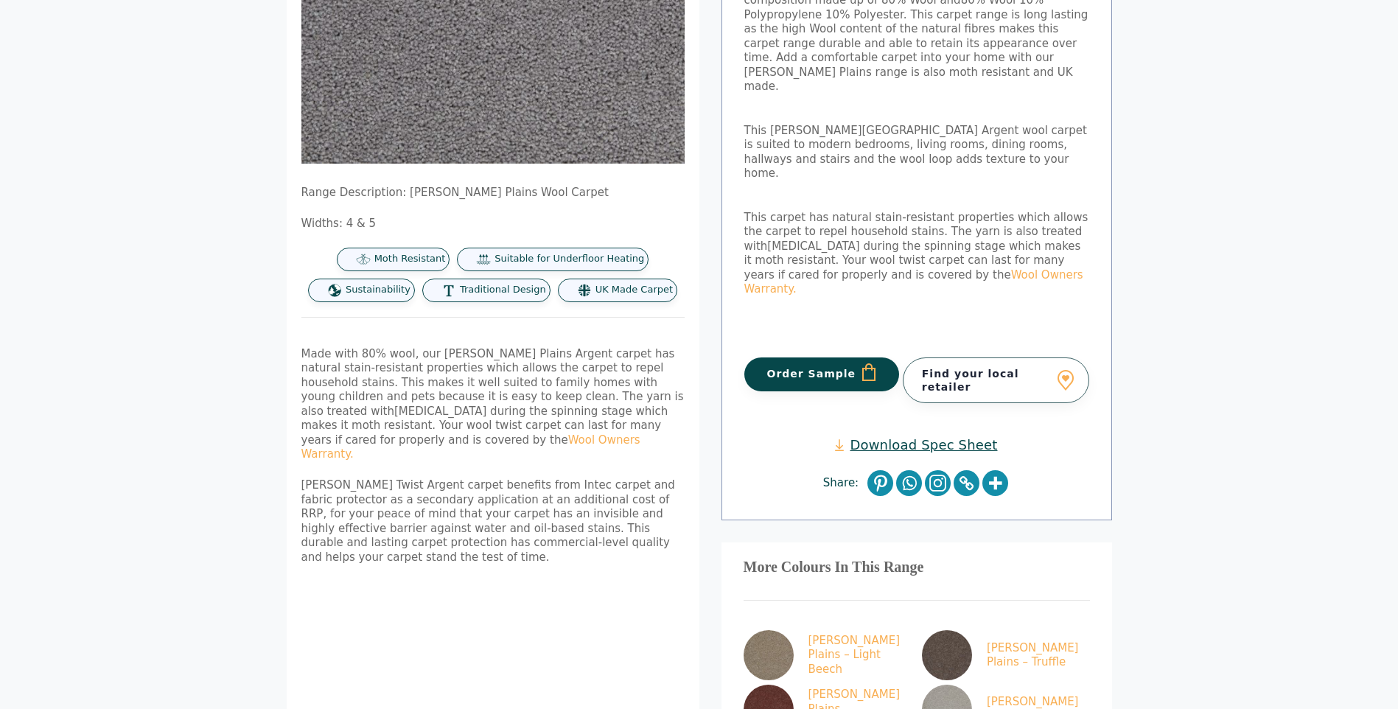
click at [911, 436] on link "Download Spec Sheet" at bounding box center [916, 444] width 162 height 17
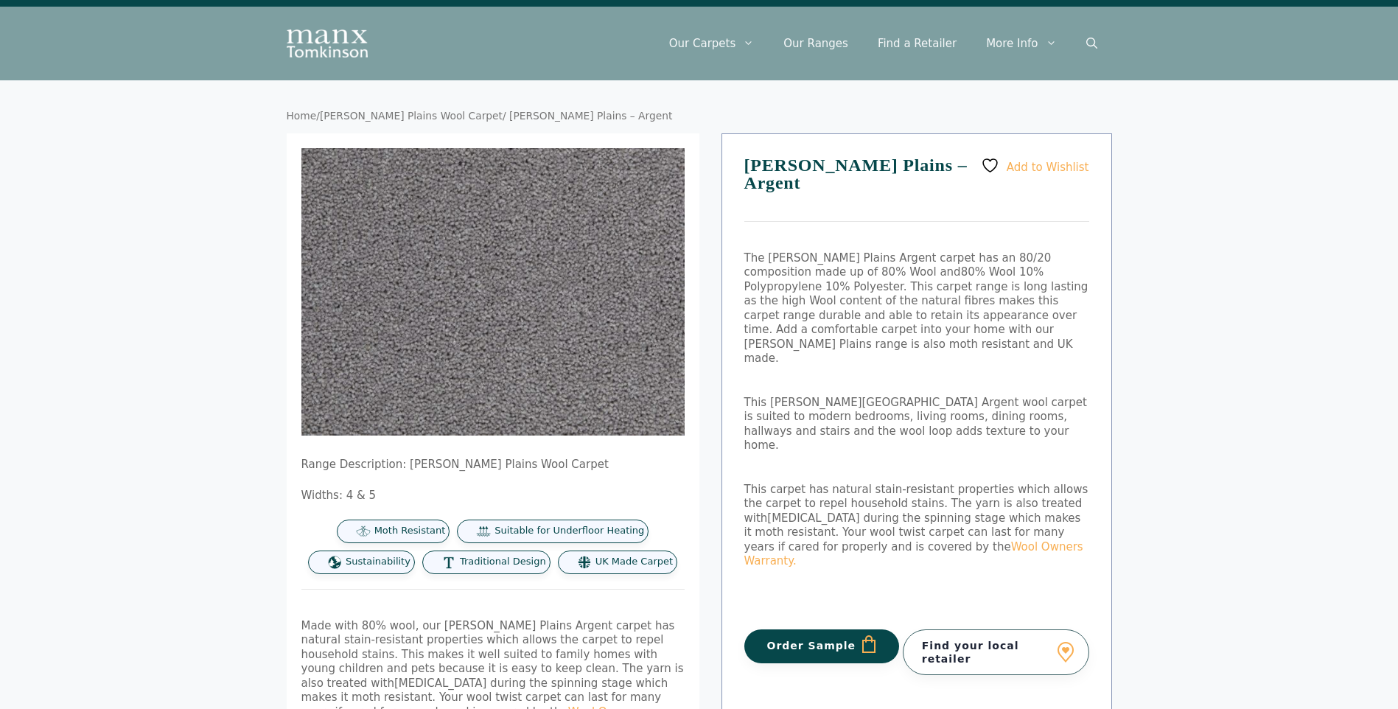
scroll to position [0, 0]
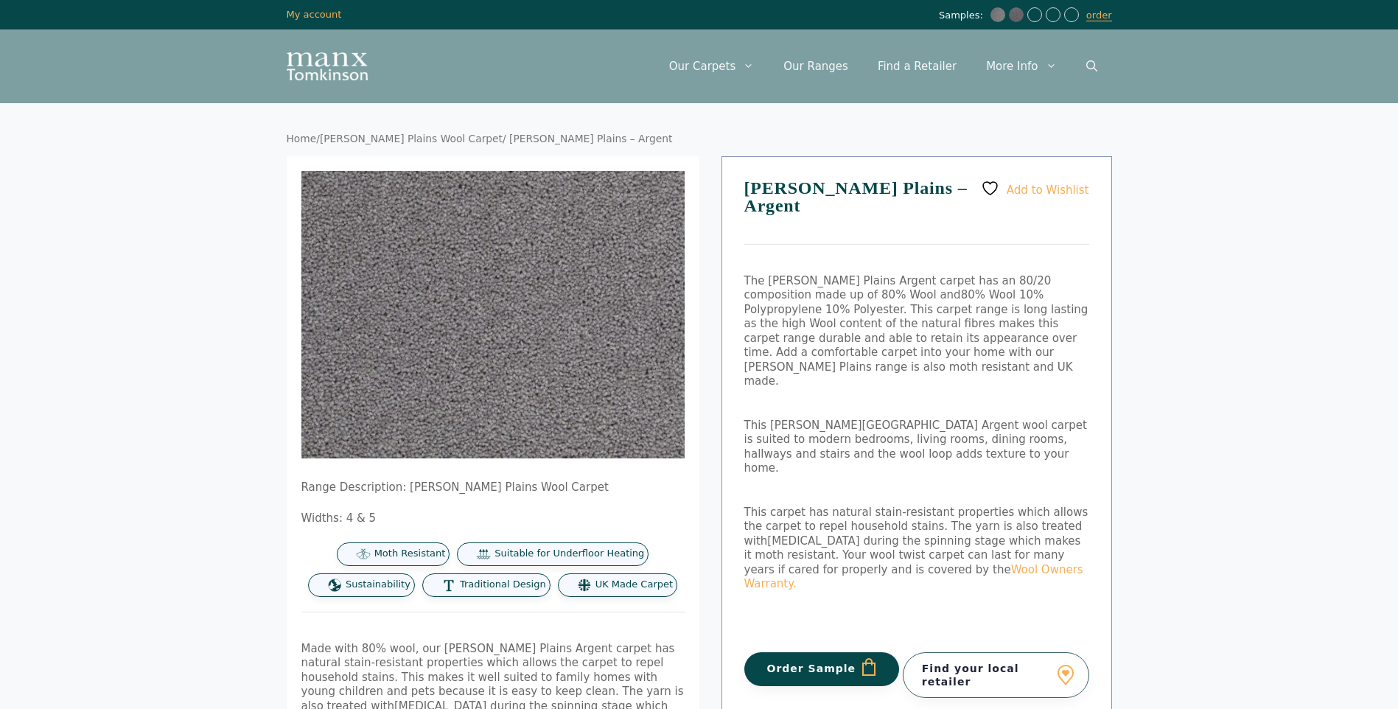
click at [802, 652] on button "Order Sample" at bounding box center [823, 669] width 156 height 34
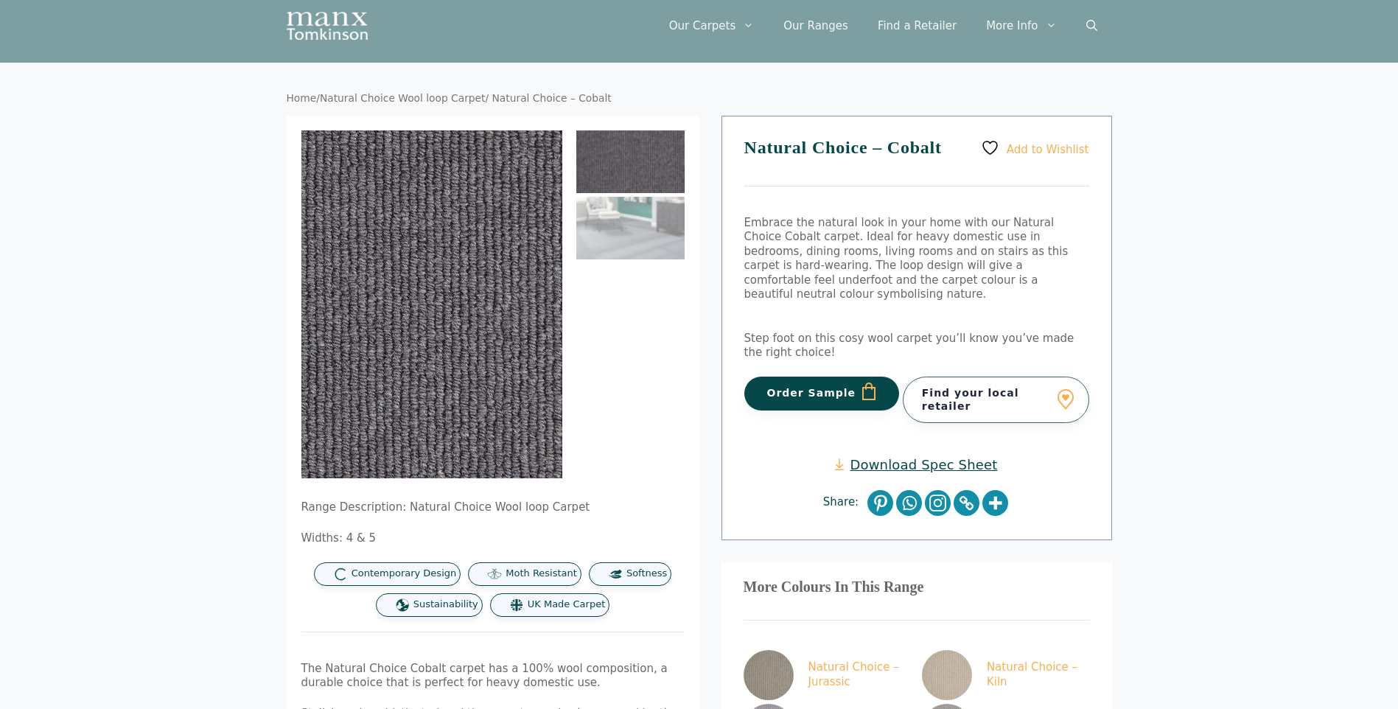
scroll to position [74, 0]
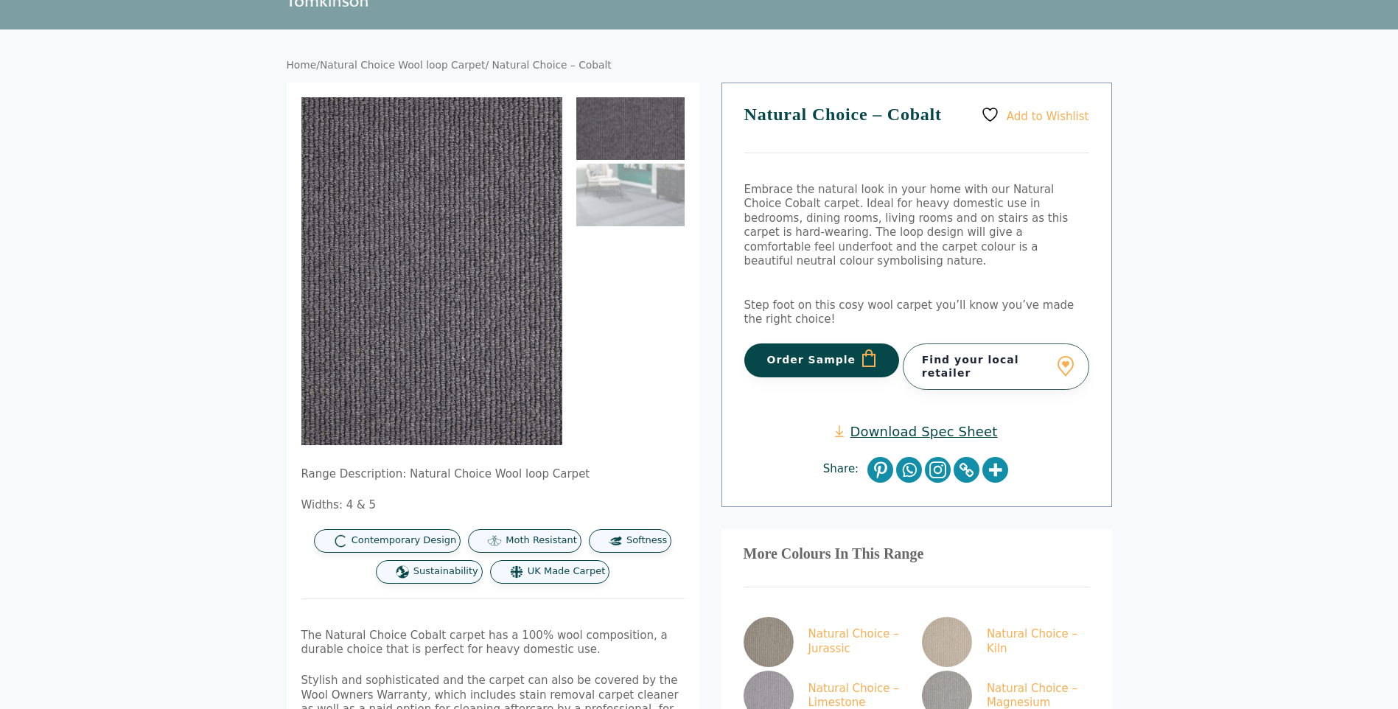
click at [157, 167] on body "Skip to content Samples: order My Account My account Menu Menu Our Carpets View…" at bounding box center [699, 527] width 1398 height 1202
click at [798, 344] on button "Order Sample" at bounding box center [823, 361] width 156 height 34
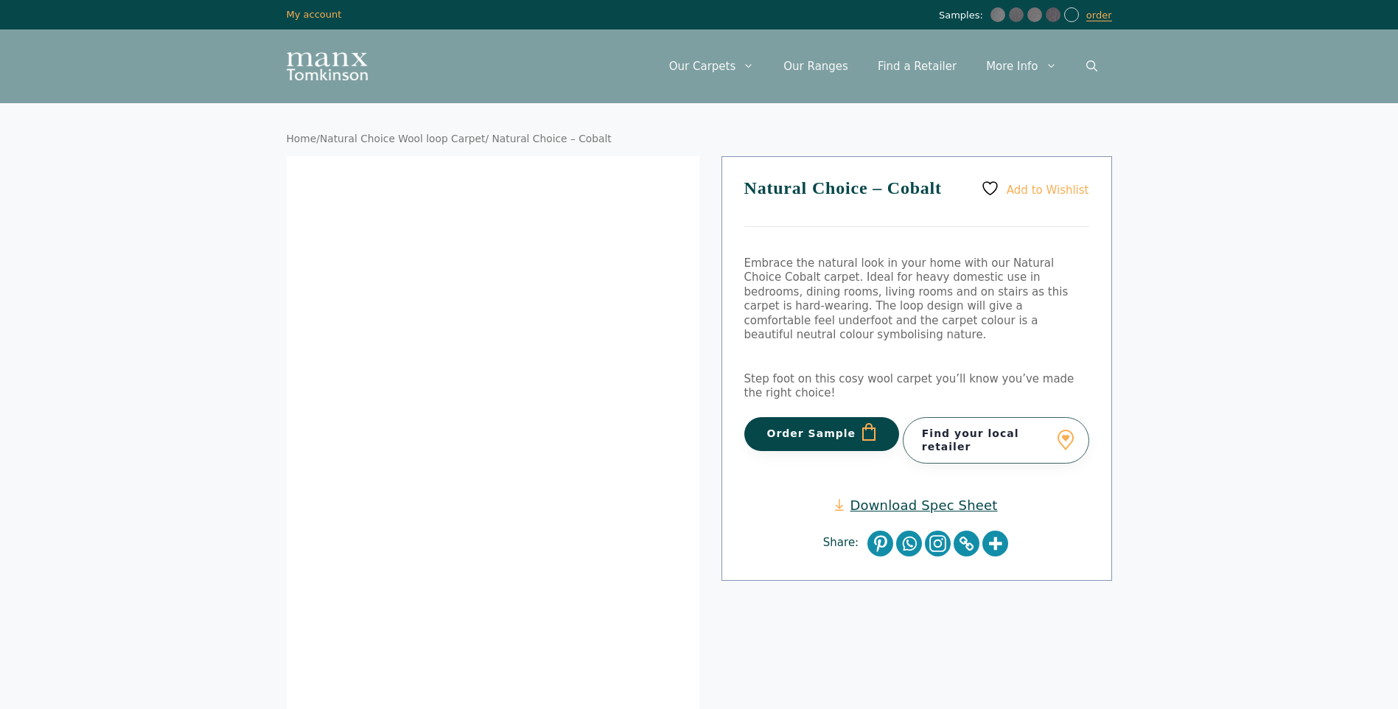
scroll to position [74, 0]
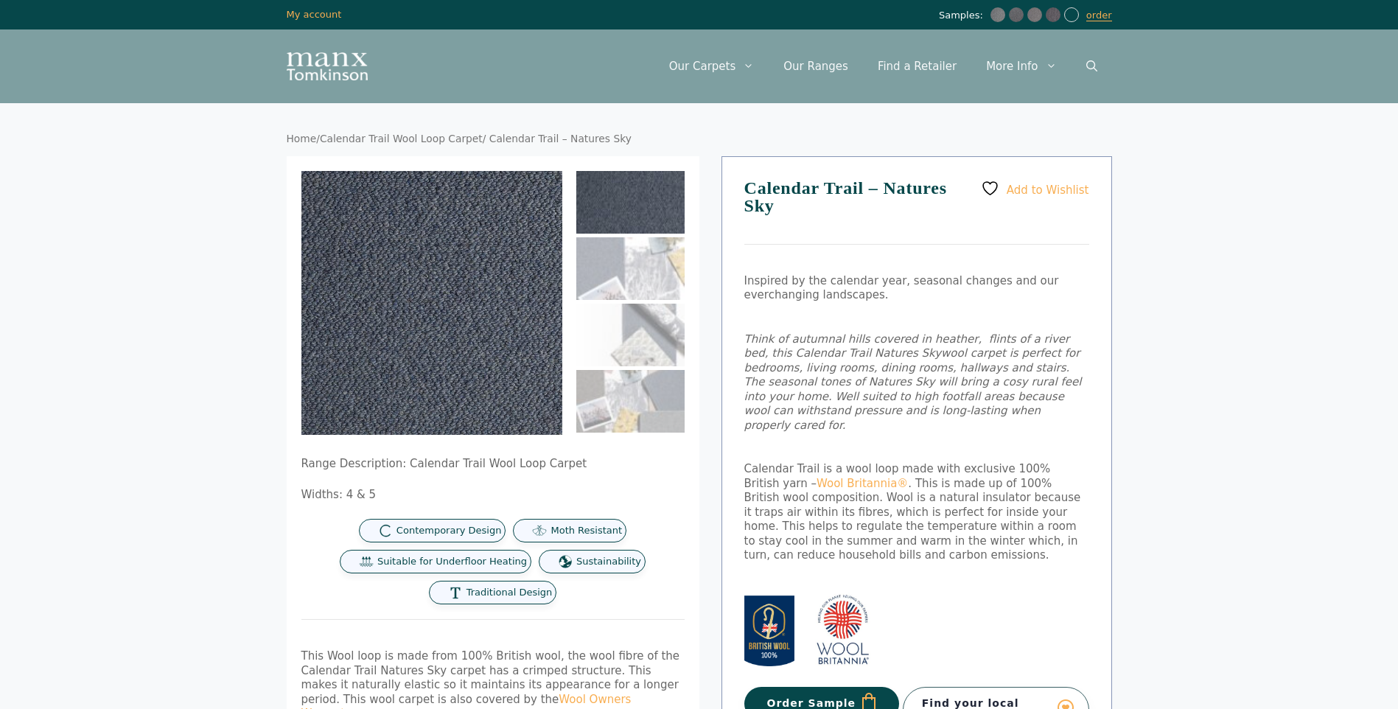
click at [790, 687] on button "Order Sample" at bounding box center [823, 704] width 156 height 34
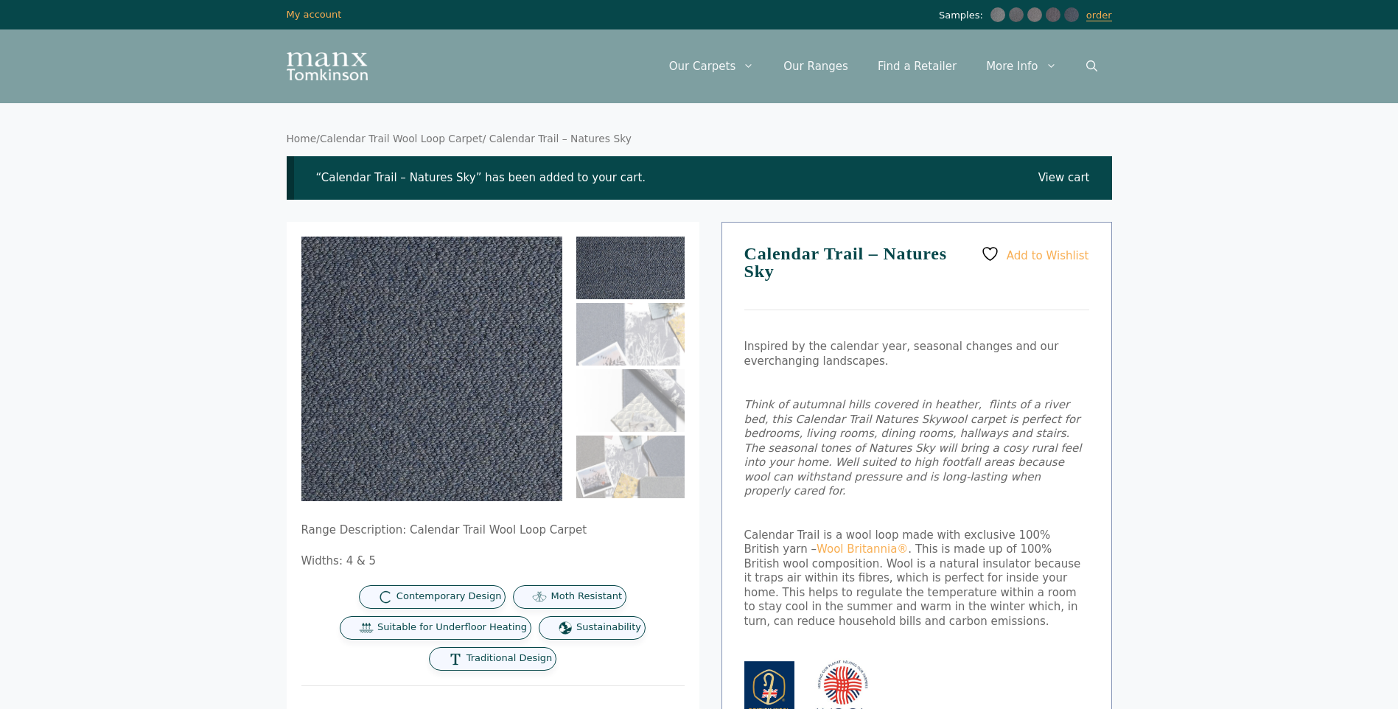
click at [1070, 175] on link "View cart" at bounding box center [1065, 178] width 52 height 15
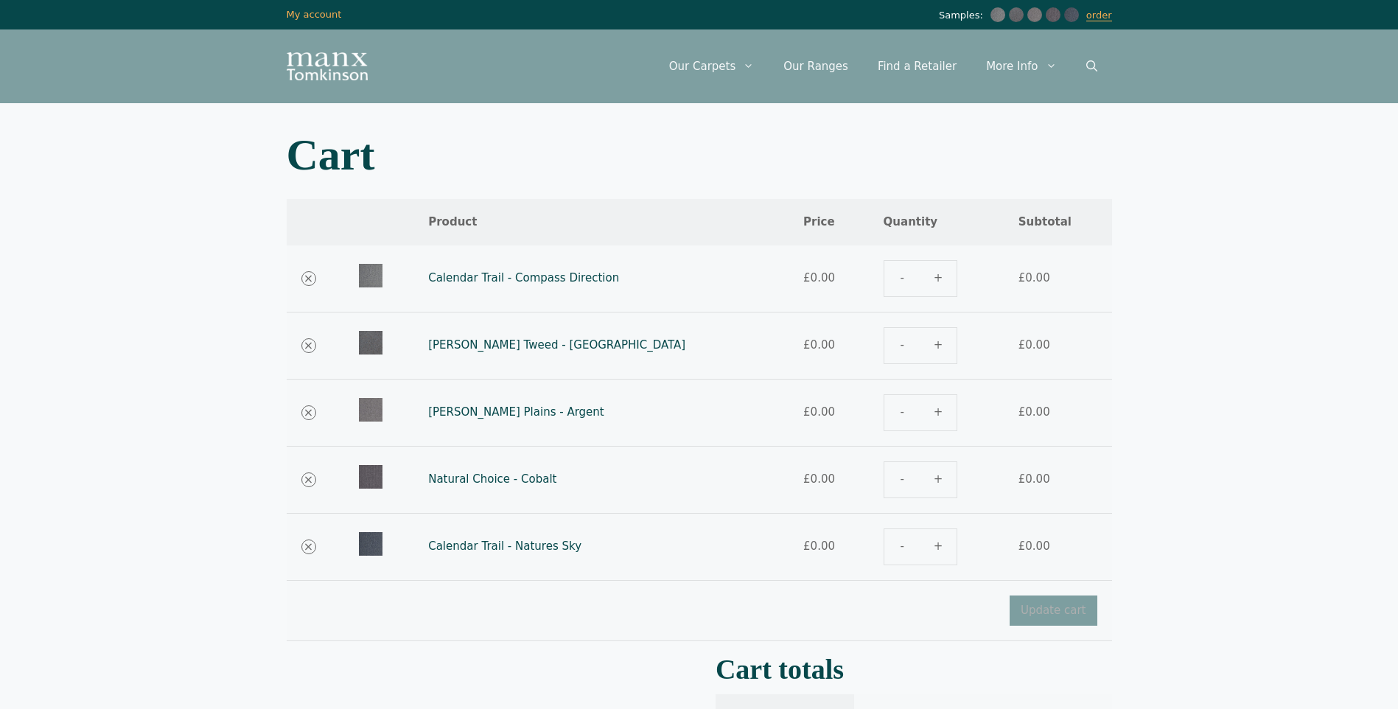
click at [484, 275] on link "Calendar Trail - Compass Direction" at bounding box center [523, 277] width 191 height 13
click at [95, 224] on body "Skip to content Samples: order My Account My account Menu Menu Our Carpets View…" at bounding box center [699, 573] width 1398 height 1146
click at [1100, 16] on link "order" at bounding box center [1100, 16] width 26 height 12
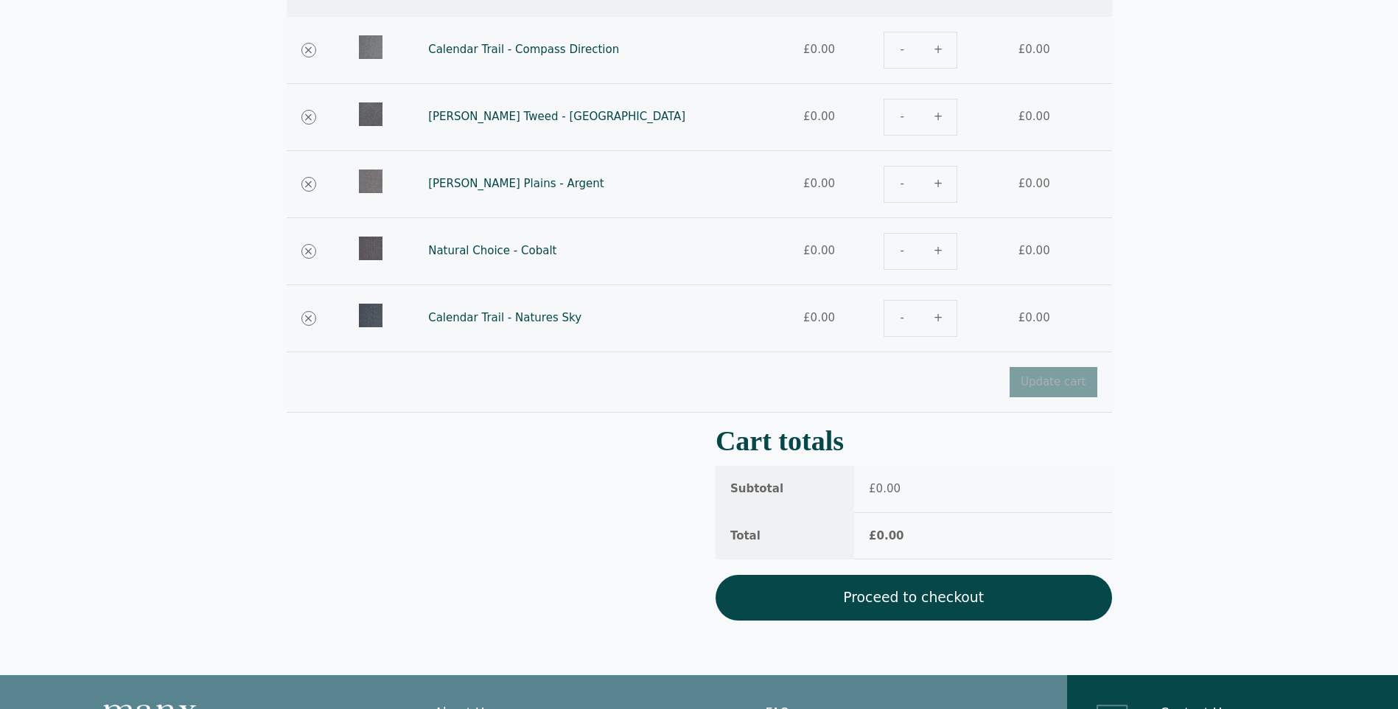
scroll to position [436, 0]
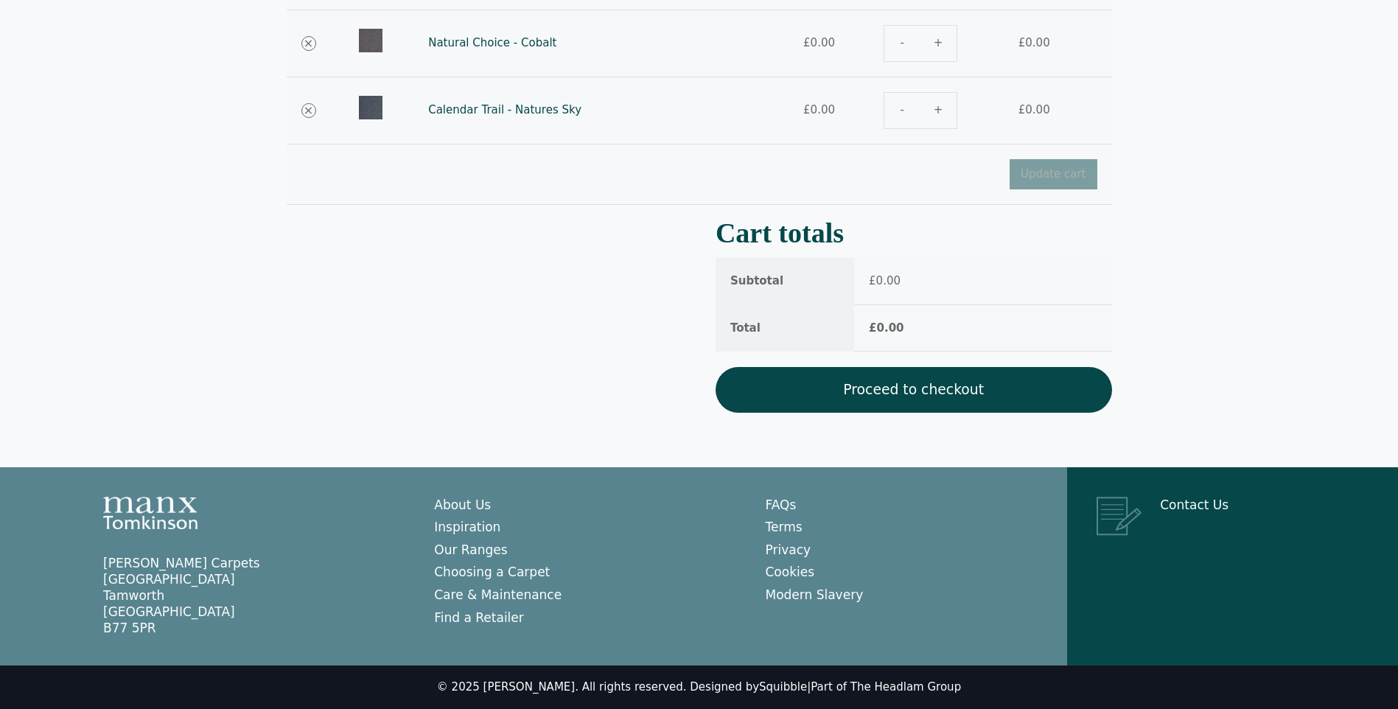
click at [910, 382] on link "Proceed to checkout" at bounding box center [914, 390] width 397 height 46
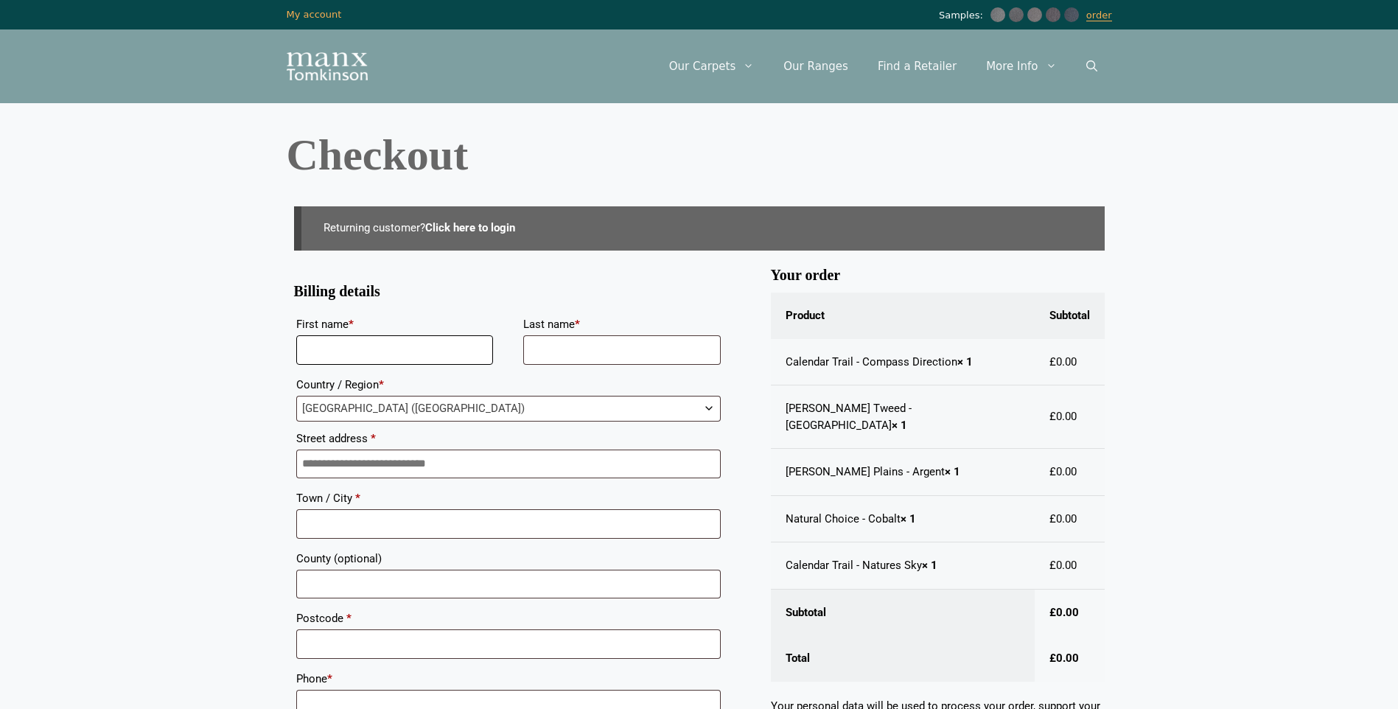
drag, startPoint x: 310, startPoint y: 345, endPoint x: 521, endPoint y: 329, distance: 212.2
click at [310, 345] on input "First name *" at bounding box center [395, 349] width 198 height 29
click at [255, 372] on body "Skip to content Samples: order My Account My account Menu Menu Our Carpets View…" at bounding box center [699, 529] width 1398 height 1058
click at [319, 349] on input "***" at bounding box center [395, 349] width 198 height 29
type input "*****"
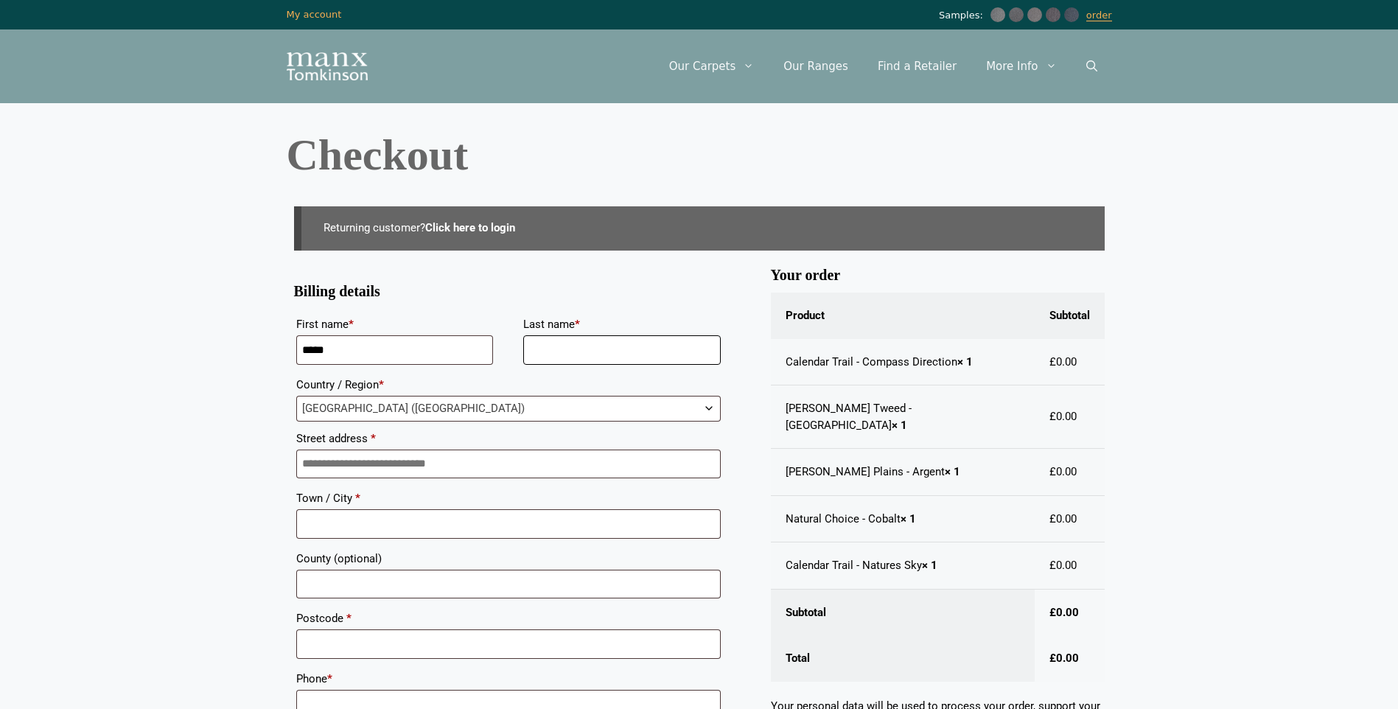
click at [553, 346] on input "Last name *" at bounding box center [622, 349] width 198 height 29
type input "*******"
click at [327, 462] on input "Street address *" at bounding box center [508, 464] width 425 height 29
click at [221, 497] on body "Skip to content Samples: order My Account My account Menu Menu Our Carpets View…" at bounding box center [699, 529] width 1398 height 1058
click at [320, 459] on input "*" at bounding box center [508, 464] width 425 height 29
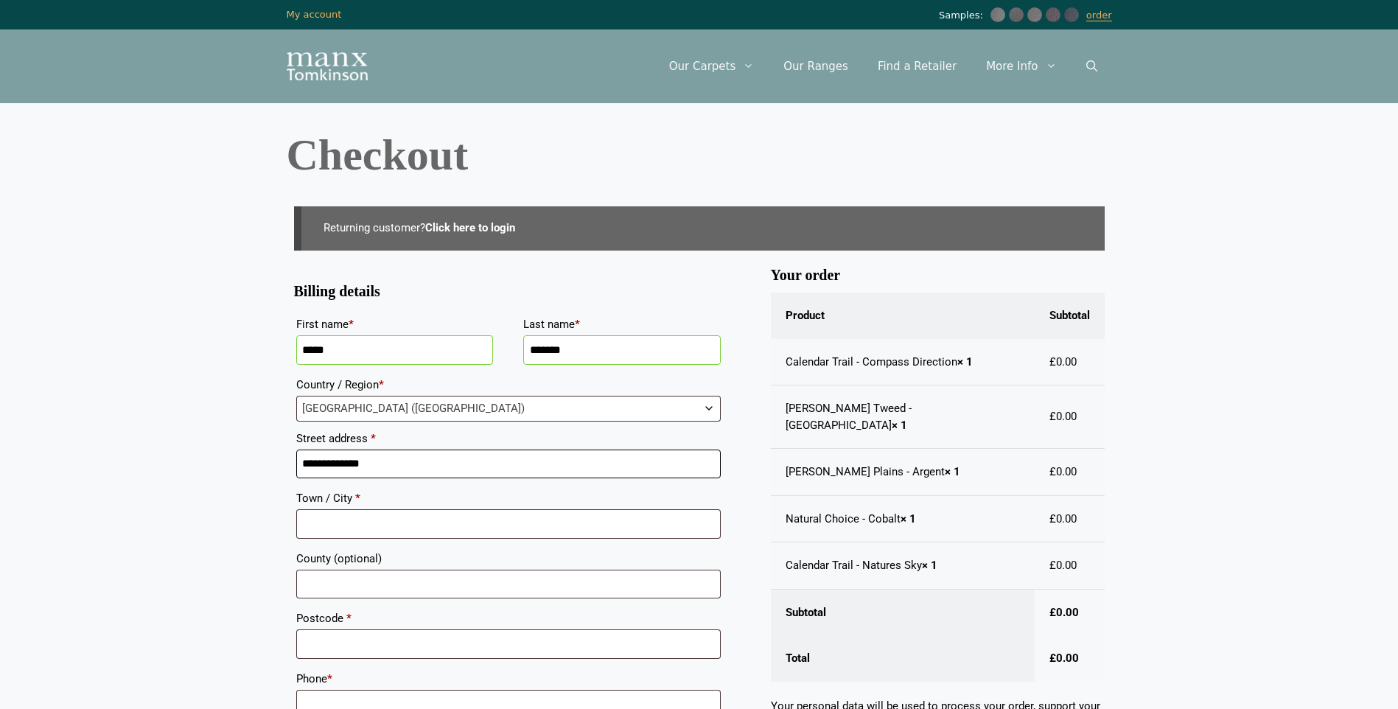
type input "**********"
drag, startPoint x: 78, startPoint y: 473, endPoint x: 193, endPoint y: 507, distance: 119.9
click at [78, 473] on body "Skip to content Samples: order My Account My account Menu Menu Our Carpets View…" at bounding box center [699, 529] width 1398 height 1058
click at [310, 525] on input "Town / City *" at bounding box center [508, 523] width 425 height 29
click at [322, 578] on input "County (optional)" at bounding box center [508, 584] width 425 height 29
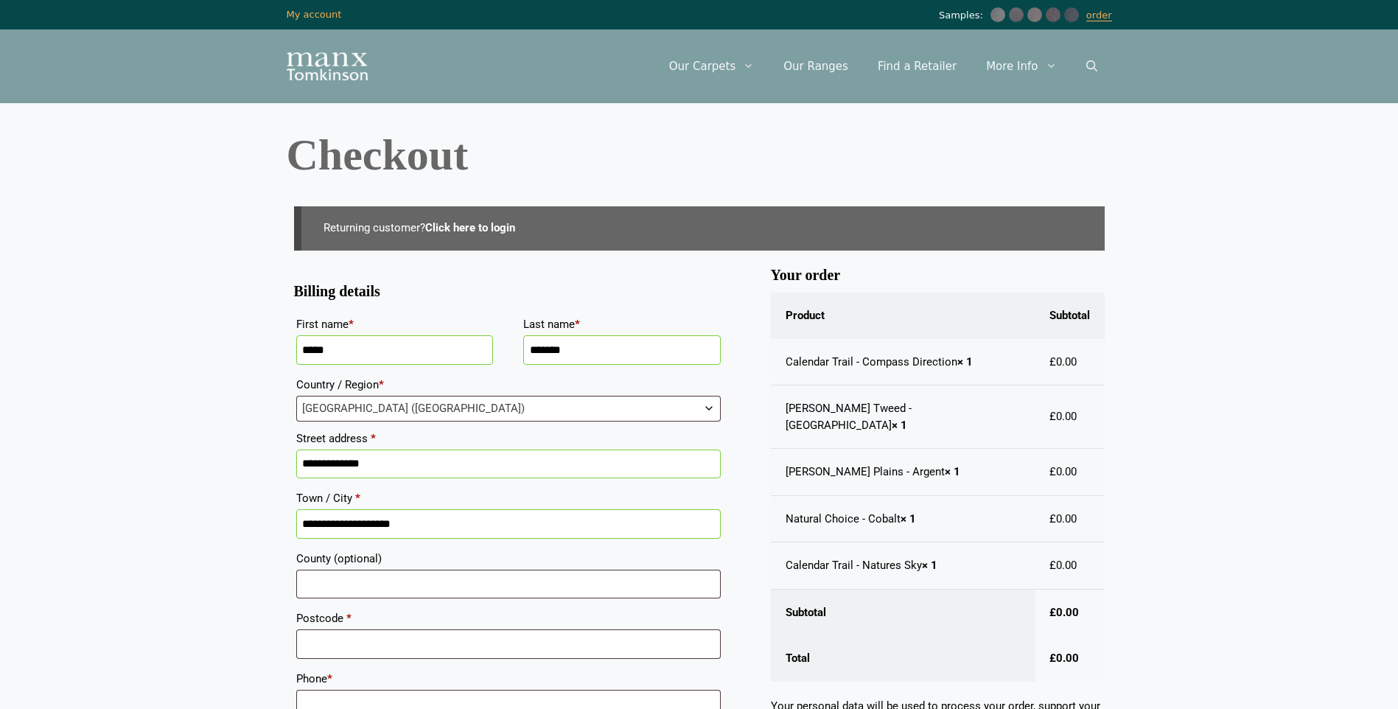
click at [193, 550] on body "Skip to content Samples: order My Account My account Menu Menu Our Carpets View…" at bounding box center [699, 529] width 1398 height 1058
drag, startPoint x: 315, startPoint y: 582, endPoint x: 282, endPoint y: 582, distance: 32.4
click at [315, 582] on input "County (optional)" at bounding box center [508, 584] width 425 height 29
click at [191, 579] on body "Skip to content Samples: order My Account My account Menu Menu Our Carpets View…" at bounding box center [699, 529] width 1398 height 1058
drag, startPoint x: 332, startPoint y: 528, endPoint x: 401, endPoint y: 521, distance: 68.9
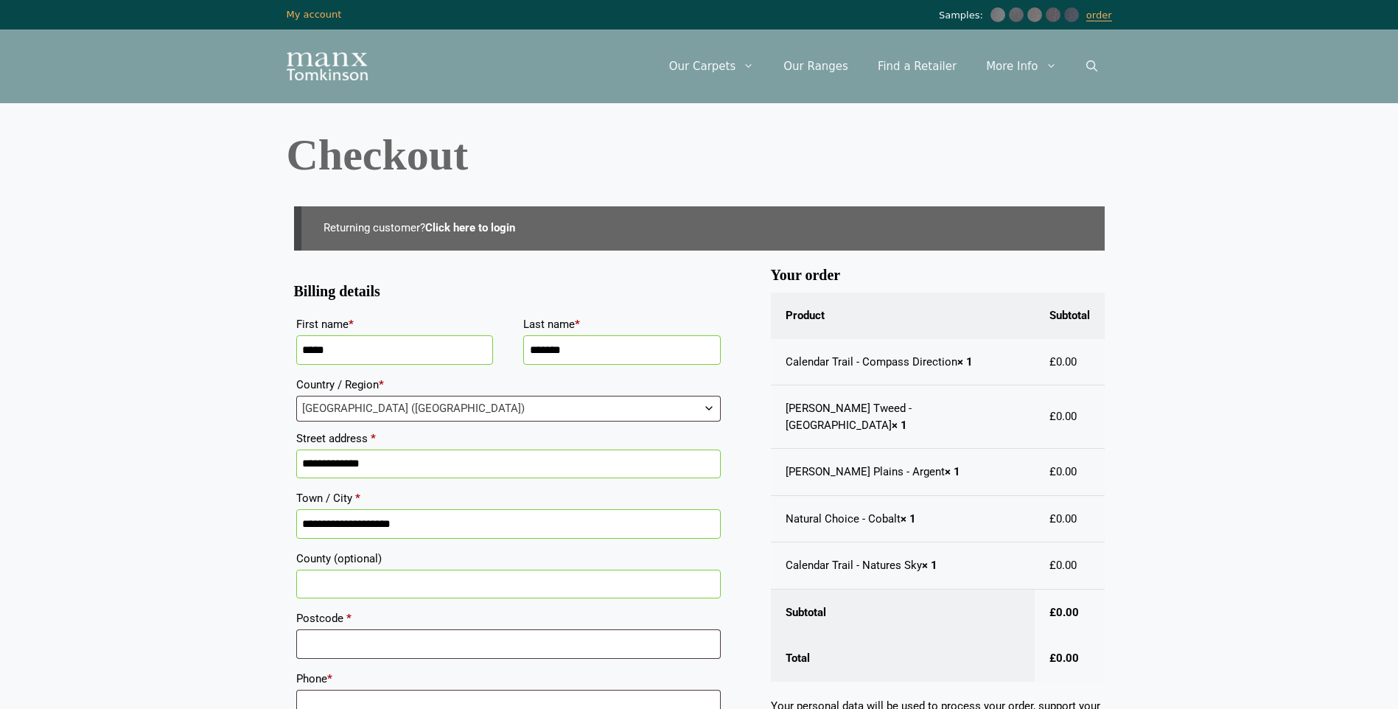
click at [340, 526] on input "**********" at bounding box center [508, 523] width 425 height 29
type input "******"
click at [318, 591] on input "County (optional)" at bounding box center [508, 584] width 425 height 29
type input "**********"
drag, startPoint x: 318, startPoint y: 646, endPoint x: 299, endPoint y: 638, distance: 20.8
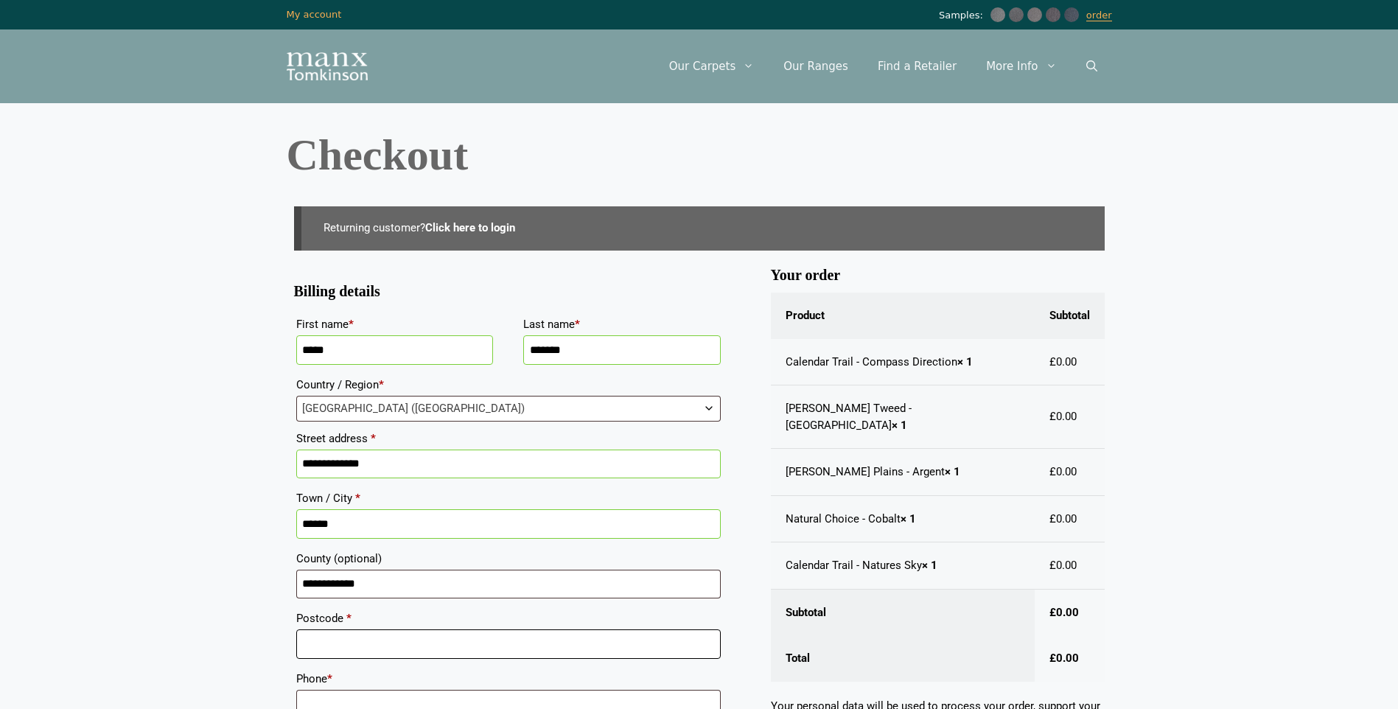
click at [318, 646] on input "Postcode *" at bounding box center [508, 644] width 425 height 29
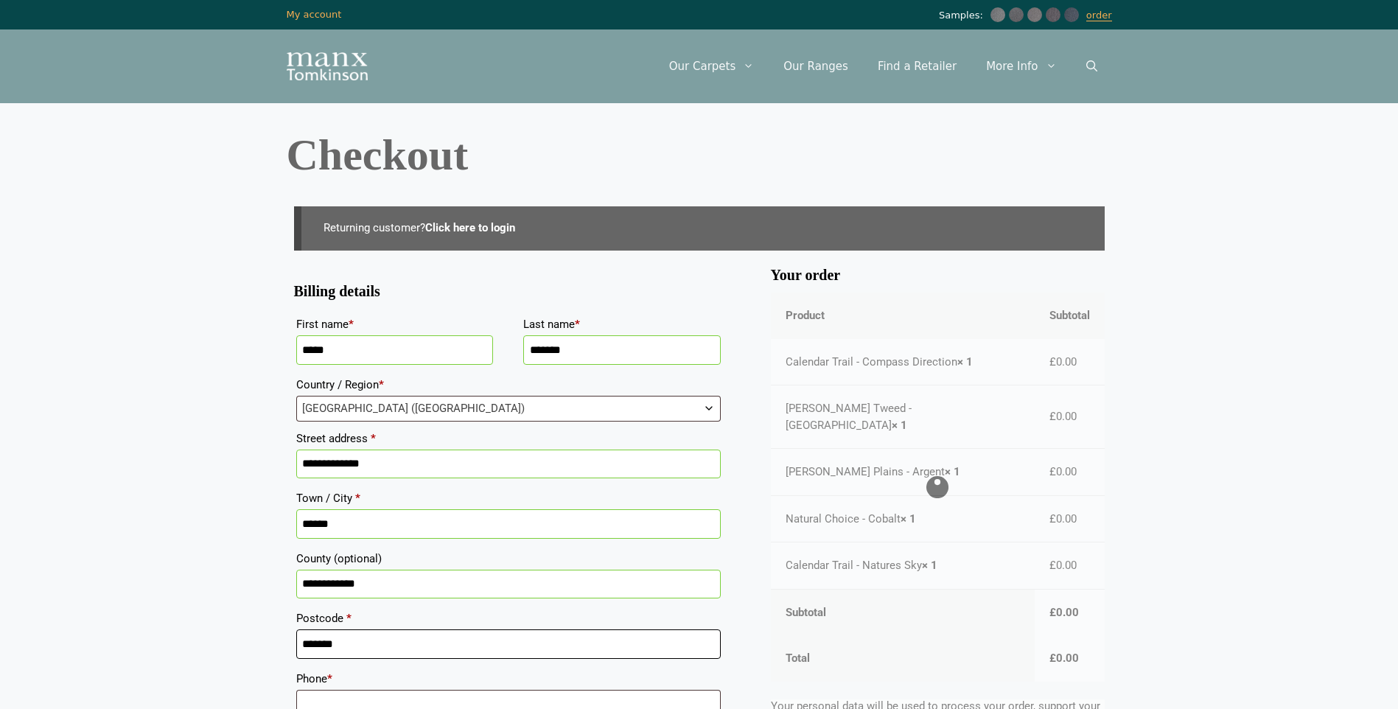
type input "*******"
click at [202, 512] on body "Skip to content Samples: order My Account My account Menu Menu Our Carpets View…" at bounding box center [699, 529] width 1398 height 1058
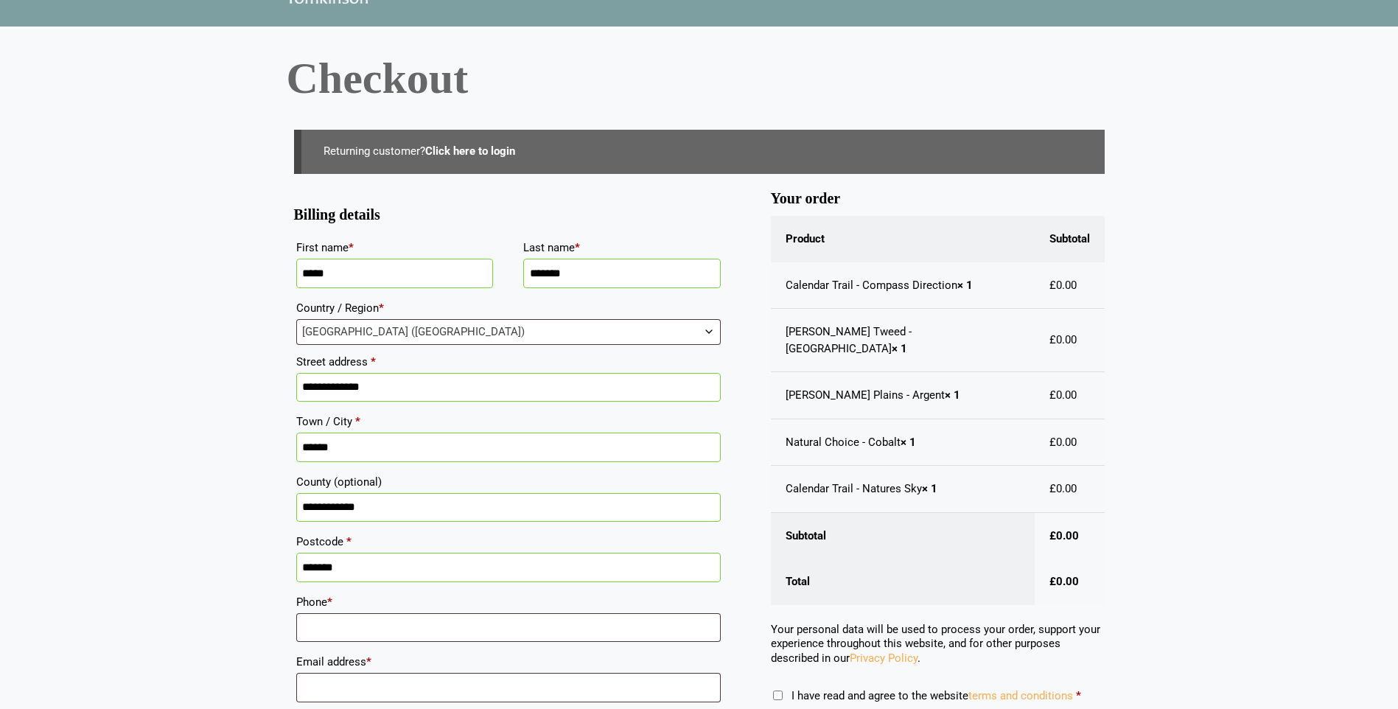
scroll to position [221, 0]
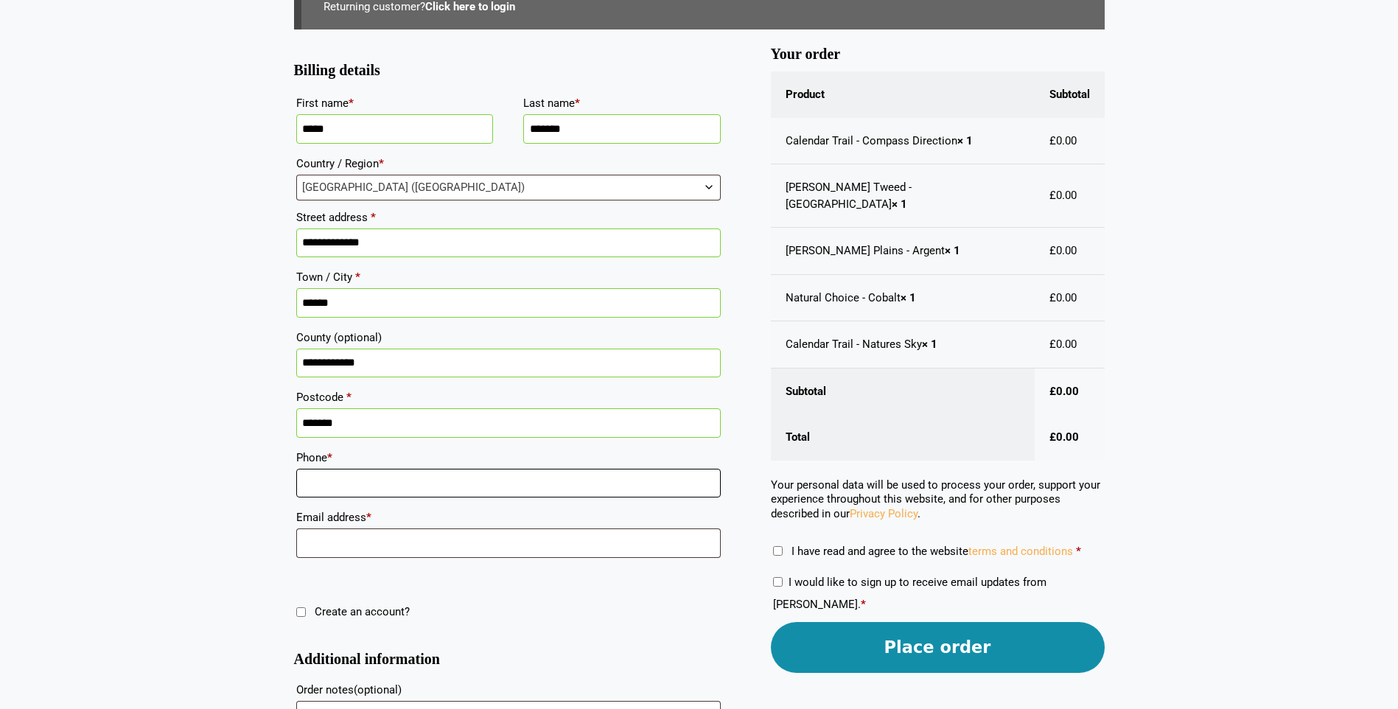
click at [313, 483] on input "Phone *" at bounding box center [508, 483] width 425 height 29
click at [247, 522] on body "Skip to content Samples: order My Account My account Menu Menu Our Carpets View…" at bounding box center [699, 308] width 1398 height 1058
click at [302, 540] on input "Email address *" at bounding box center [508, 543] width 425 height 29
type input "**********"
click at [166, 532] on body "Skip to content Samples: order My Account My account Menu Menu Our Carpets View…" at bounding box center [699, 308] width 1398 height 1058
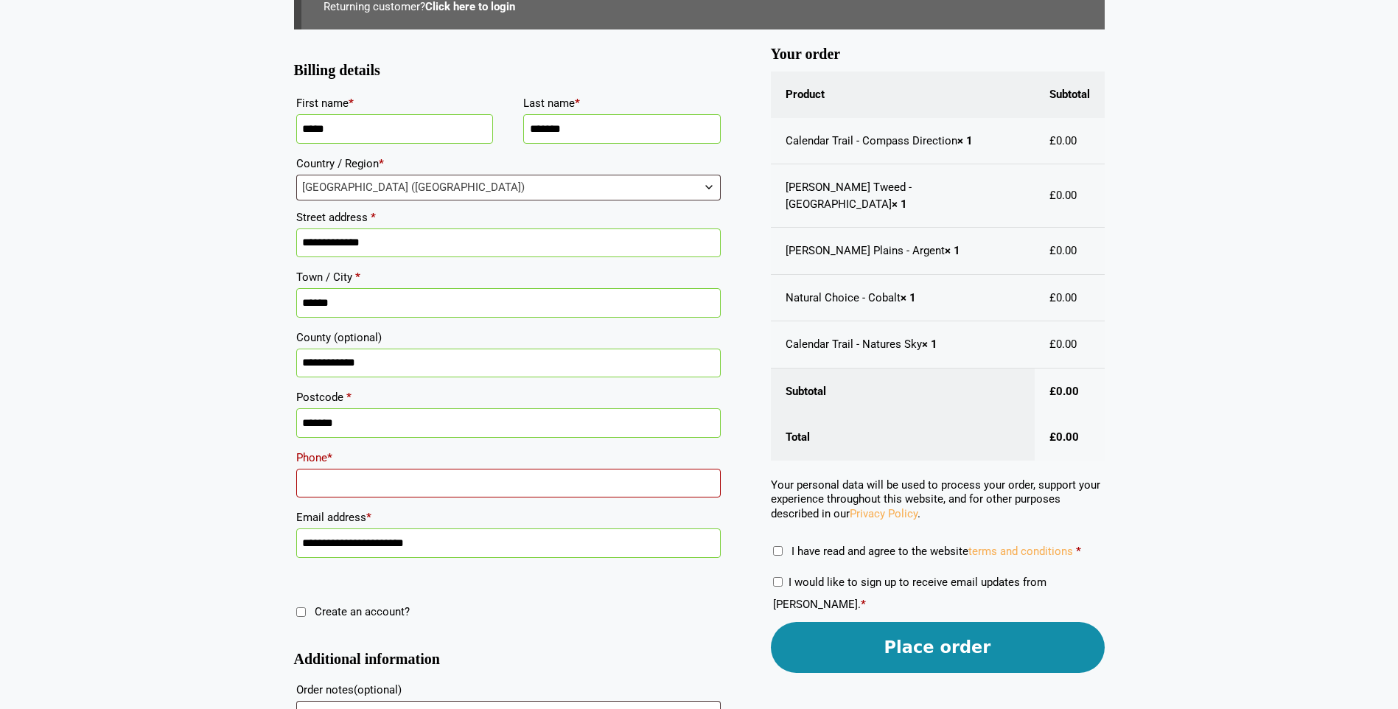
drag, startPoint x: 303, startPoint y: 475, endPoint x: 0, endPoint y: 444, distance: 304.6
click at [302, 475] on input "Phone *" at bounding box center [508, 483] width 425 height 29
click at [330, 481] on input "****" at bounding box center [508, 483] width 425 height 29
type input "*"
type input "**"
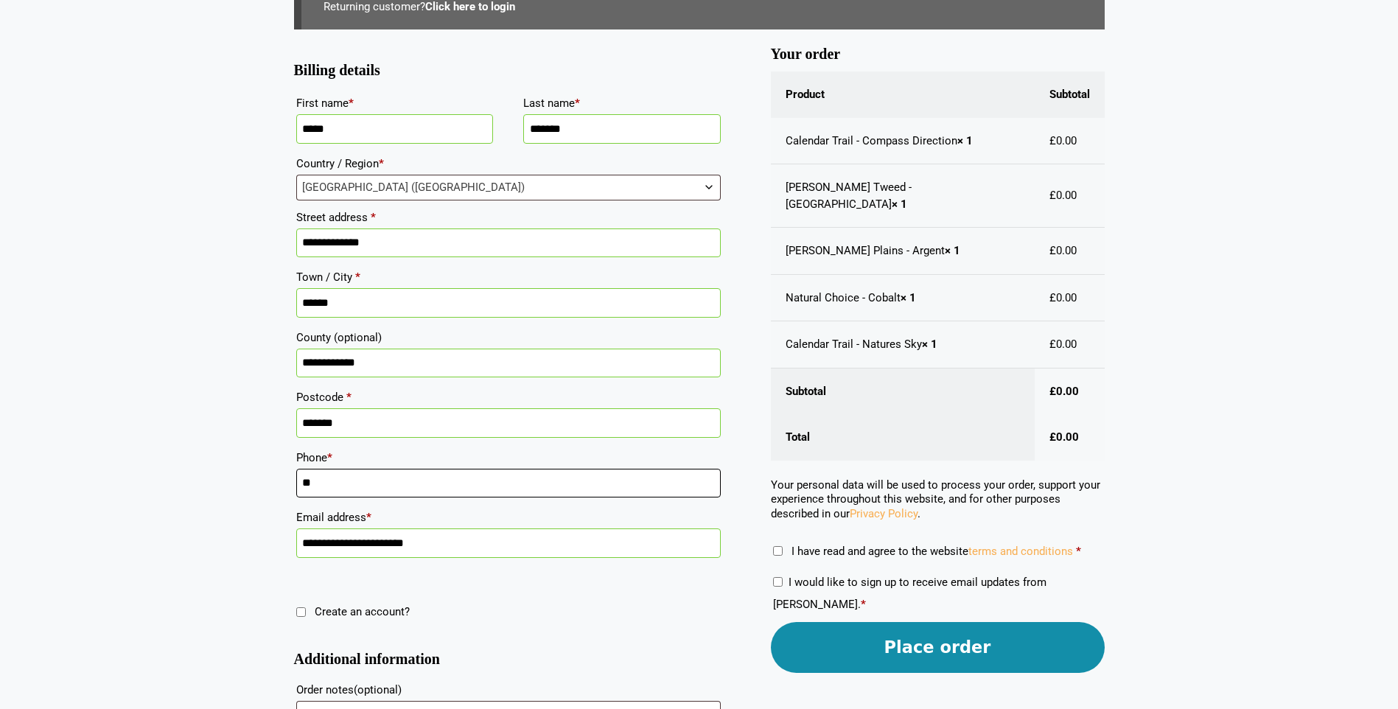
drag, startPoint x: 304, startPoint y: 484, endPoint x: 365, endPoint y: 491, distance: 61.6
click at [365, 491] on input "**" at bounding box center [508, 483] width 425 height 29
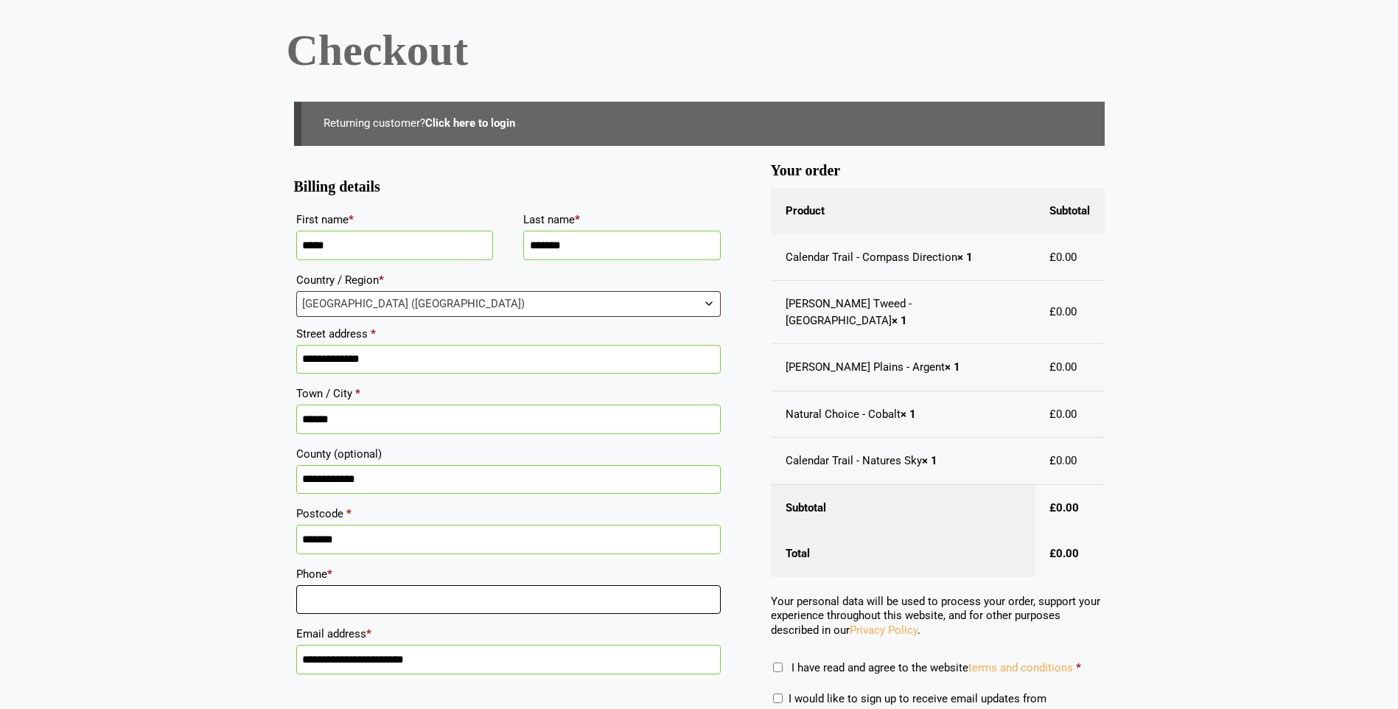
scroll to position [130, 0]
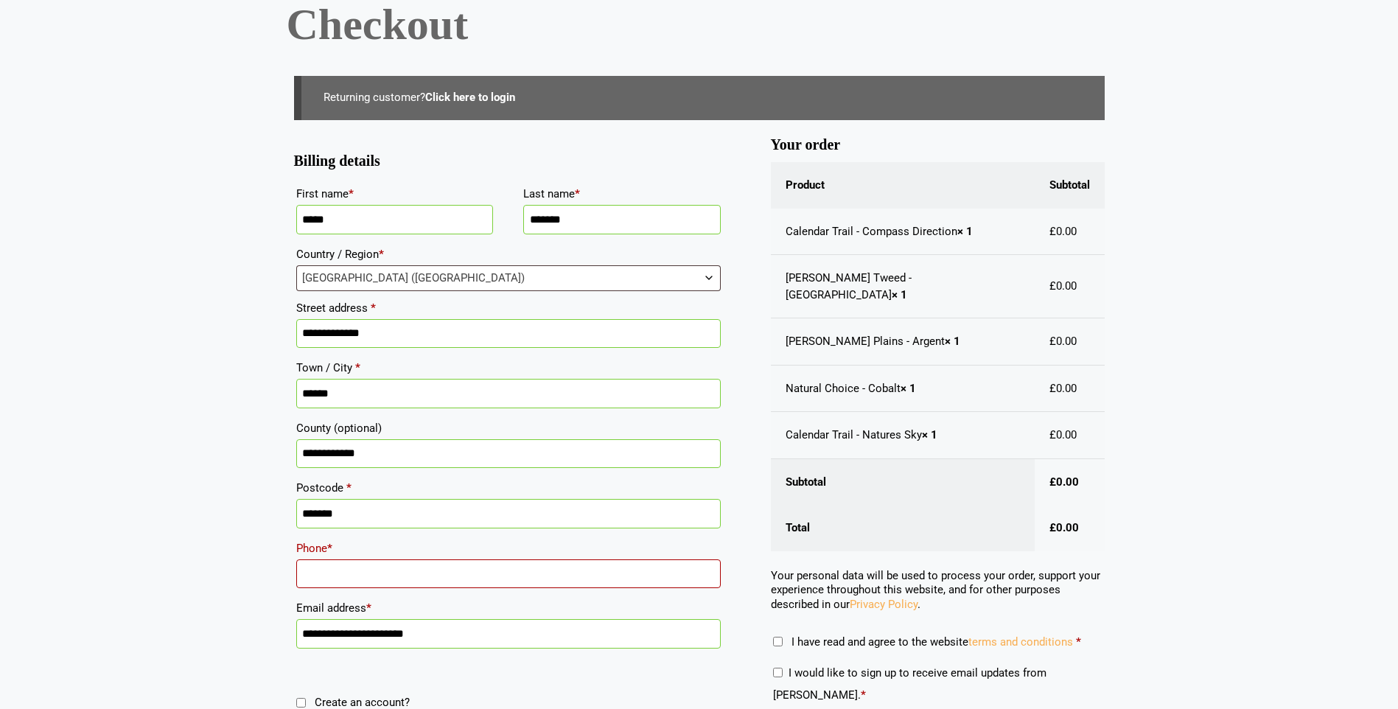
click at [310, 570] on input "Phone *" at bounding box center [508, 574] width 425 height 29
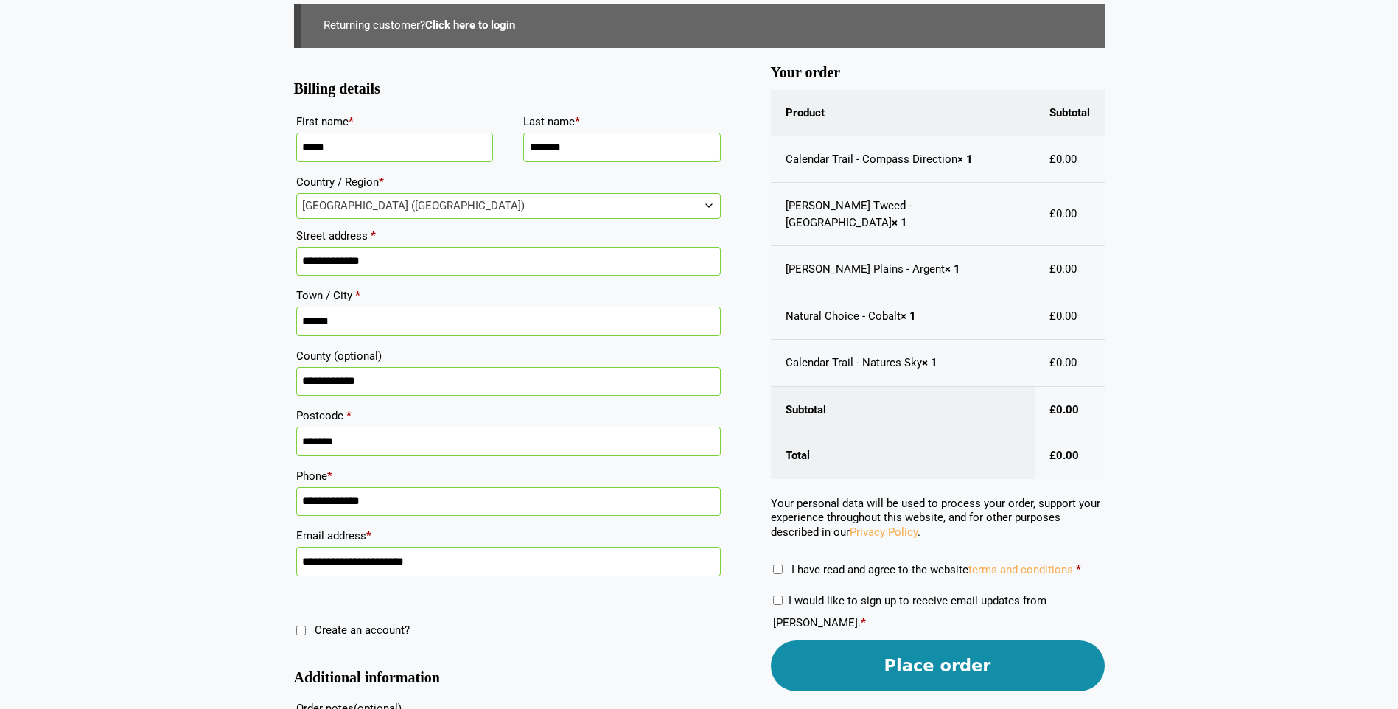
scroll to position [352, 0]
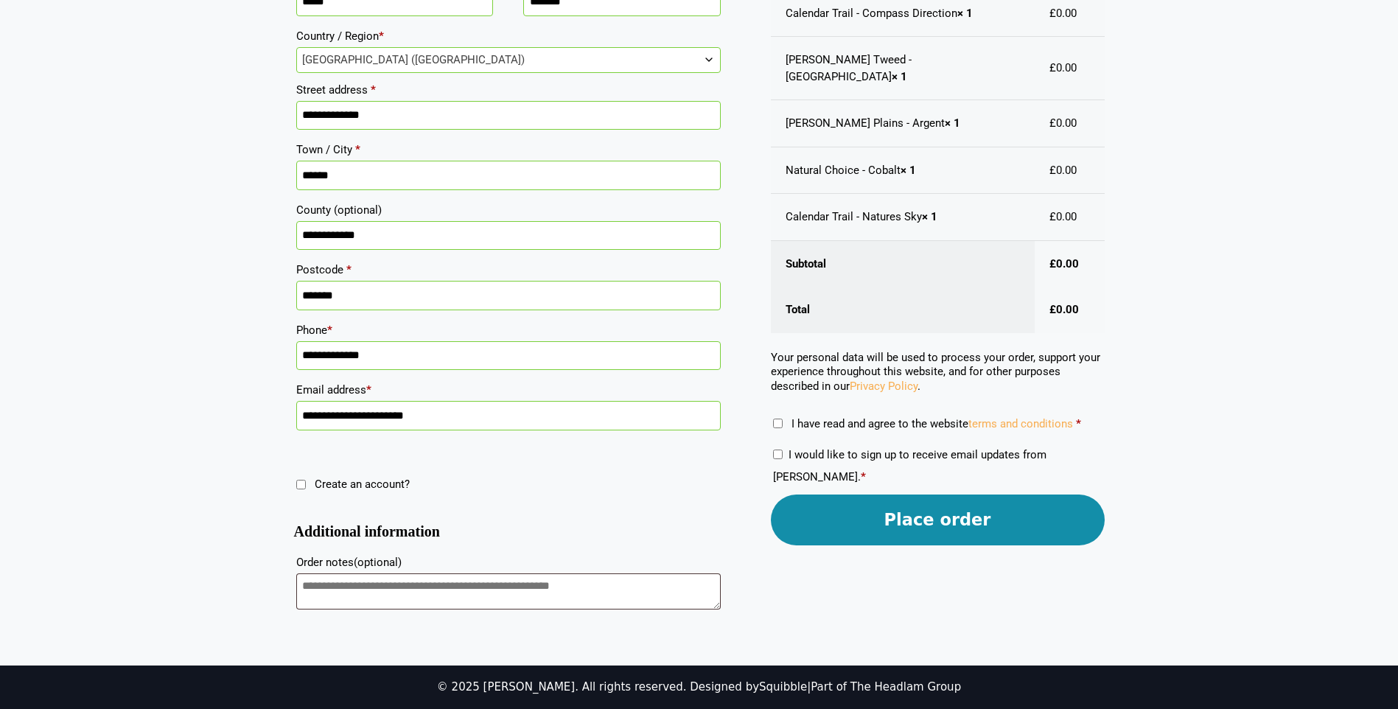
click at [319, 350] on input "**********" at bounding box center [508, 355] width 425 height 29
click at [300, 350] on input "**********" at bounding box center [508, 355] width 425 height 29
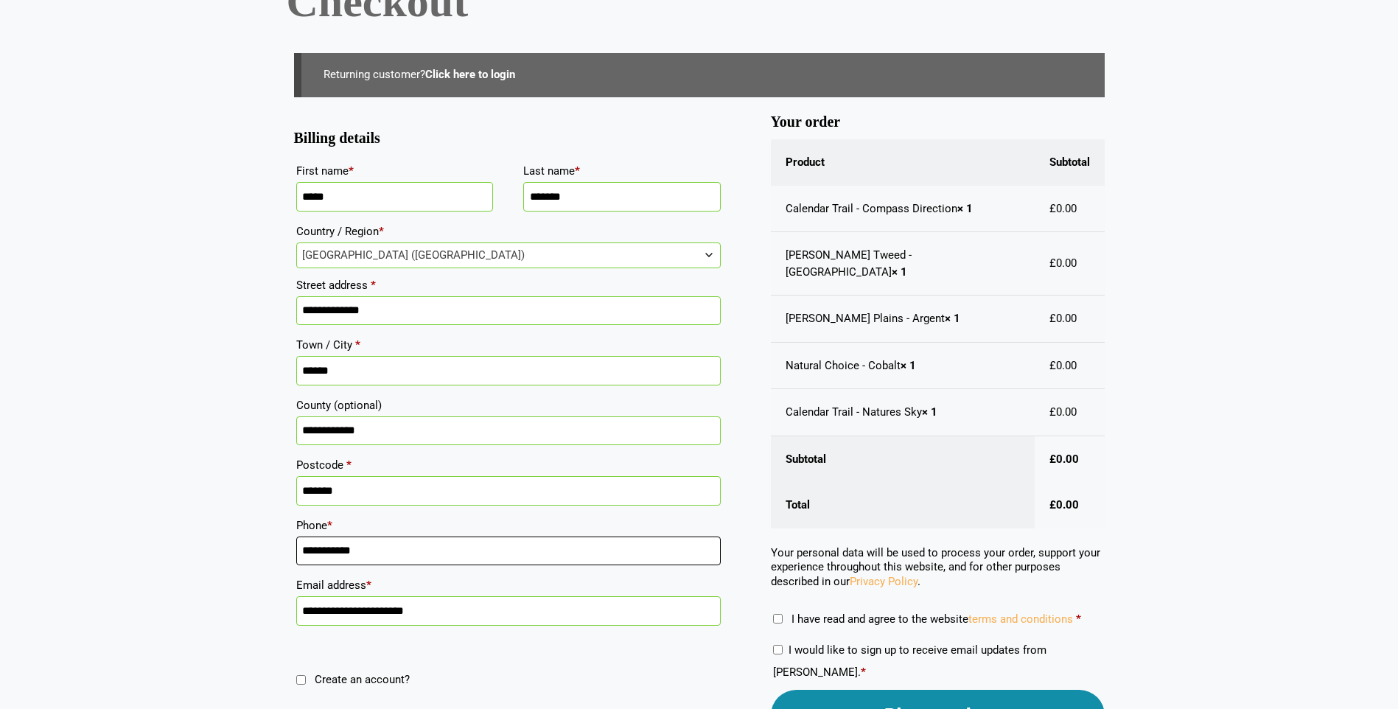
scroll to position [295, 0]
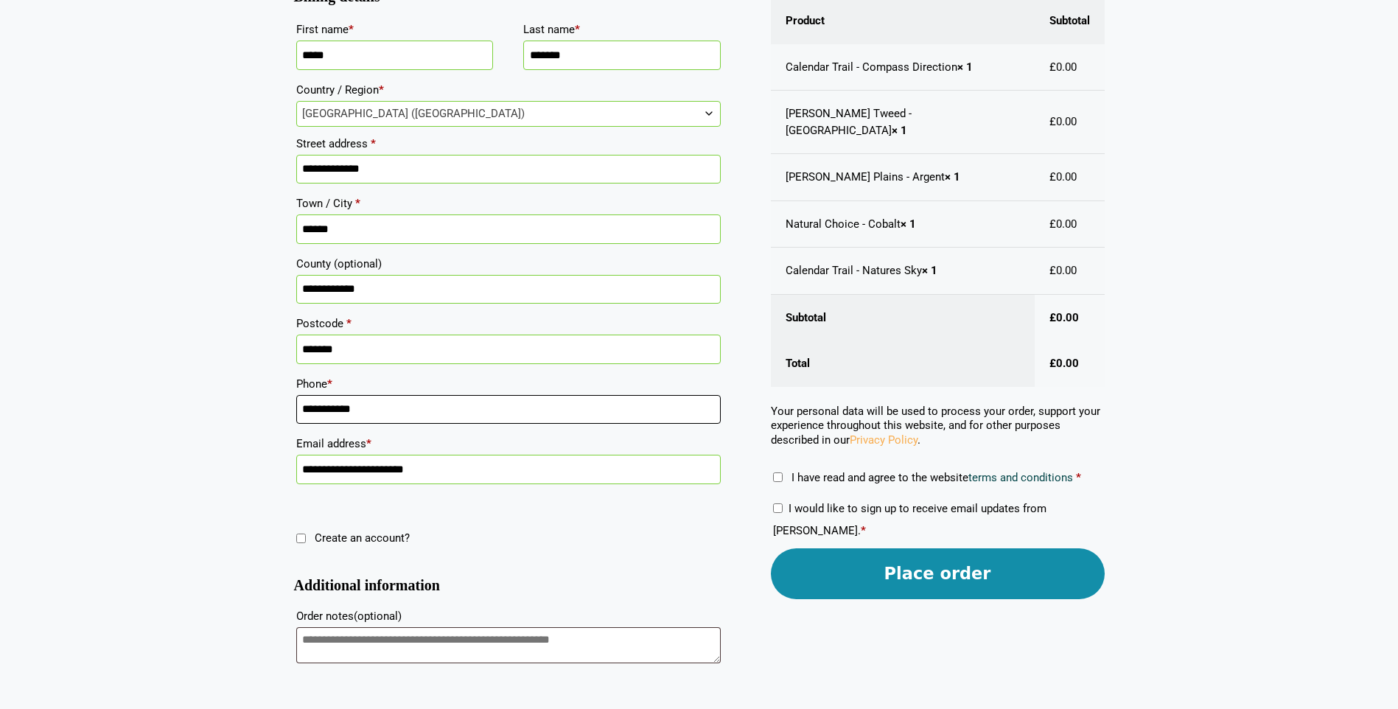
type input "**********"
click at [1004, 471] on link "terms and conditions" at bounding box center [1021, 477] width 105 height 13
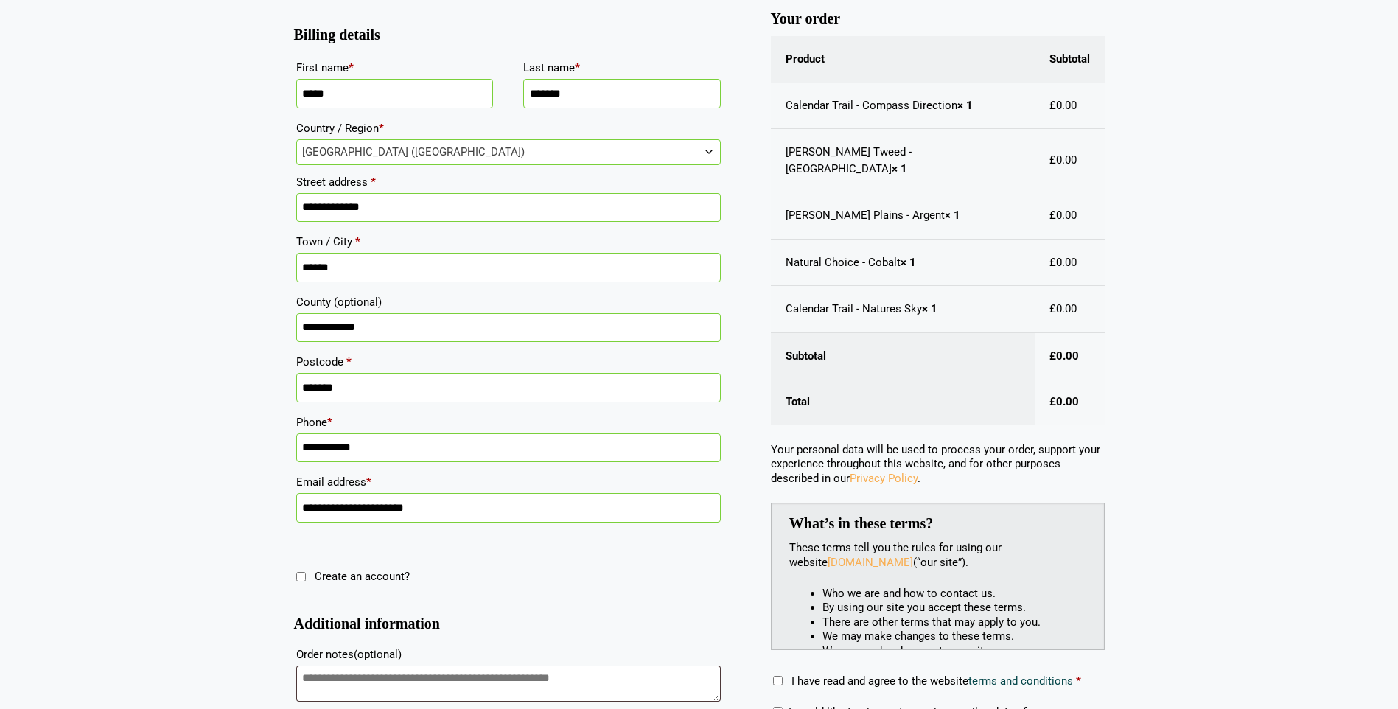
scroll to position [282, 0]
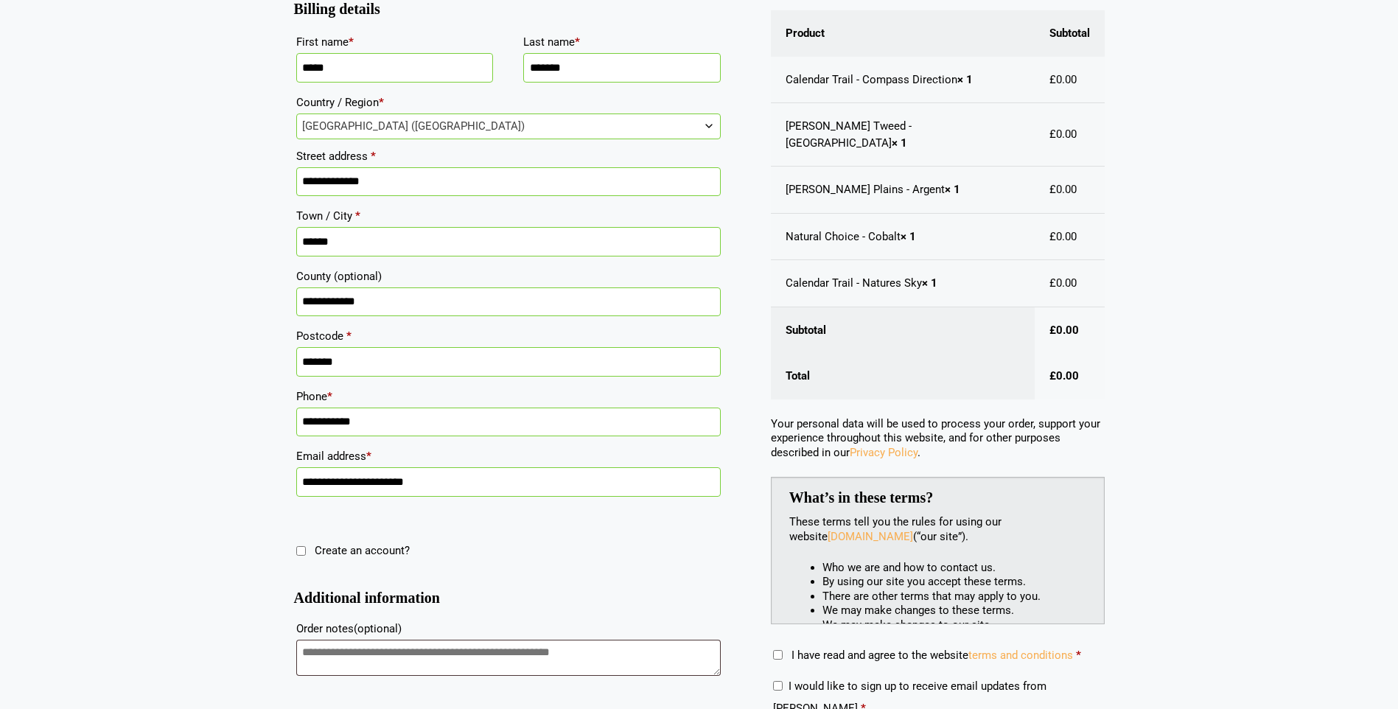
drag, startPoint x: 302, startPoint y: 419, endPoint x: 389, endPoint y: 419, distance: 87.0
click at [389, 419] on input "**********" at bounding box center [508, 422] width 425 height 29
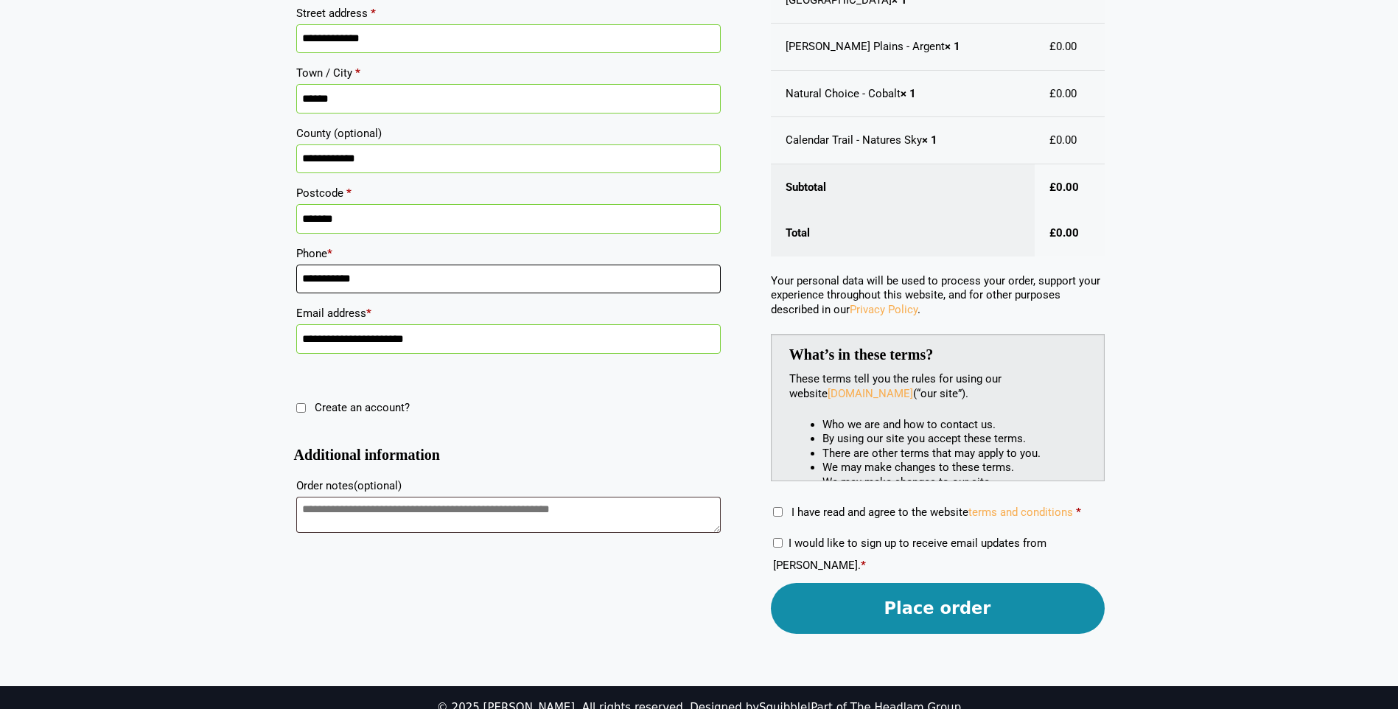
scroll to position [430, 0]
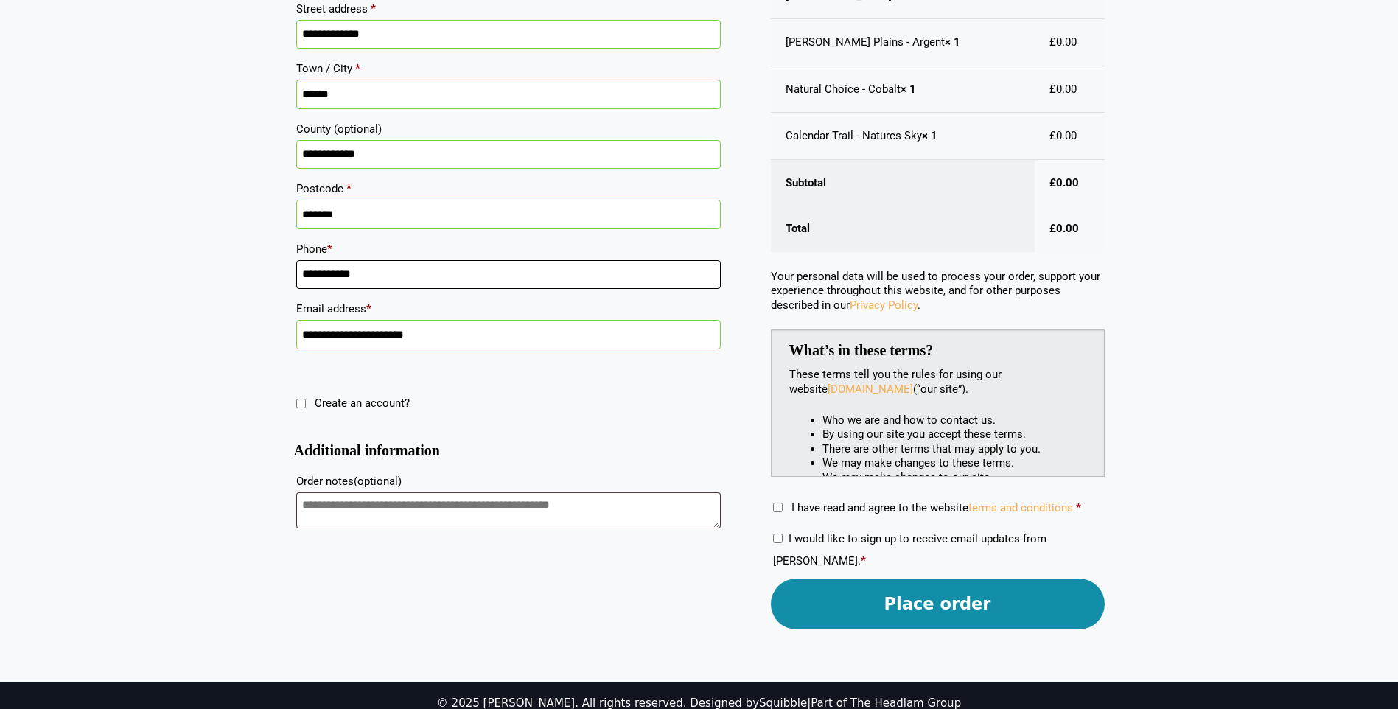
type input "**********"
click at [938, 579] on button "Place order" at bounding box center [938, 604] width 334 height 51
